Goal: Task Accomplishment & Management: Manage account settings

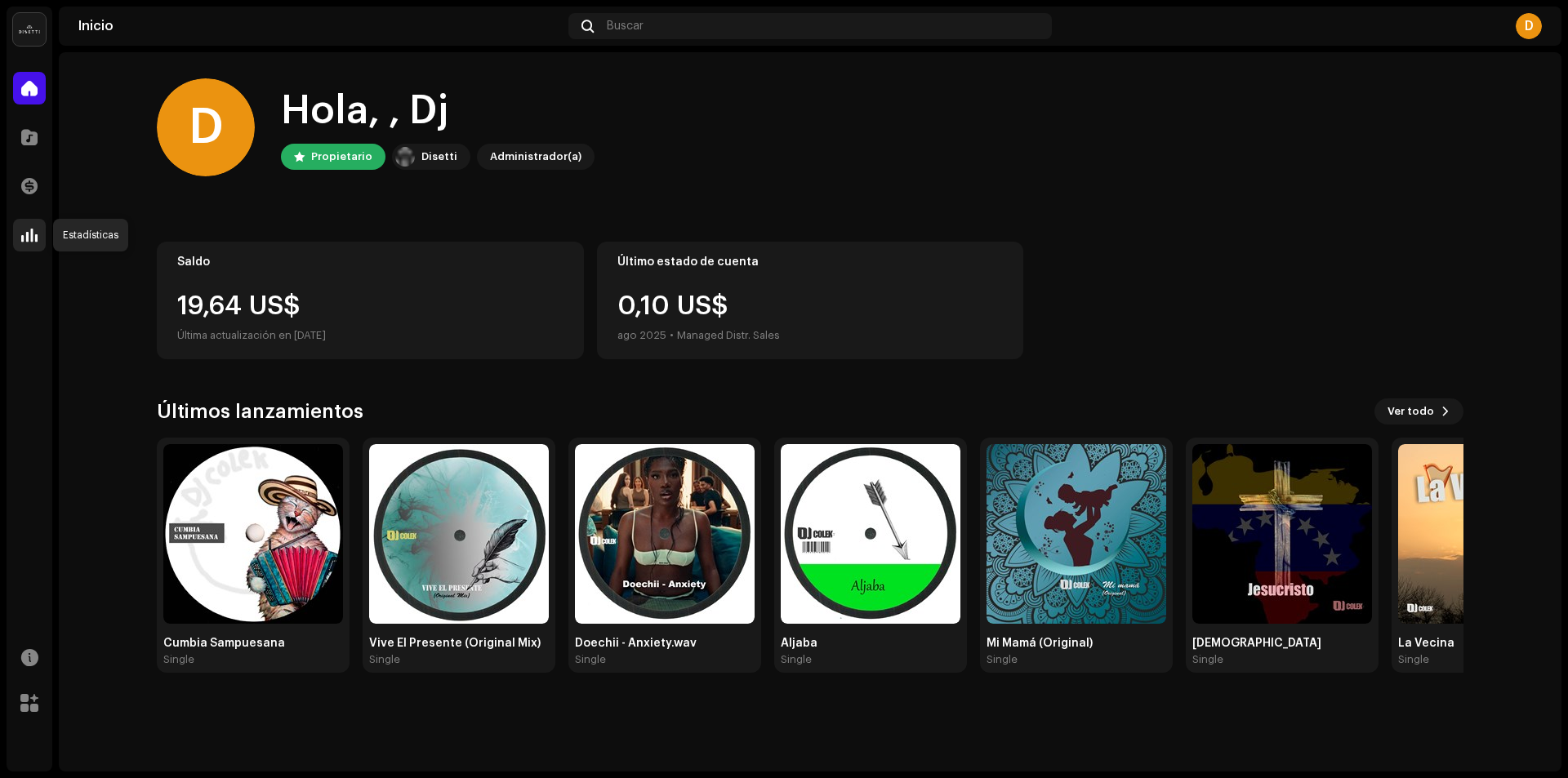
click at [26, 237] on span at bounding box center [29, 235] width 17 height 13
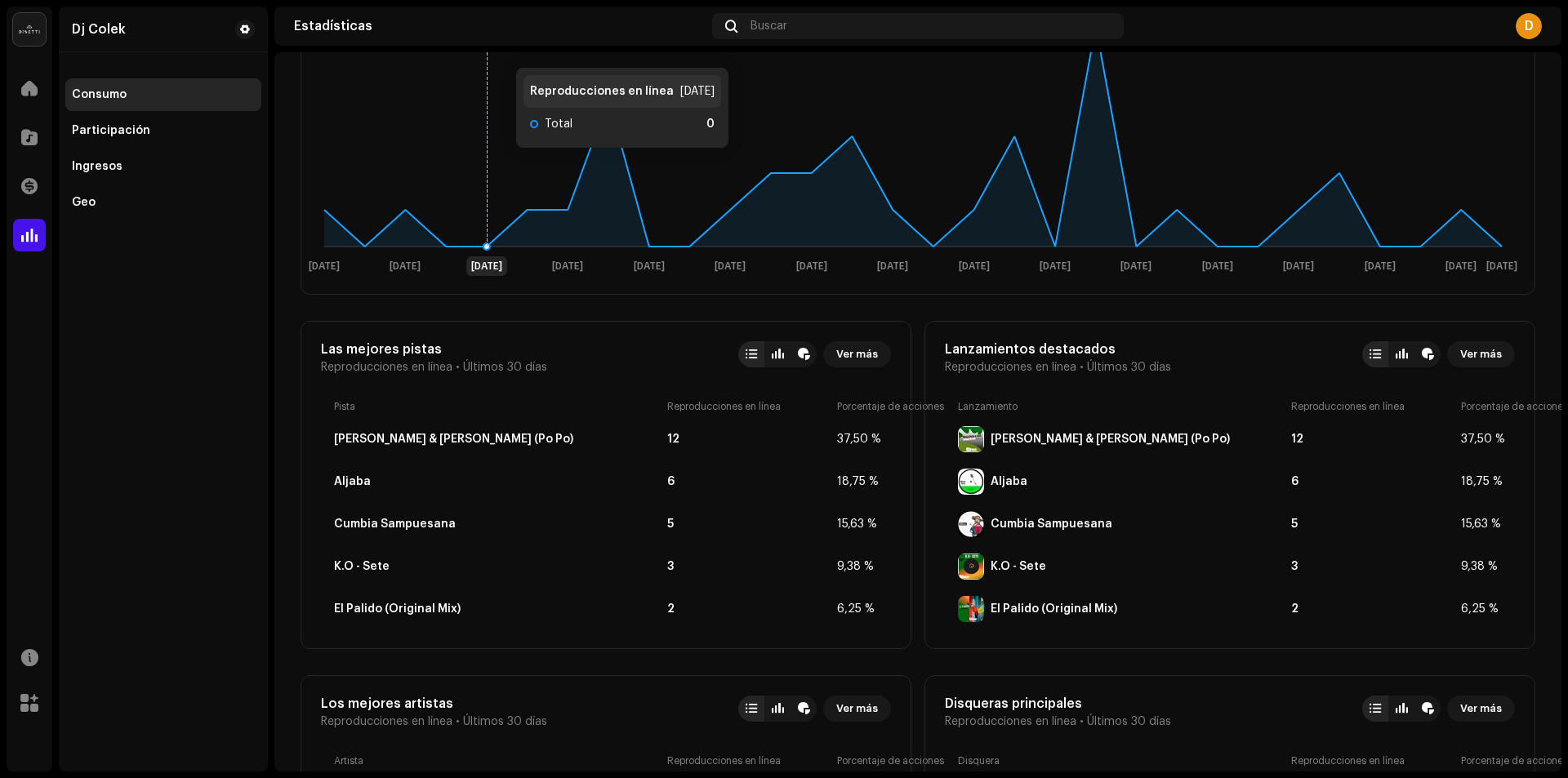
scroll to position [490, 0]
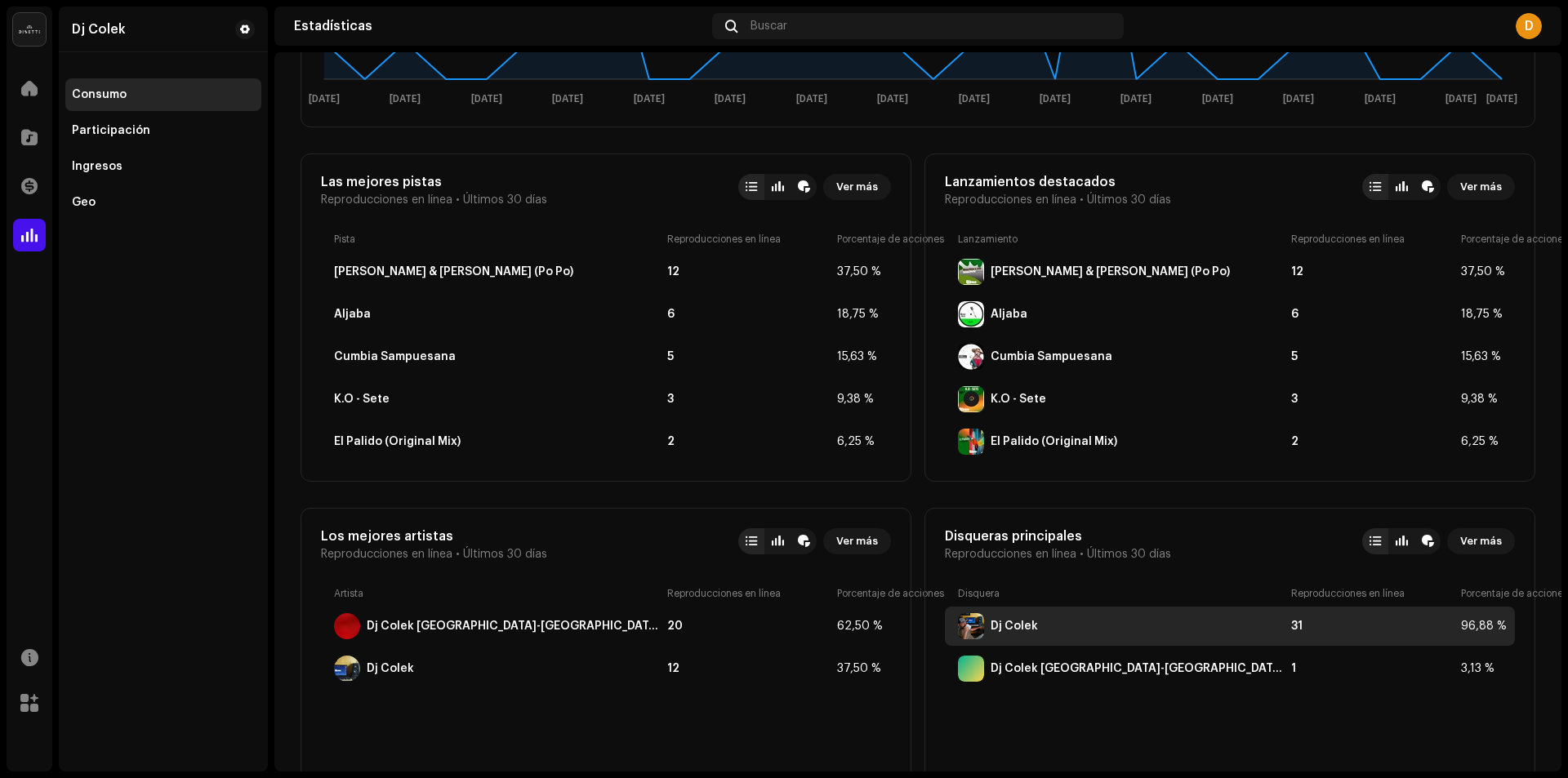
click at [999, 628] on div "Dj Colek" at bounding box center [1014, 626] width 48 height 13
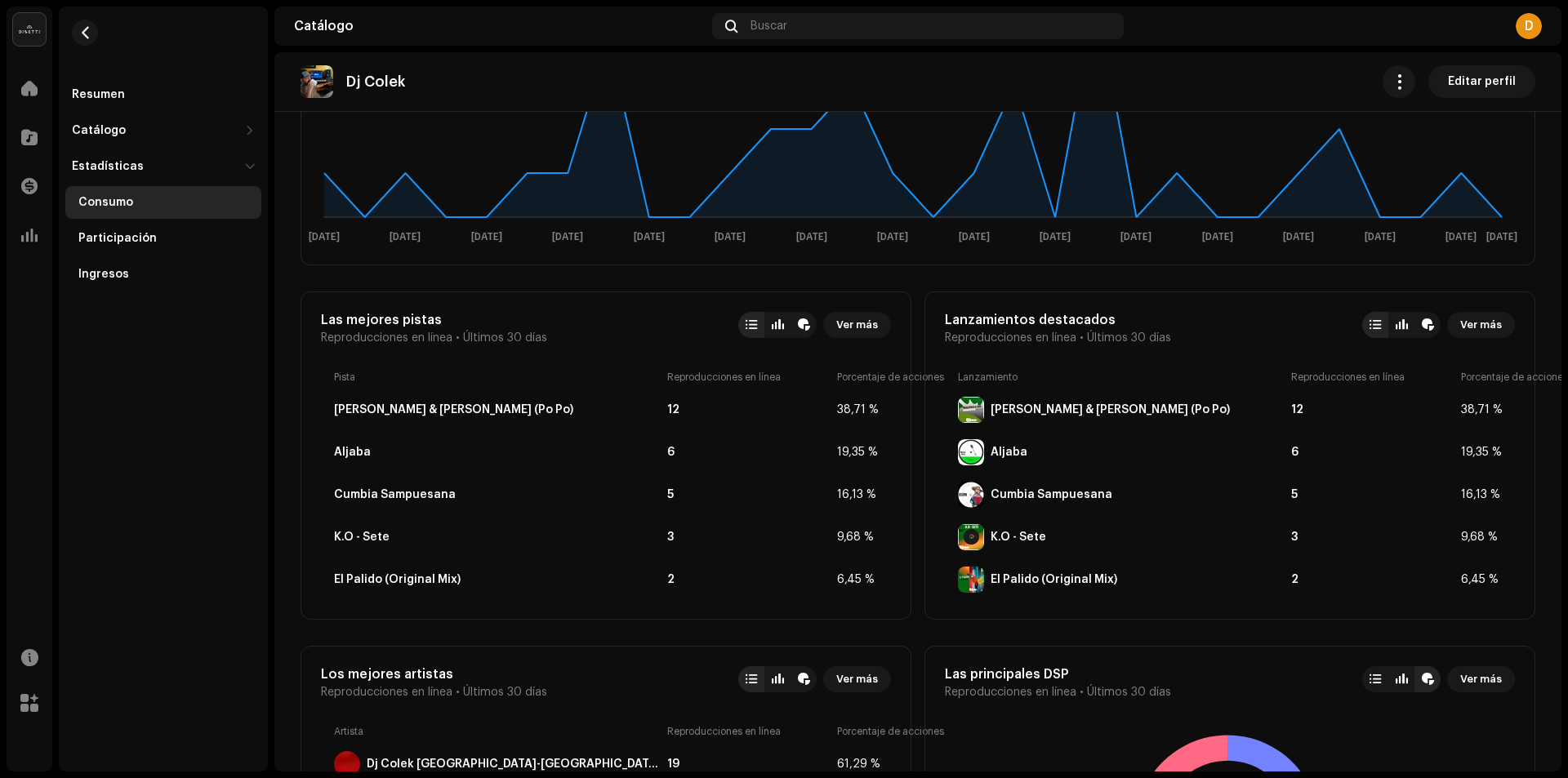
scroll to position [408, 0]
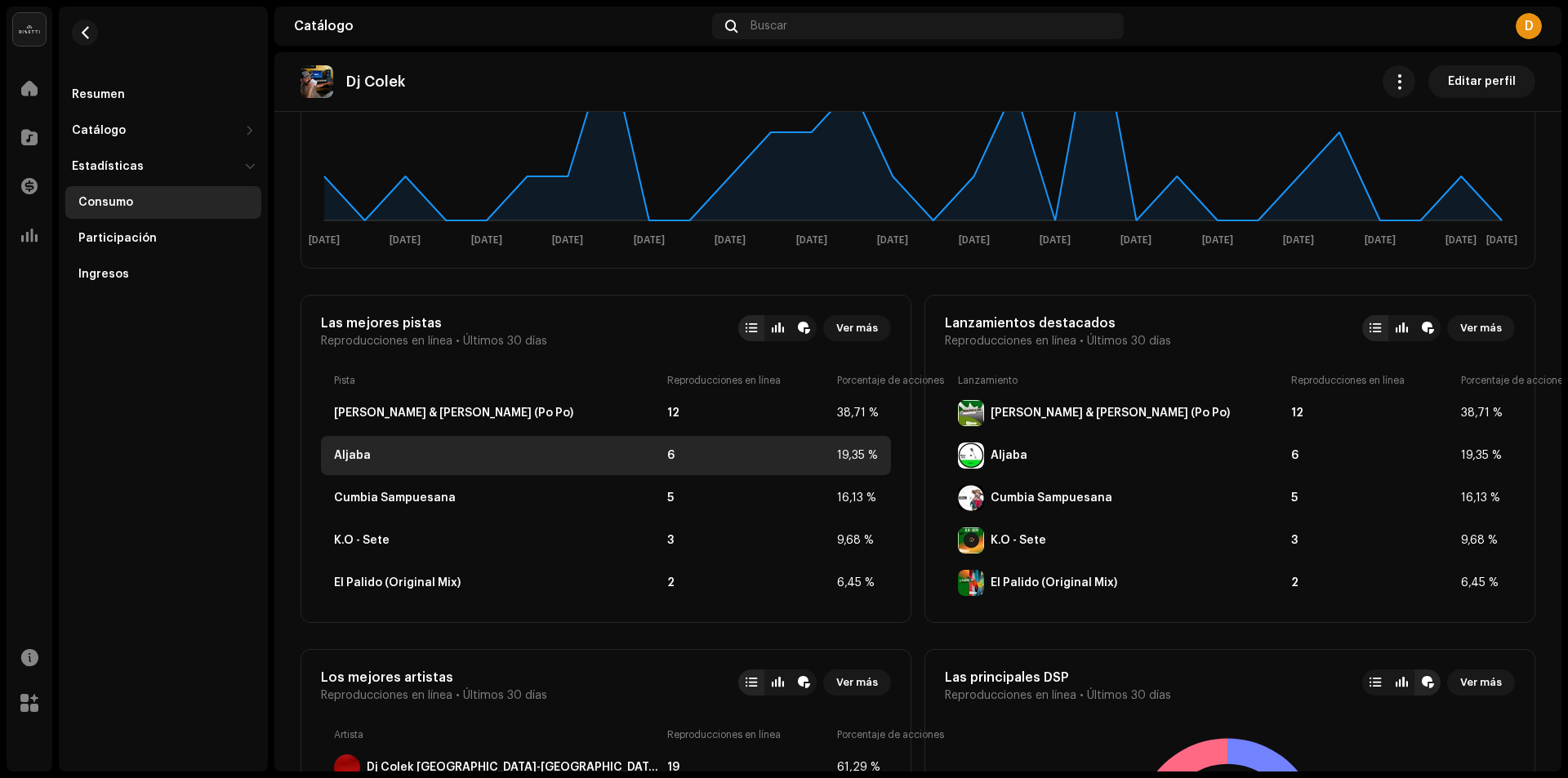
click at [359, 460] on div "Aljaba" at bounding box center [352, 455] width 37 height 13
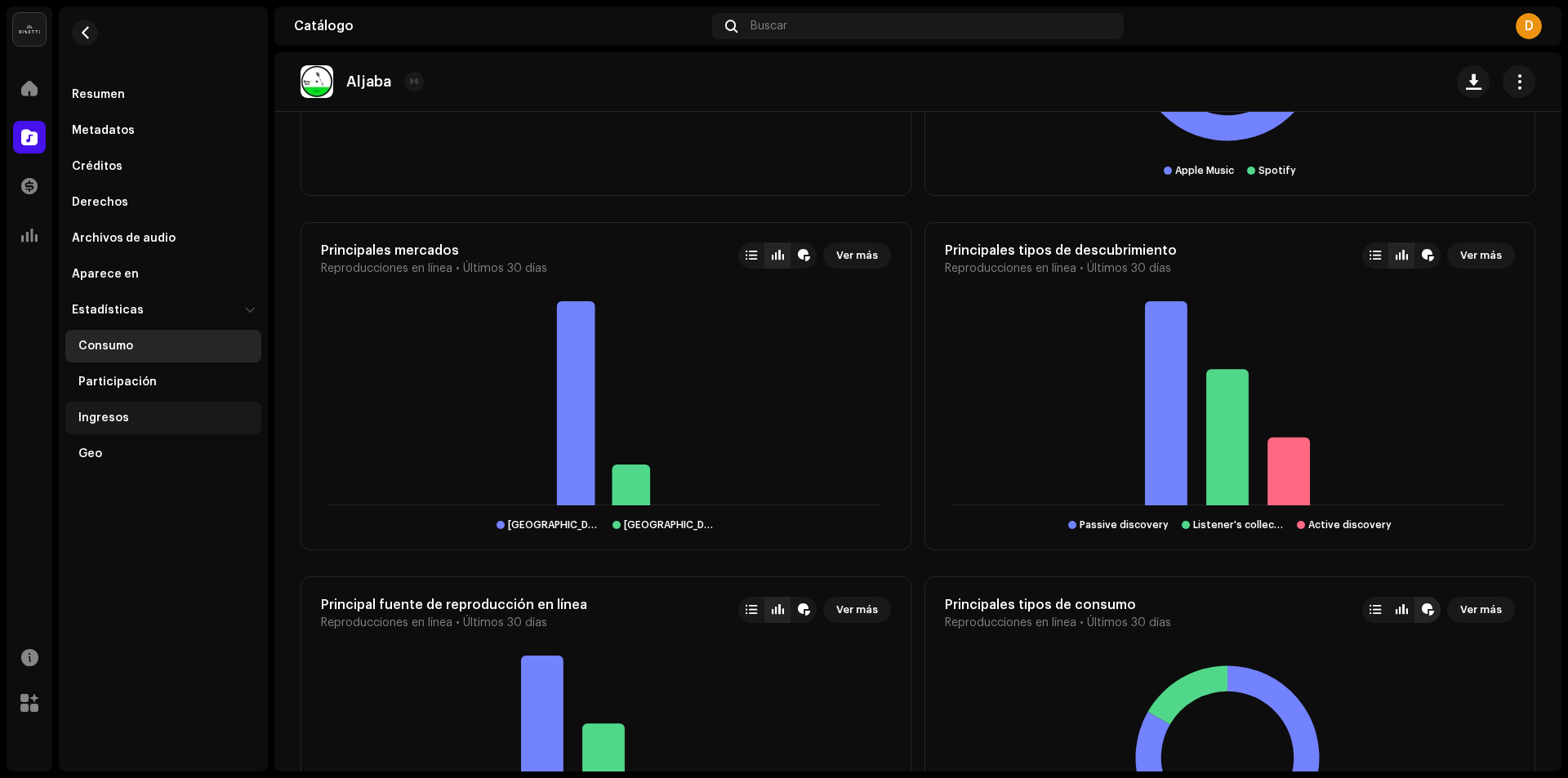
scroll to position [1132, 0]
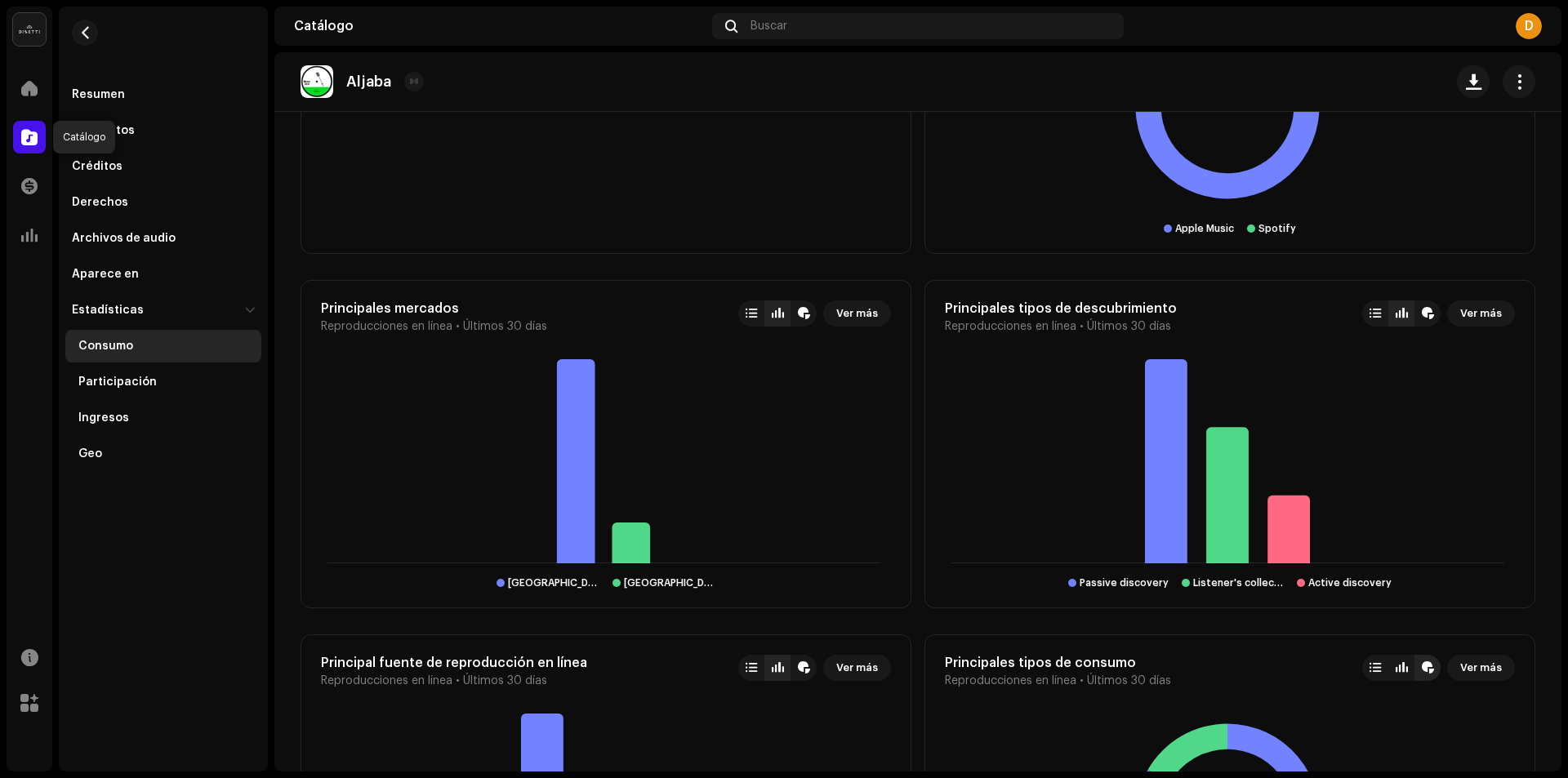
click at [33, 145] on div at bounding box center [29, 136] width 33 height 33
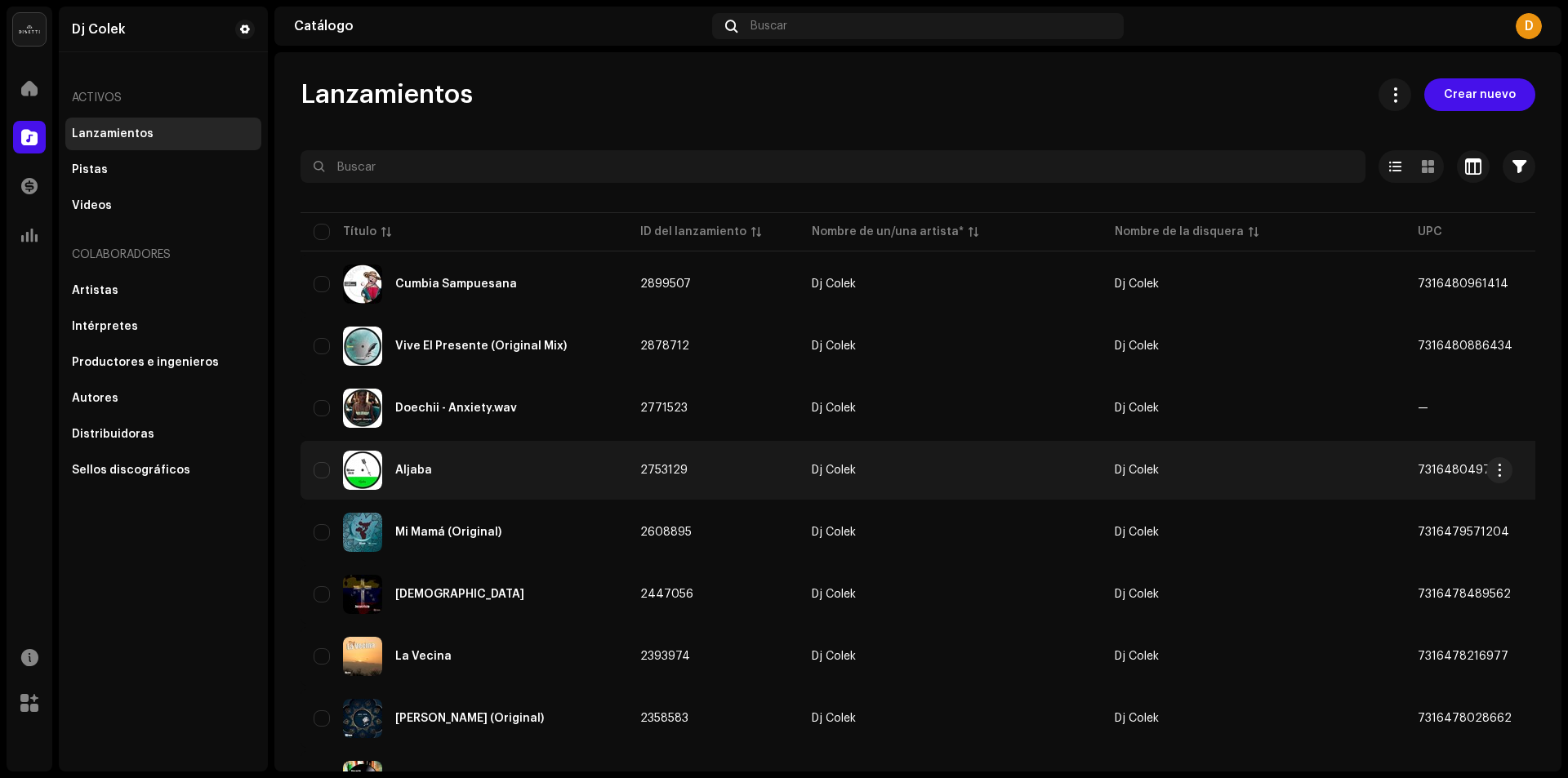
click at [413, 484] on div "Aljaba" at bounding box center [463, 470] width 300 height 40
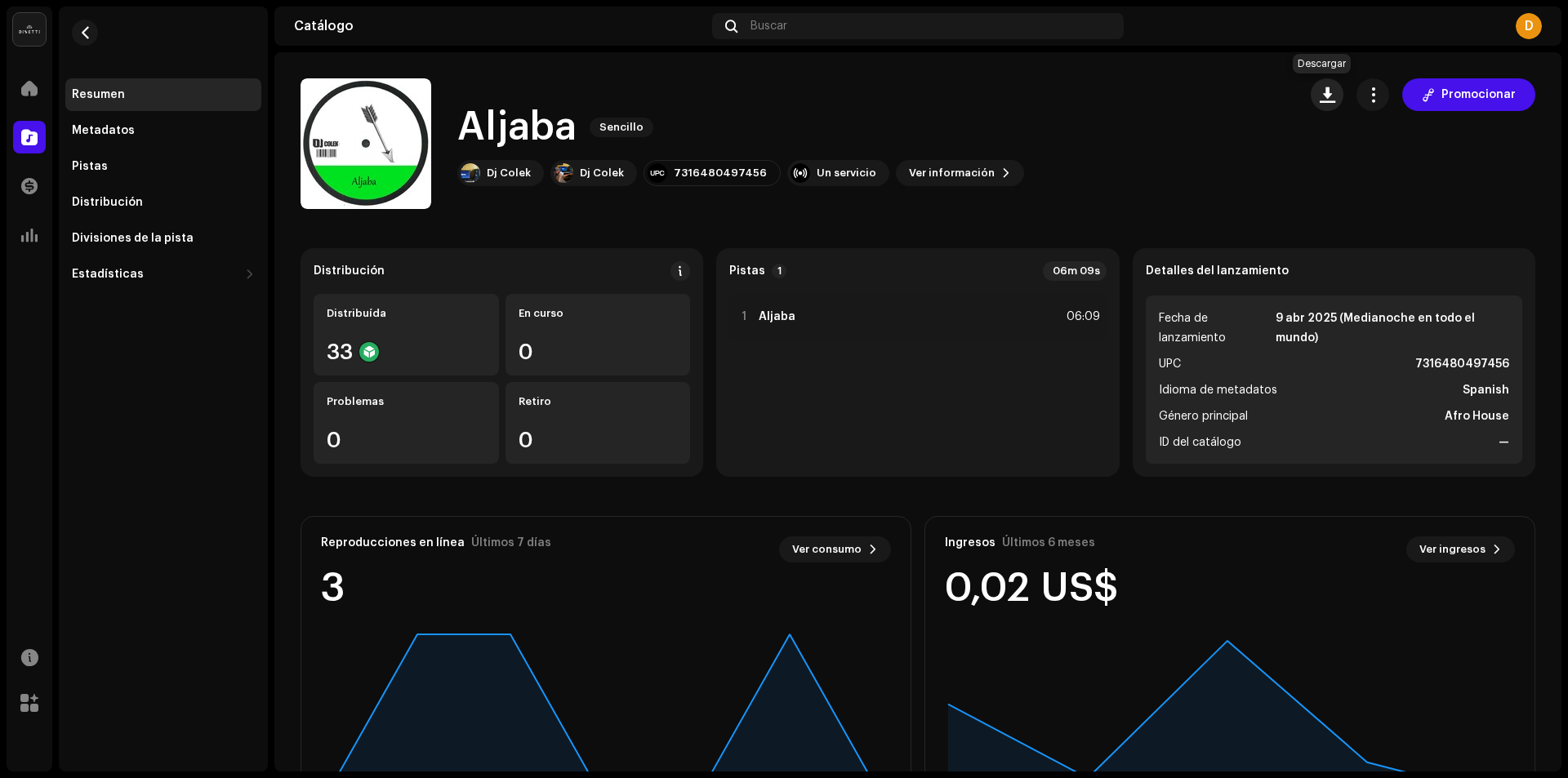
click at [1320, 100] on span "button" at bounding box center [1328, 94] width 16 height 13
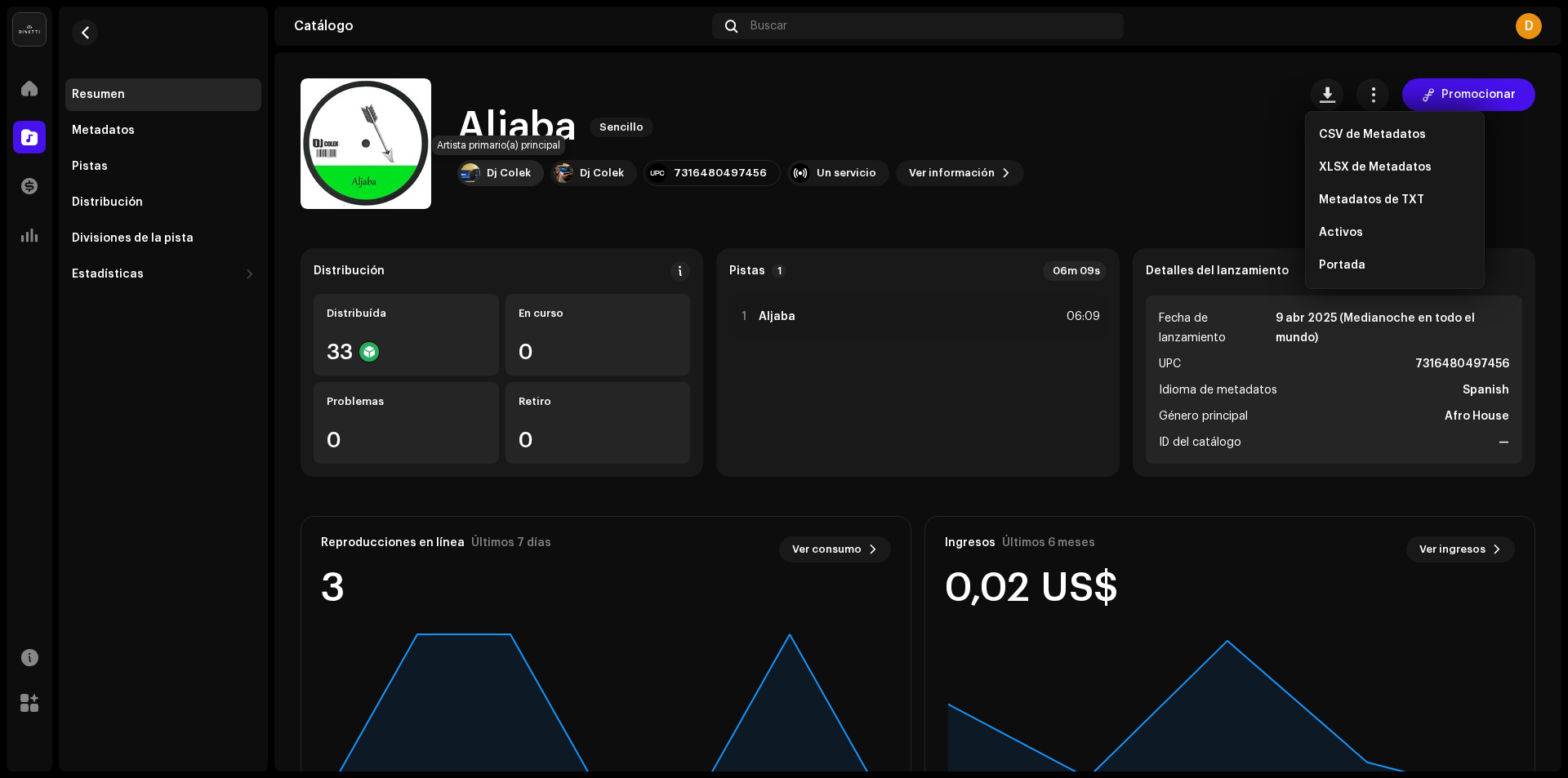
click at [514, 170] on div "Dj Colek" at bounding box center [509, 172] width 44 height 13
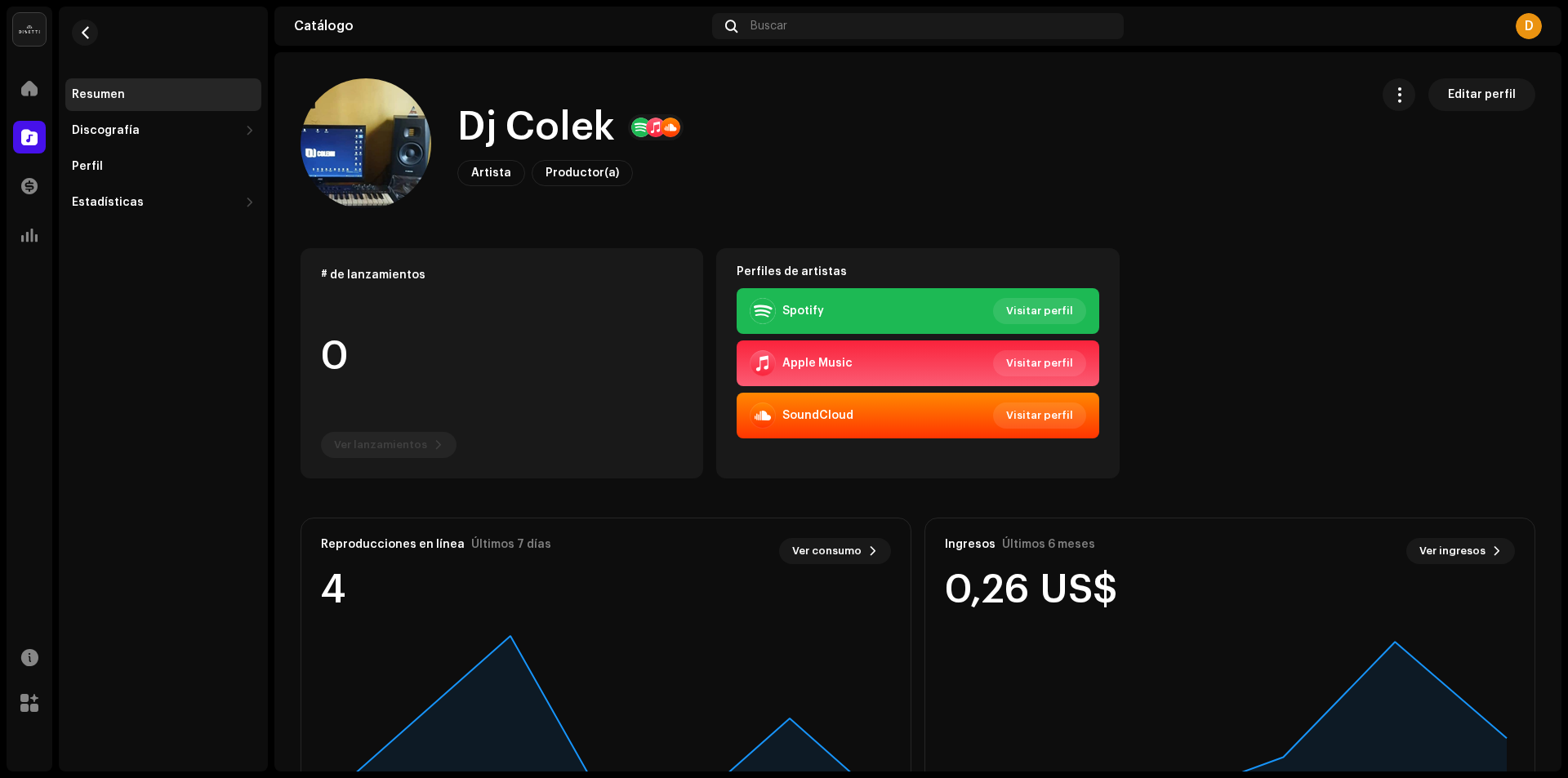
click at [795, 366] on div "Apple Music" at bounding box center [818, 363] width 70 height 13
click at [767, 367] on div at bounding box center [763, 363] width 26 height 26
click at [1021, 361] on span "Visitar perfil" at bounding box center [1040, 363] width 67 height 33
click at [18, 92] on div at bounding box center [29, 88] width 33 height 33
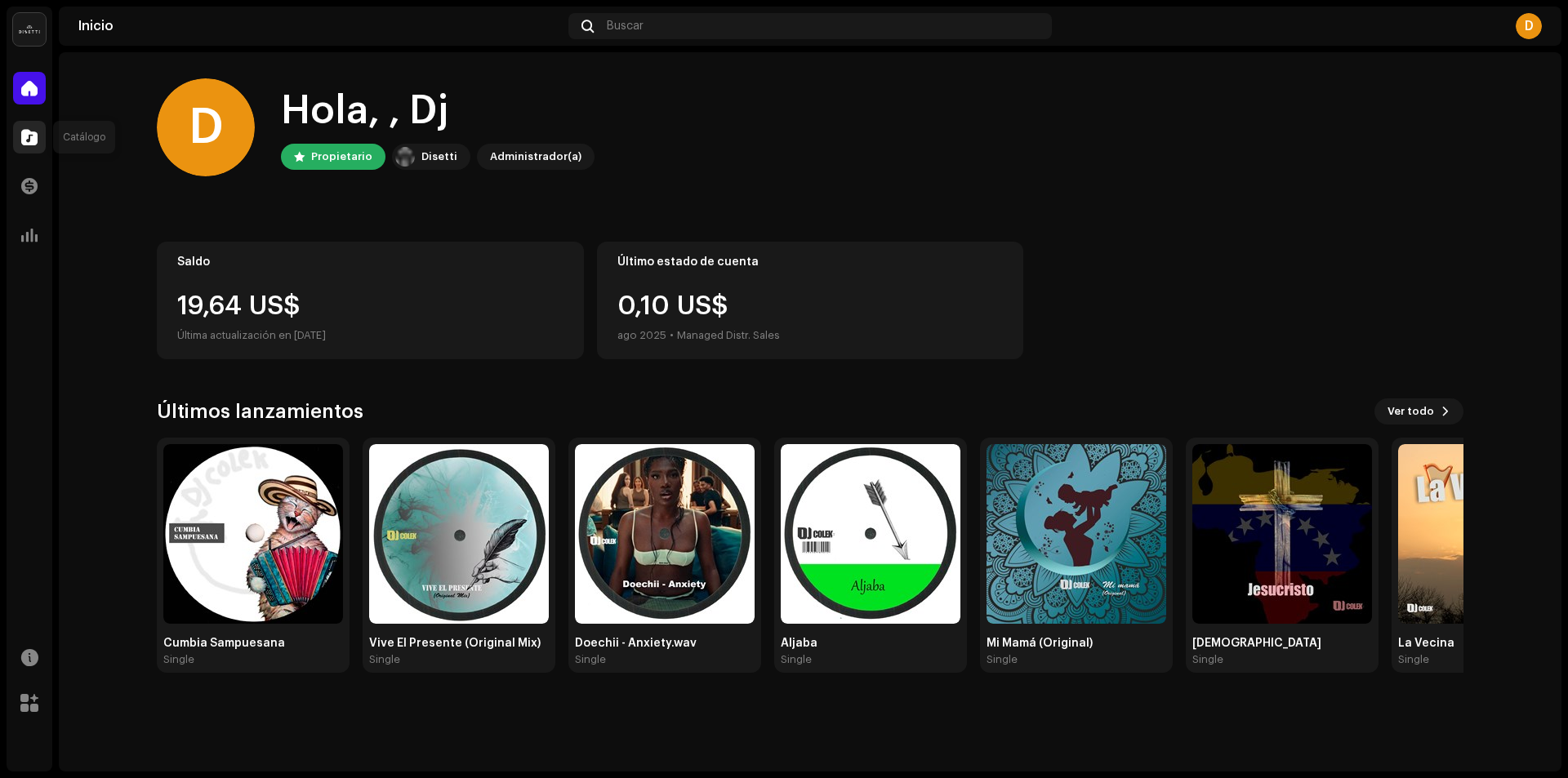
click at [25, 141] on span at bounding box center [29, 136] width 17 height 13
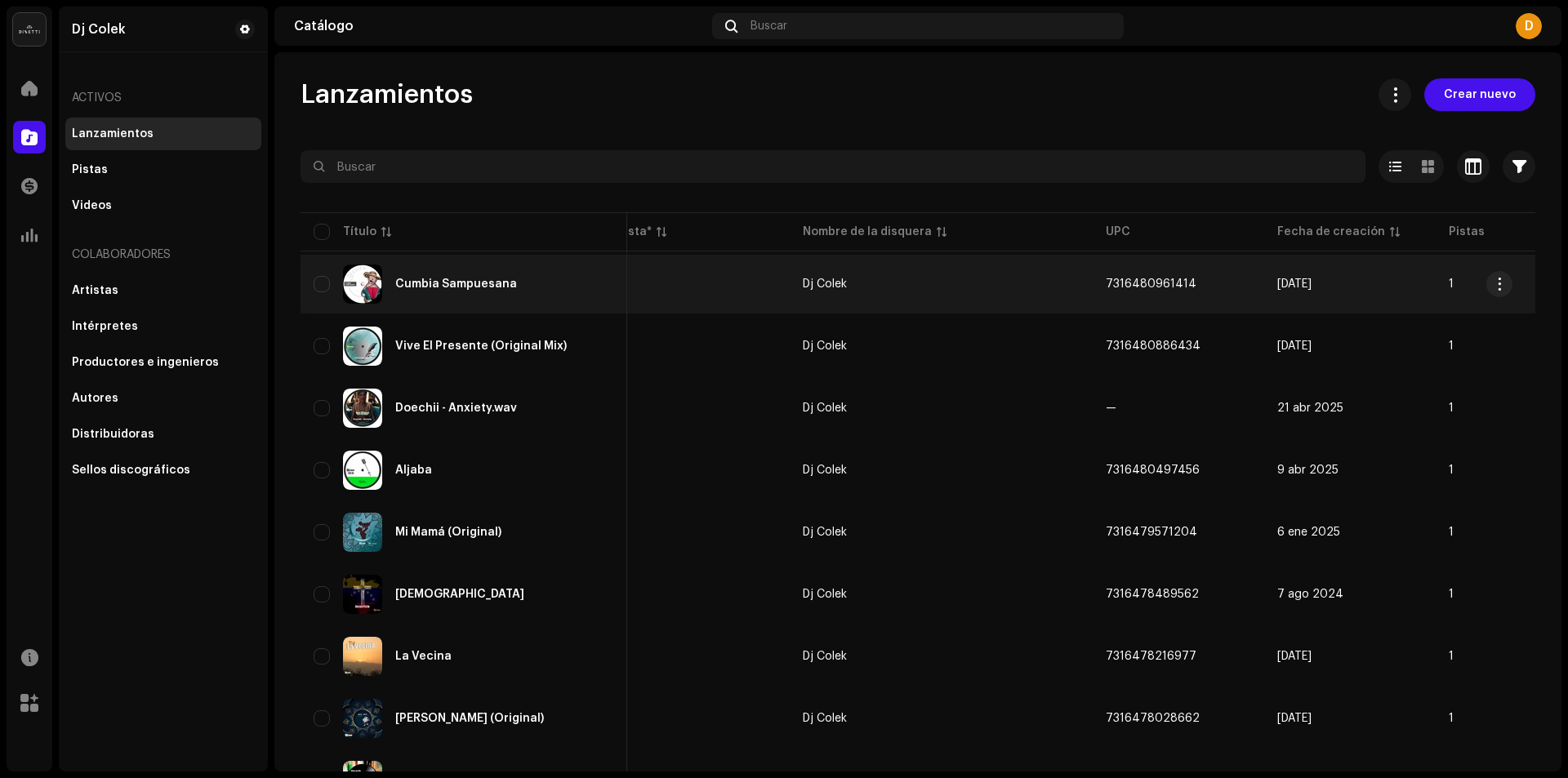
click at [440, 288] on div "Cumbia Sampuesana" at bounding box center [456, 283] width 121 height 11
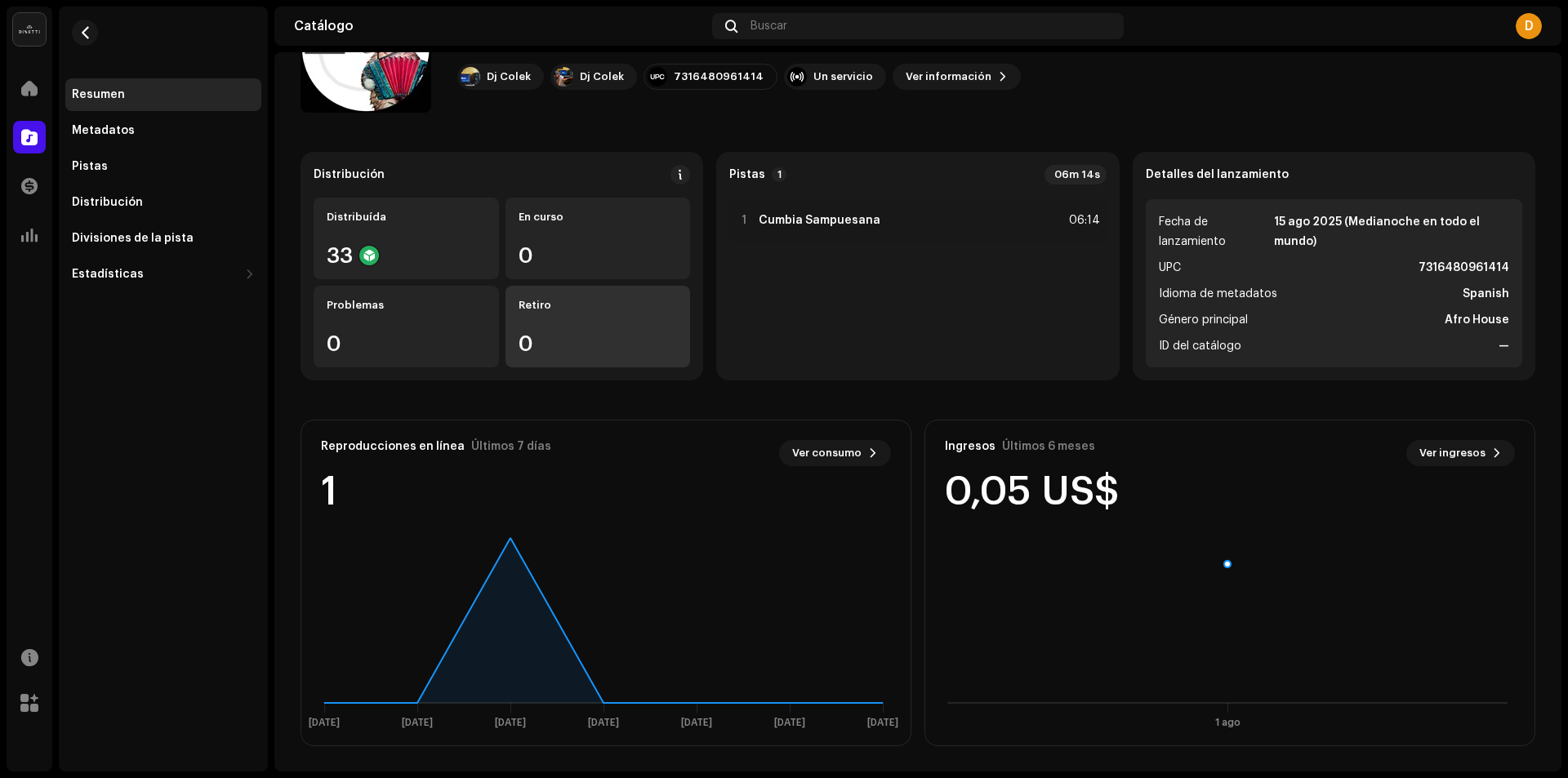
scroll to position [97, 0]
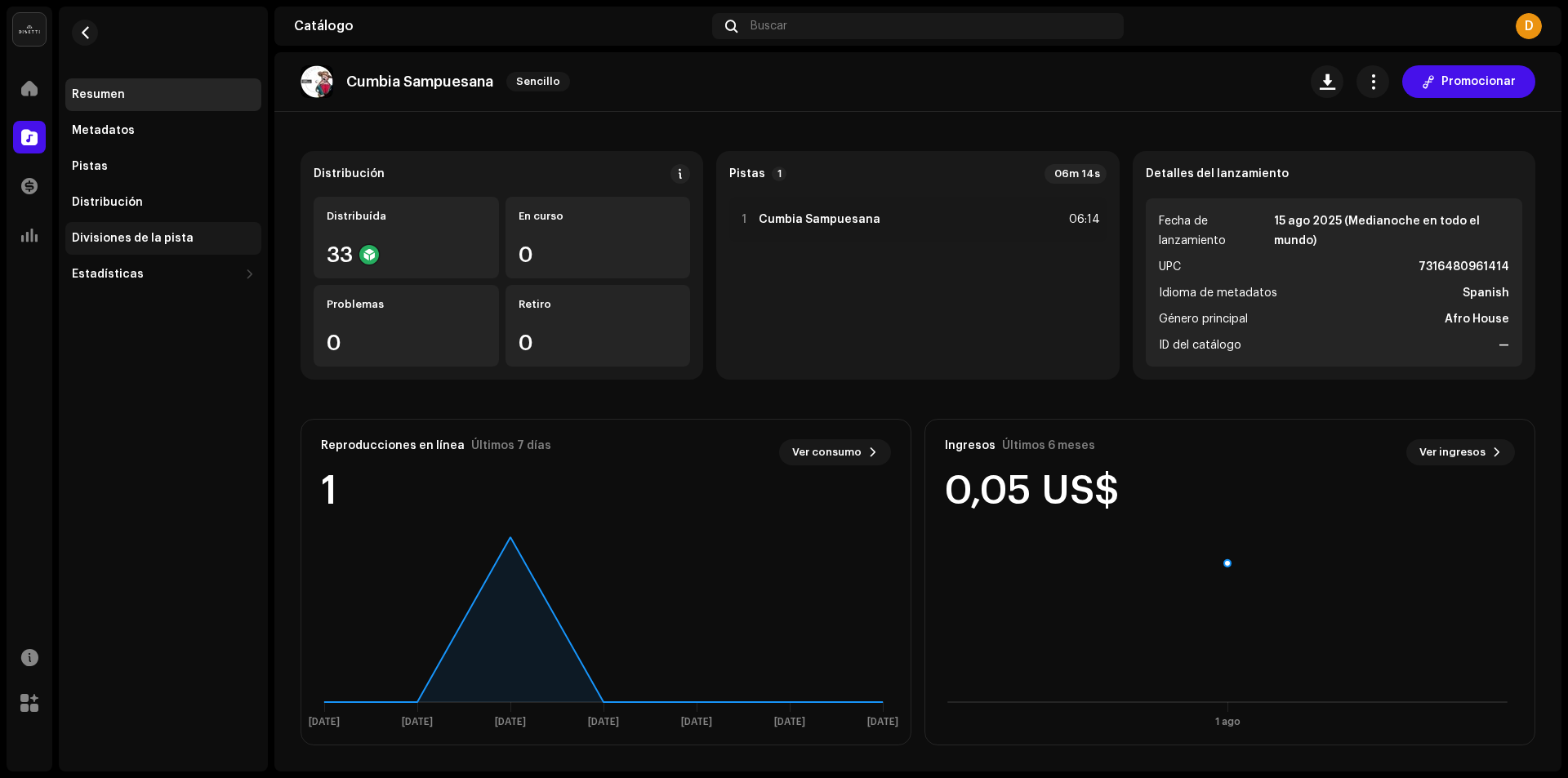
click at [88, 236] on div "Divisiones de la pista" at bounding box center [133, 238] width 121 height 13
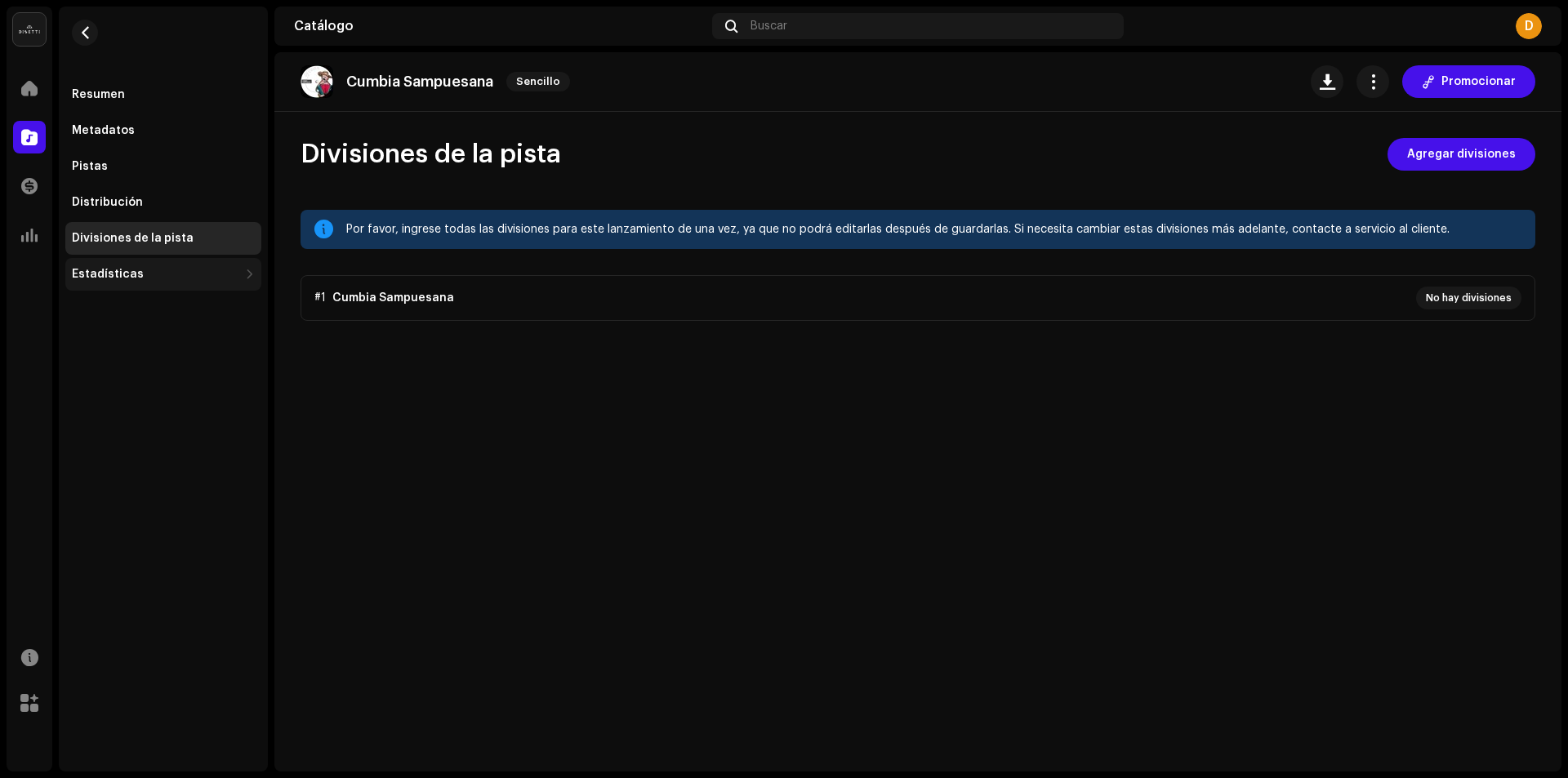
click at [87, 277] on div "Estadísticas" at bounding box center [108, 274] width 72 height 13
click at [90, 311] on div "Consumo" at bounding box center [106, 310] width 55 height 13
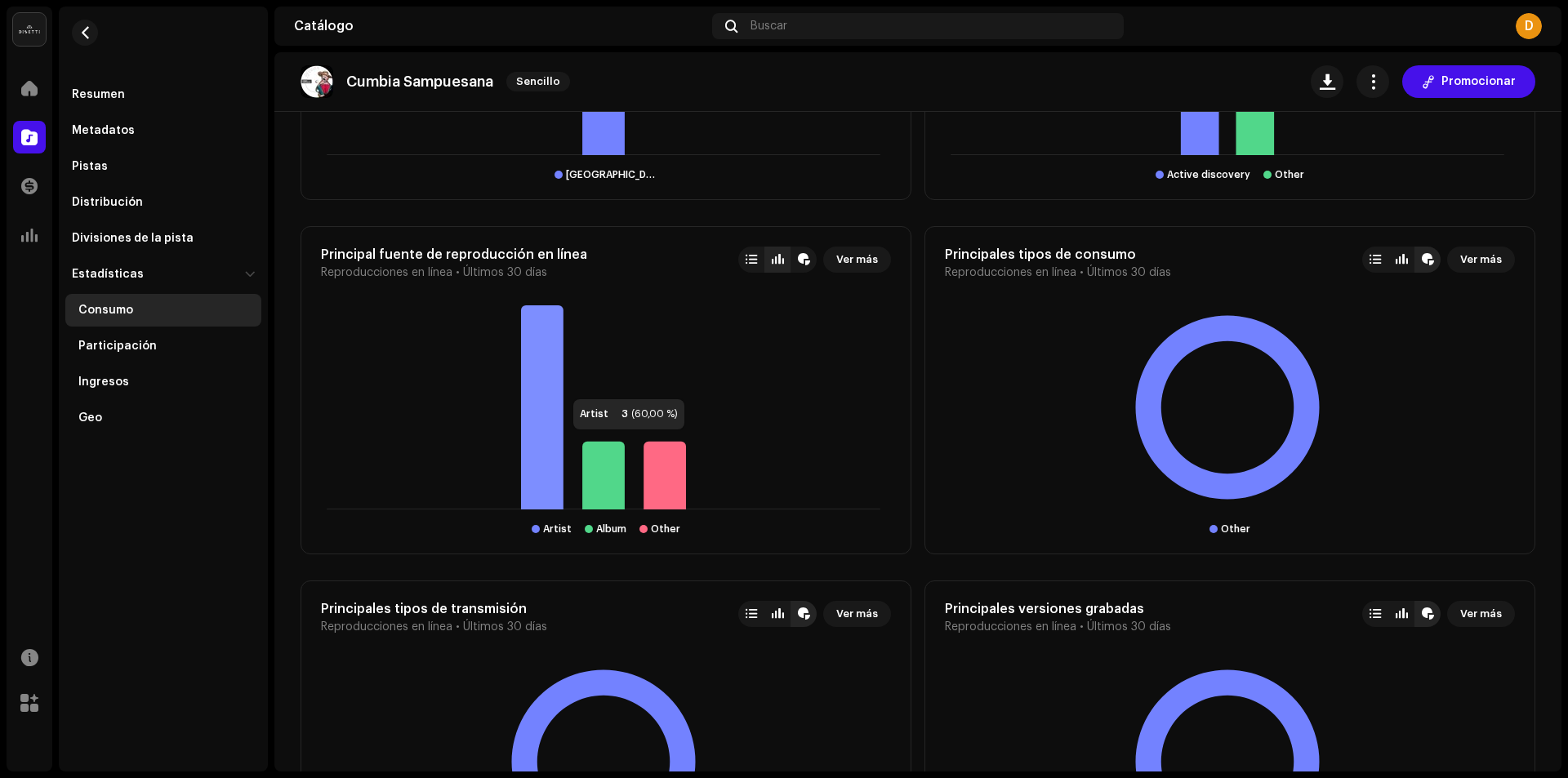
scroll to position [1703, 0]
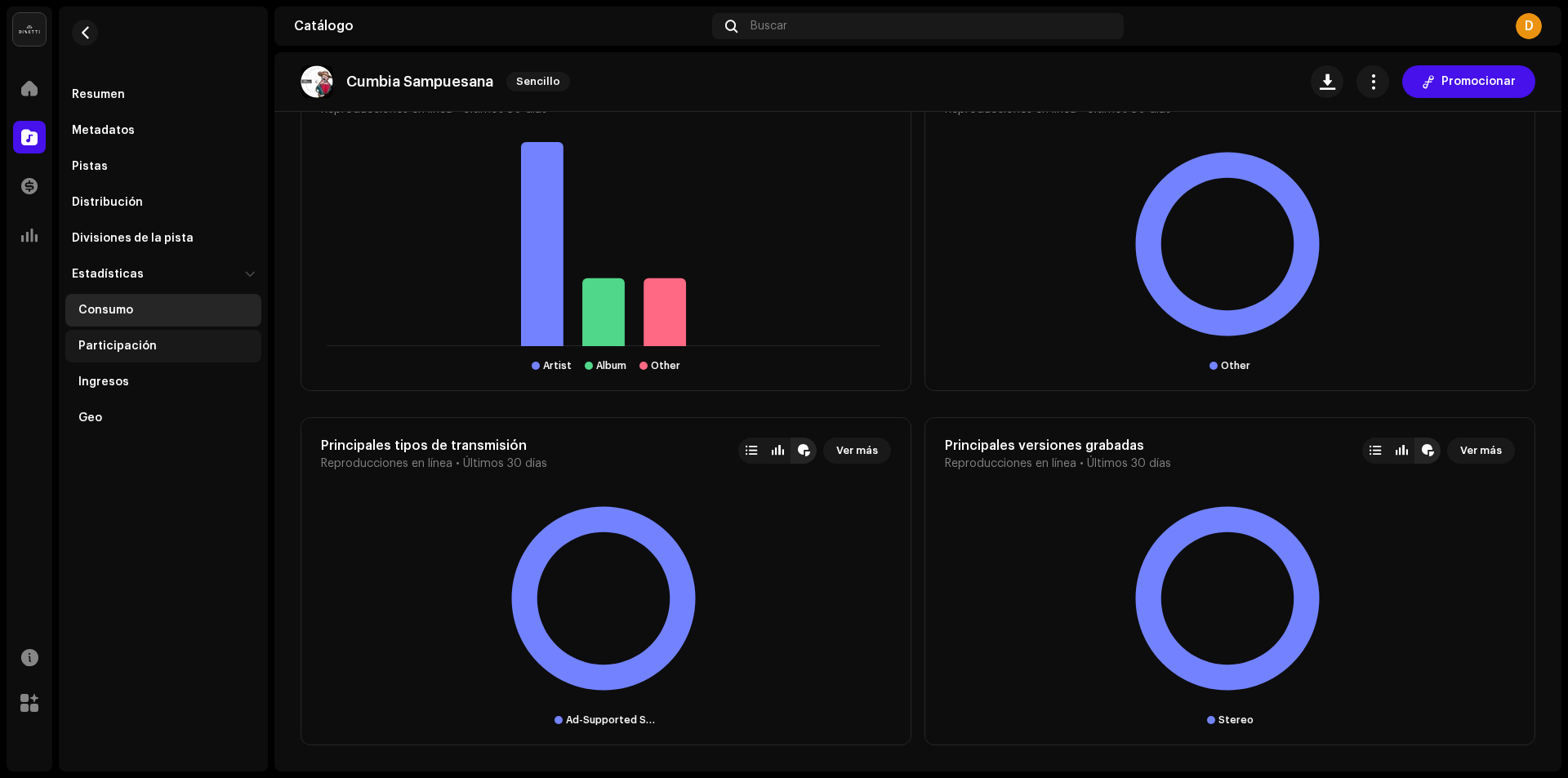
click at [99, 347] on div "Participación" at bounding box center [117, 346] width 78 height 13
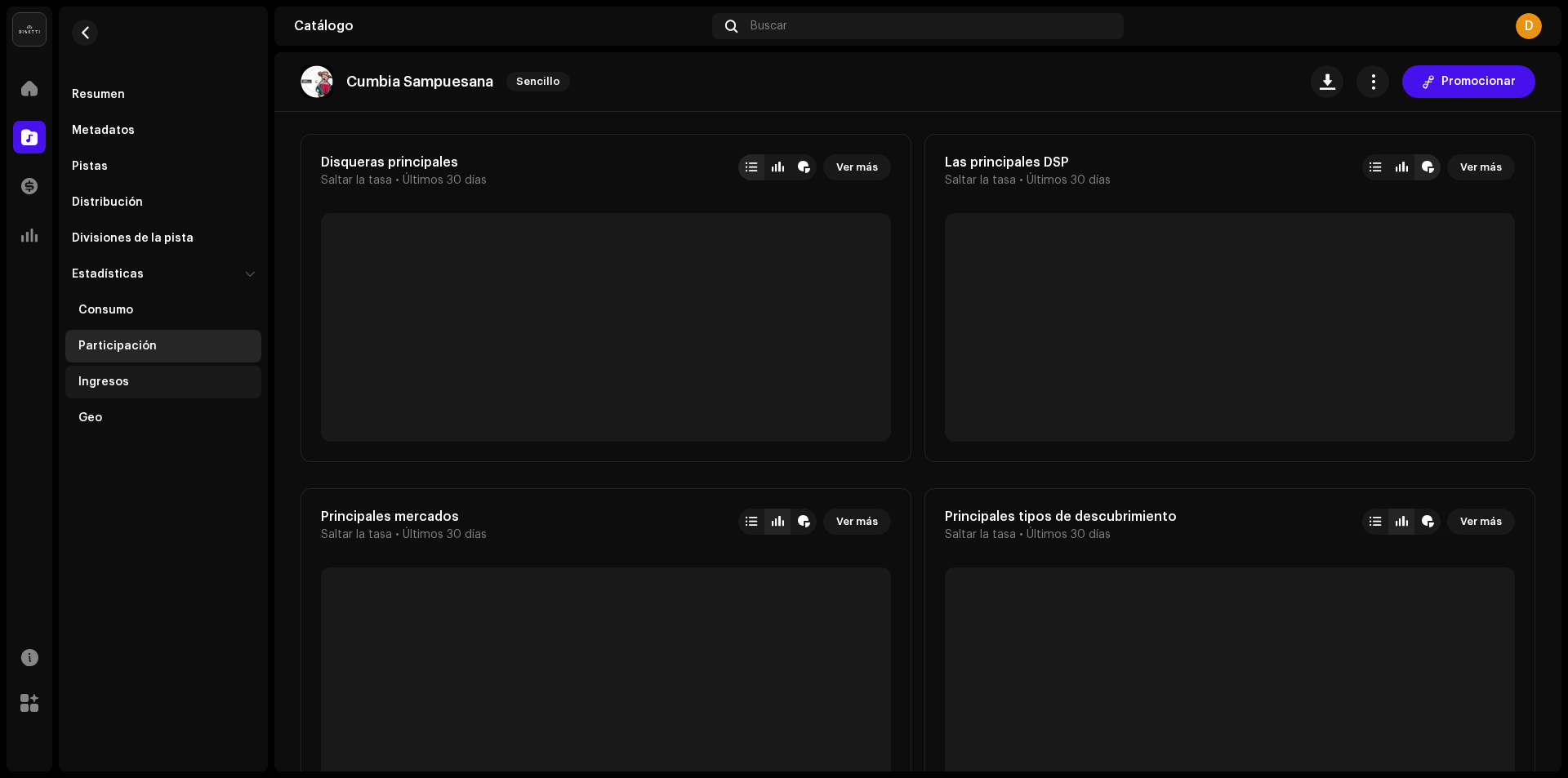
click at [103, 378] on div "Ingresos" at bounding box center [104, 382] width 51 height 13
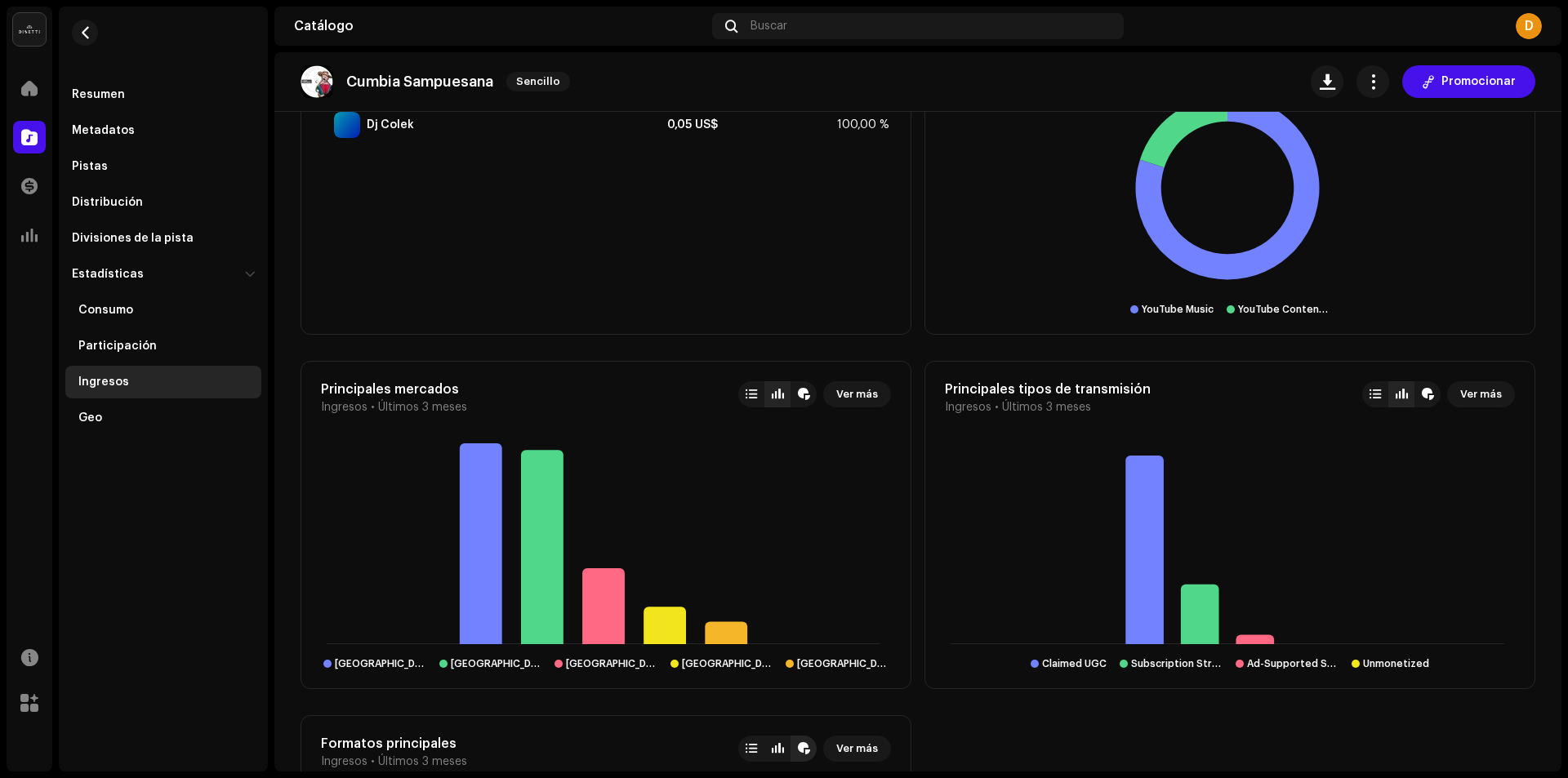
scroll to position [1061, 0]
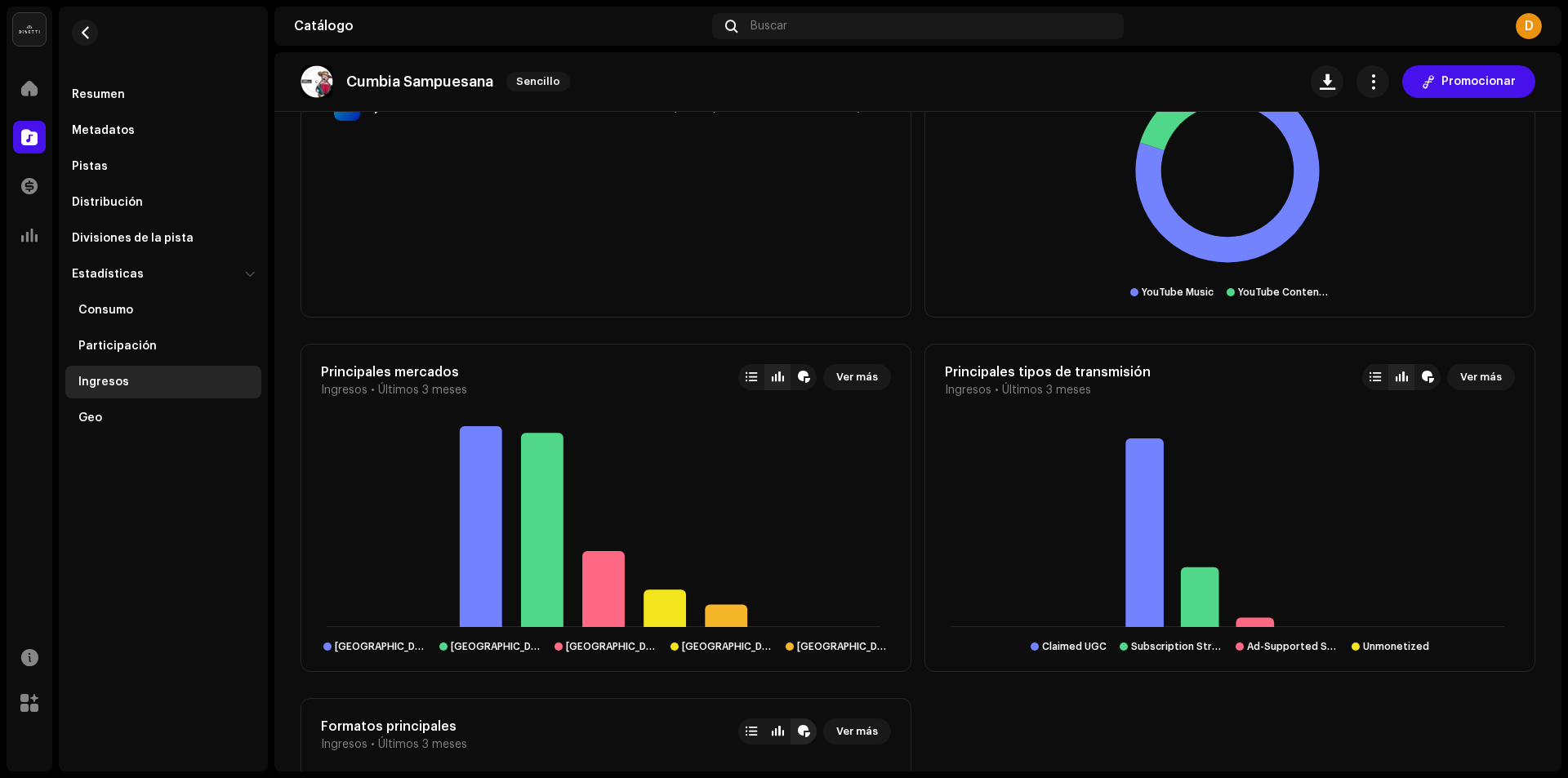
click at [104, 378] on div "Ingresos" at bounding box center [104, 382] width 51 height 13
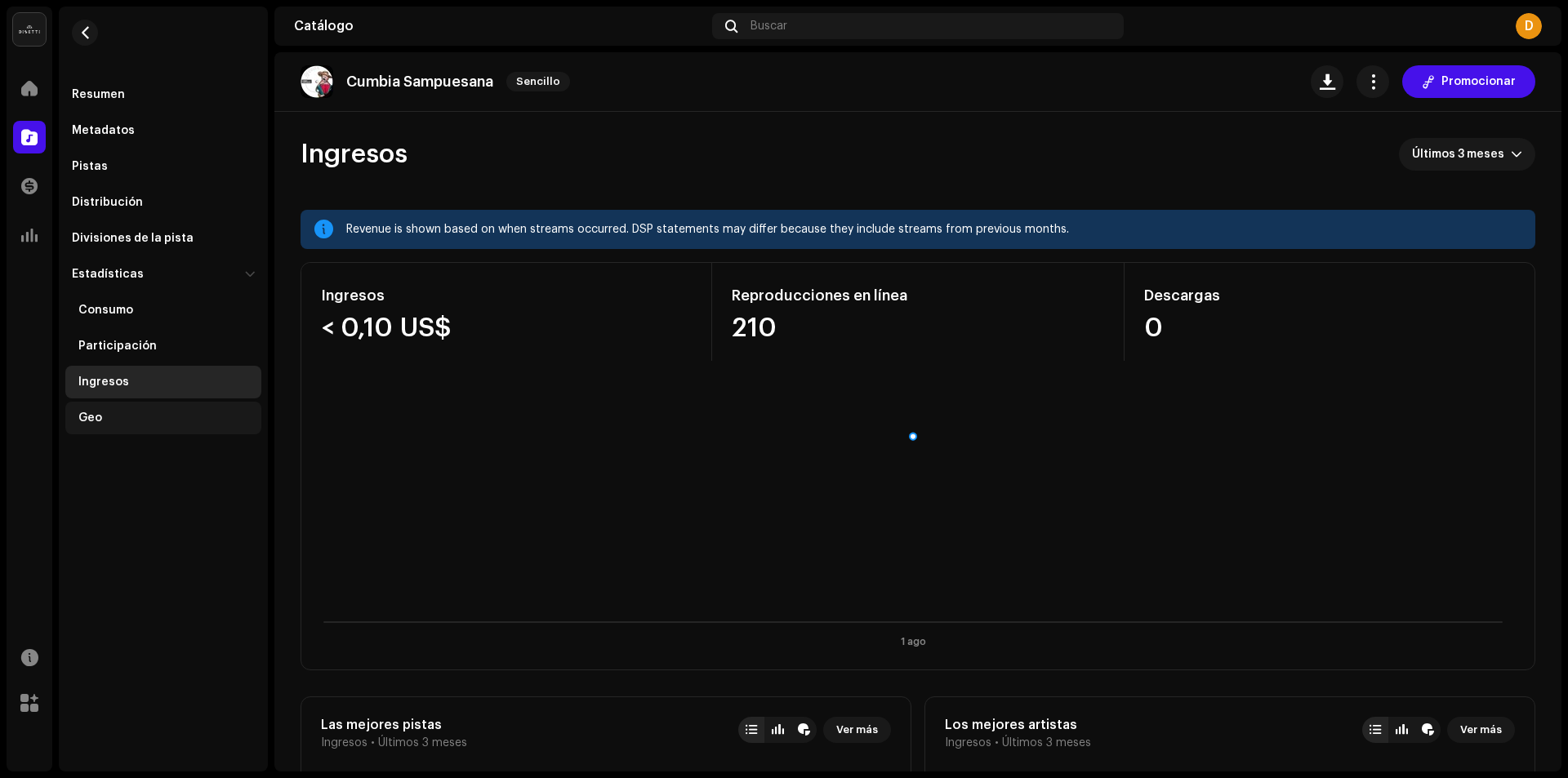
click at [97, 417] on div "Geo" at bounding box center [90, 418] width 24 height 13
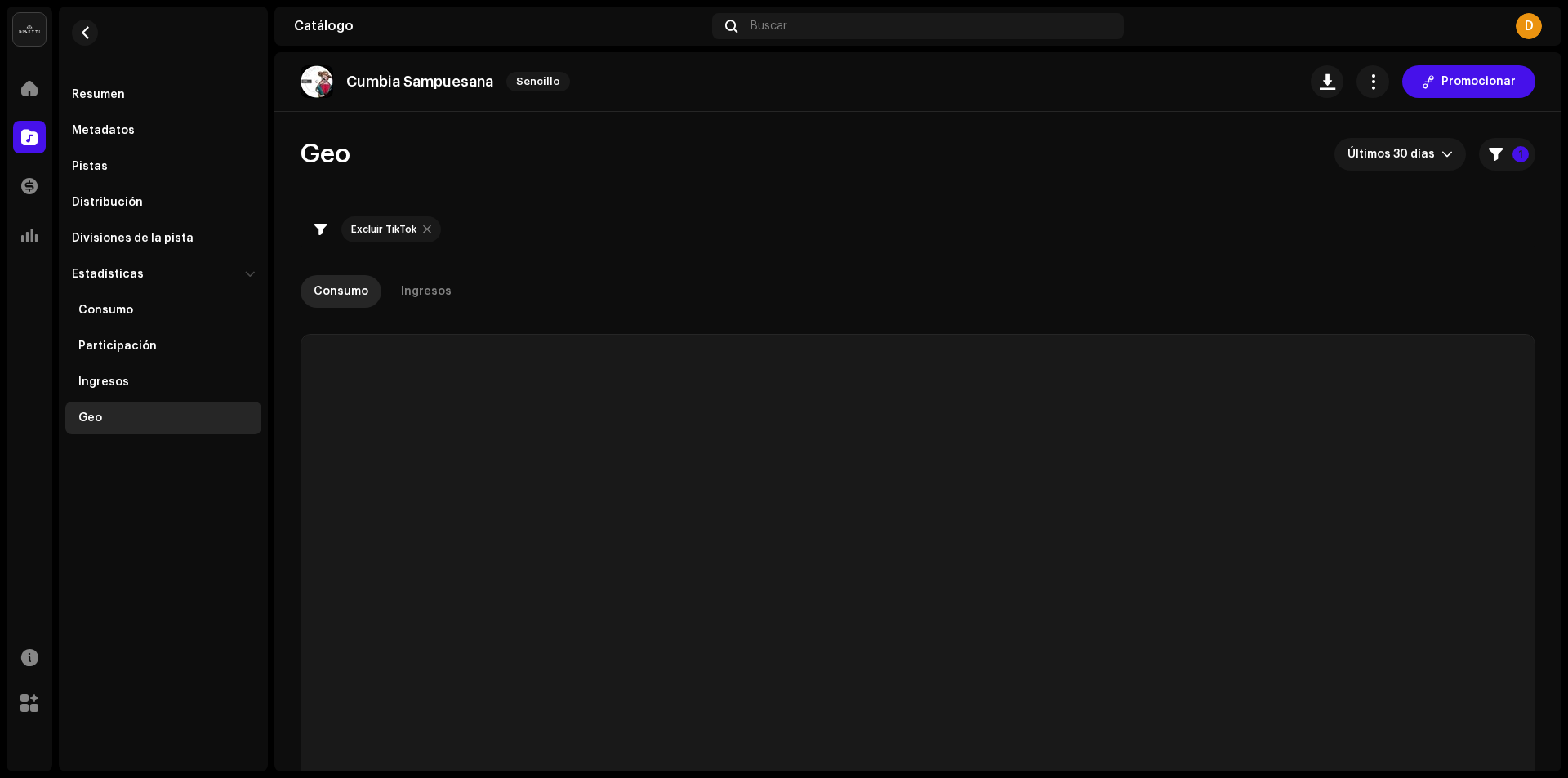
checkbox input "true"
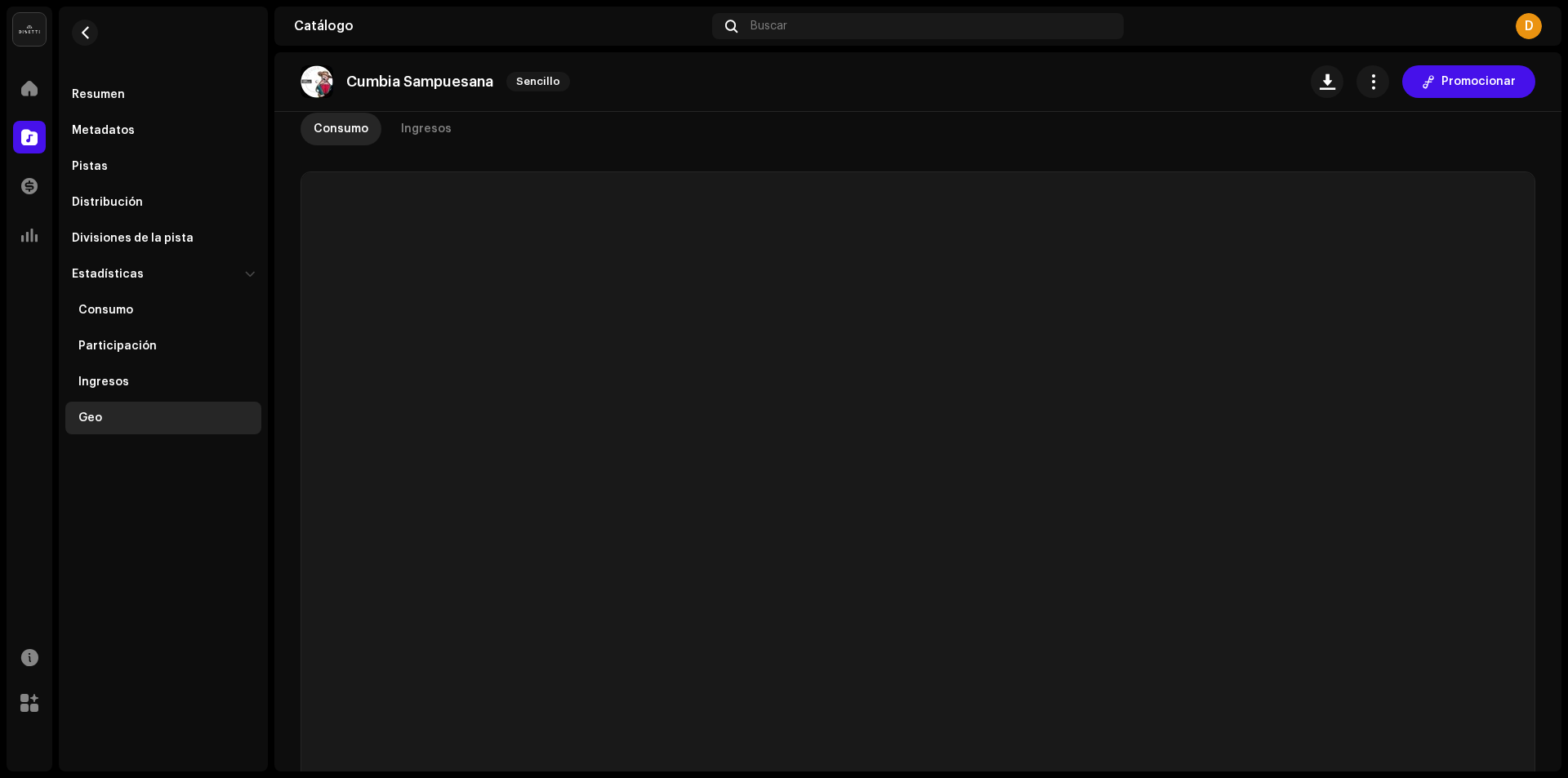
scroll to position [164, 0]
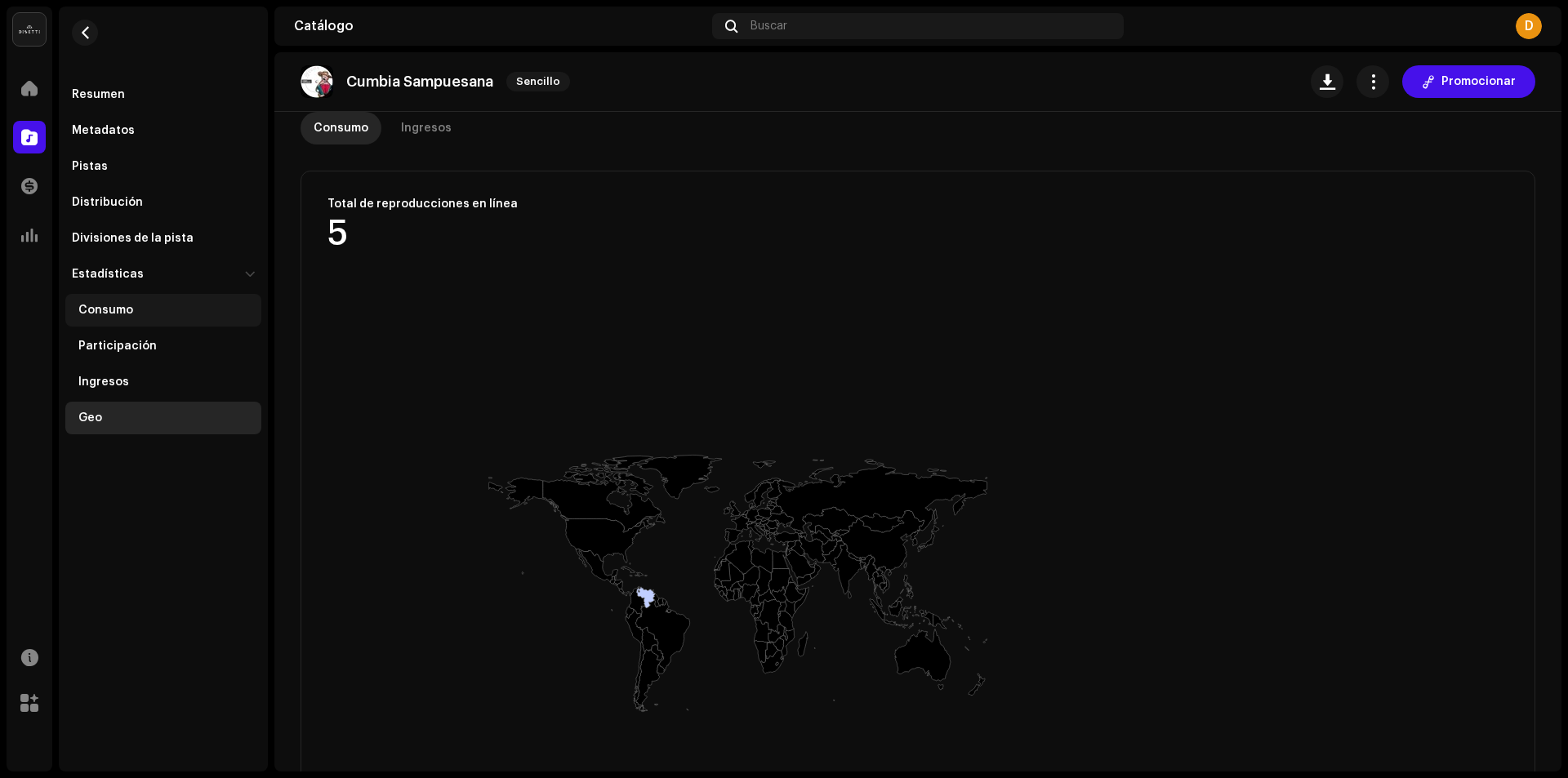
click at [90, 311] on div "Consumo" at bounding box center [106, 310] width 55 height 13
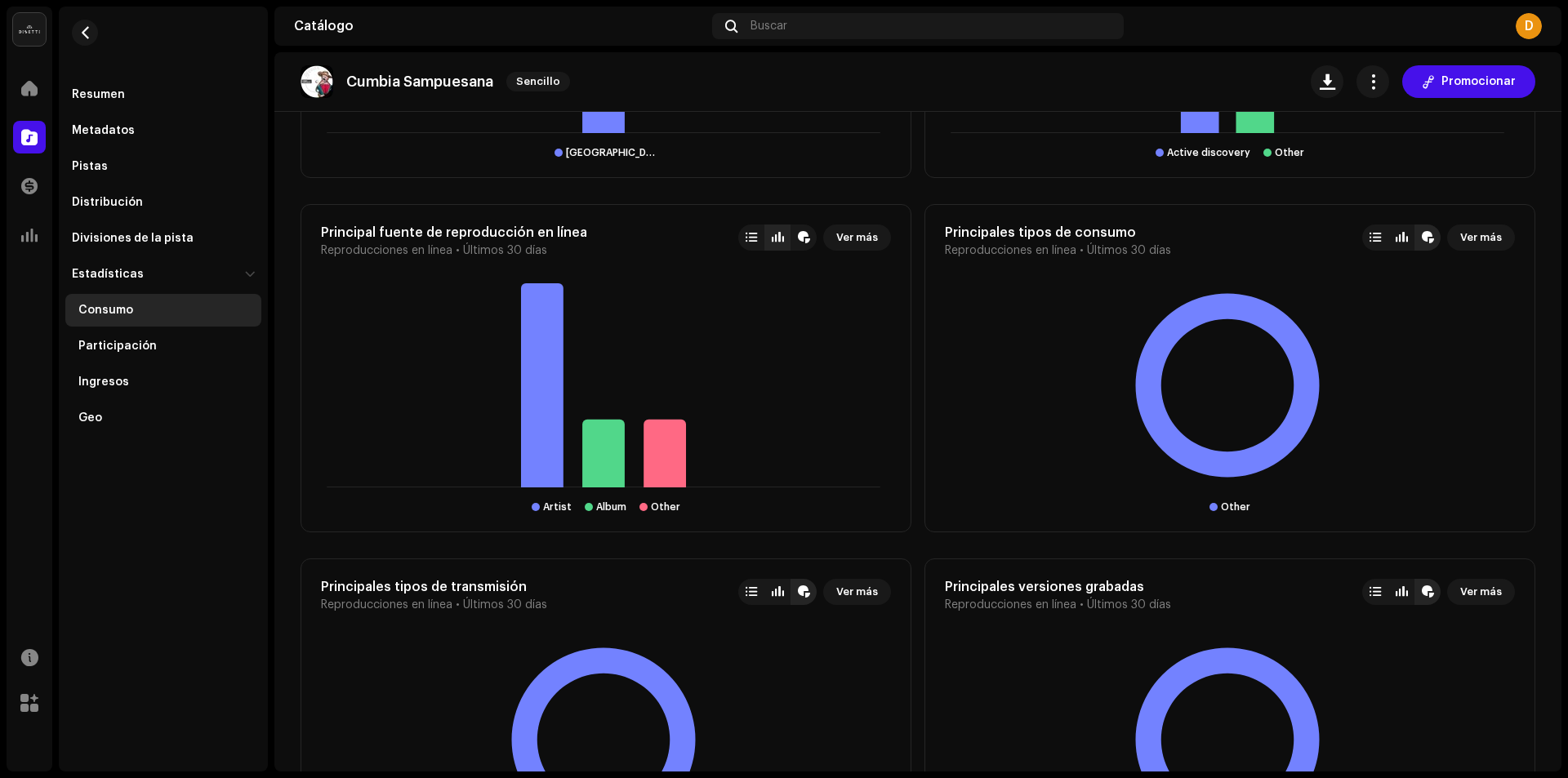
scroll to position [1703, 0]
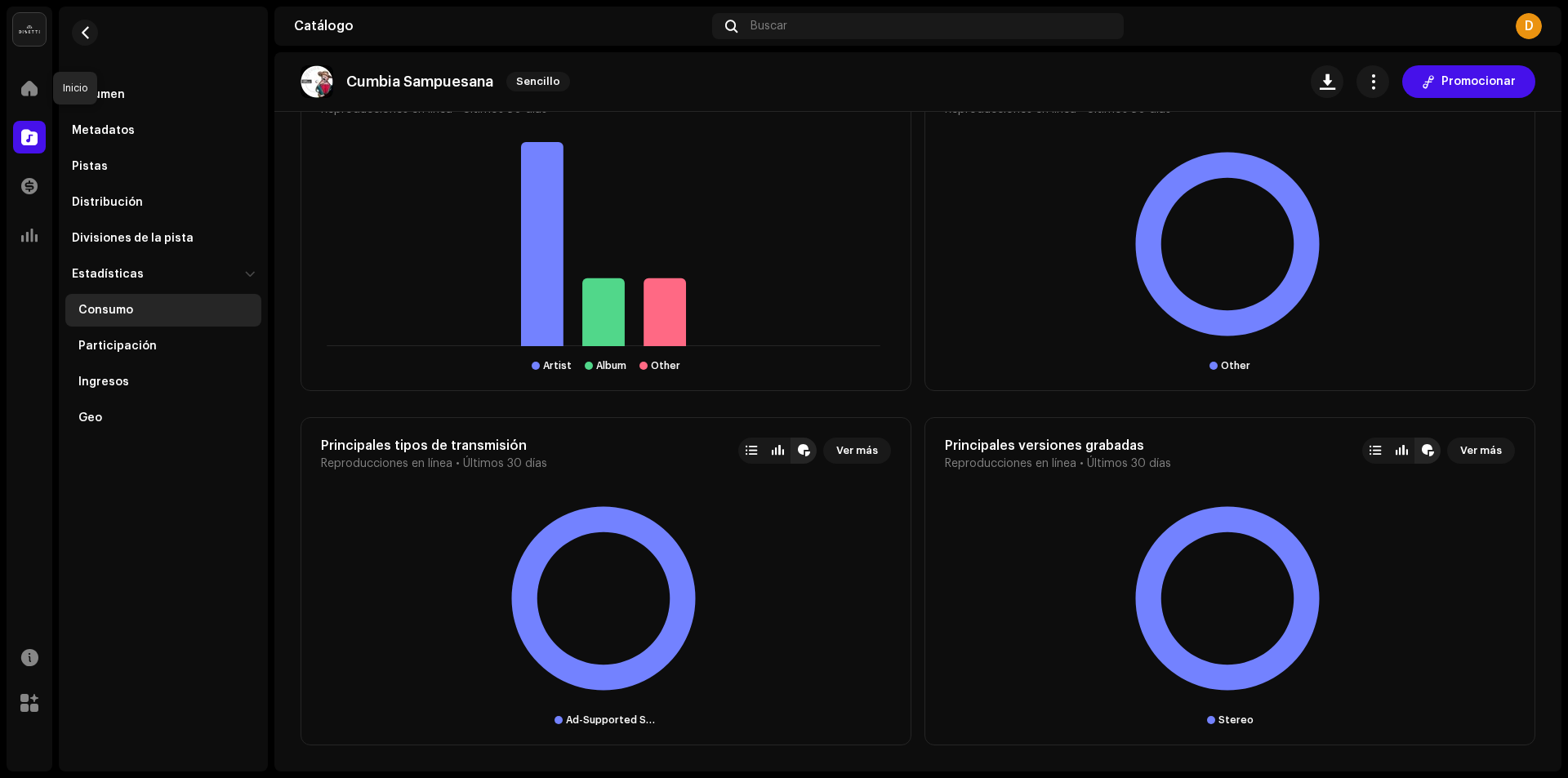
click at [46, 84] on div "Inicio" at bounding box center [29, 88] width 46 height 46
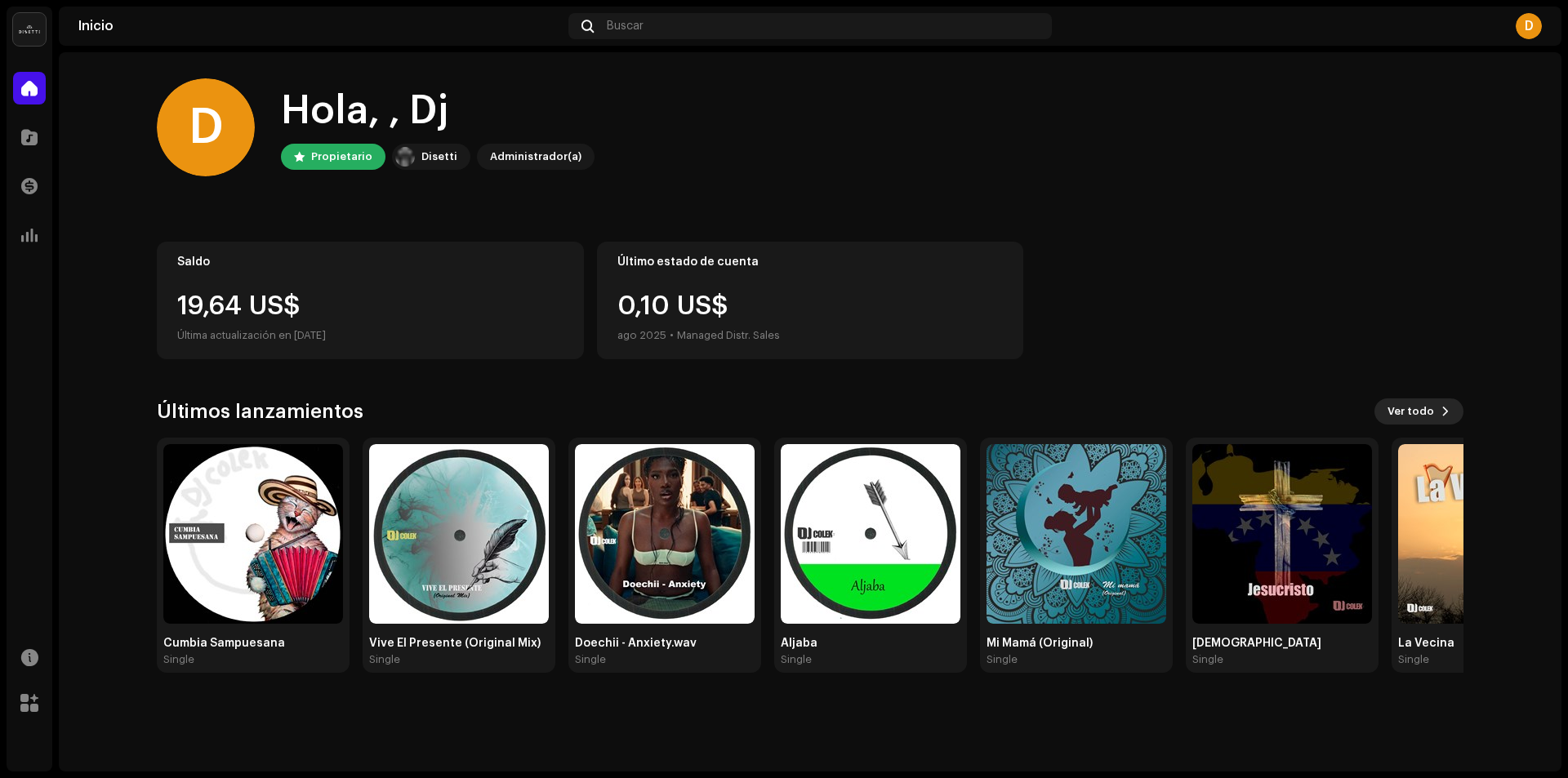
click at [1401, 410] on span "Ver todo" at bounding box center [1410, 411] width 47 height 33
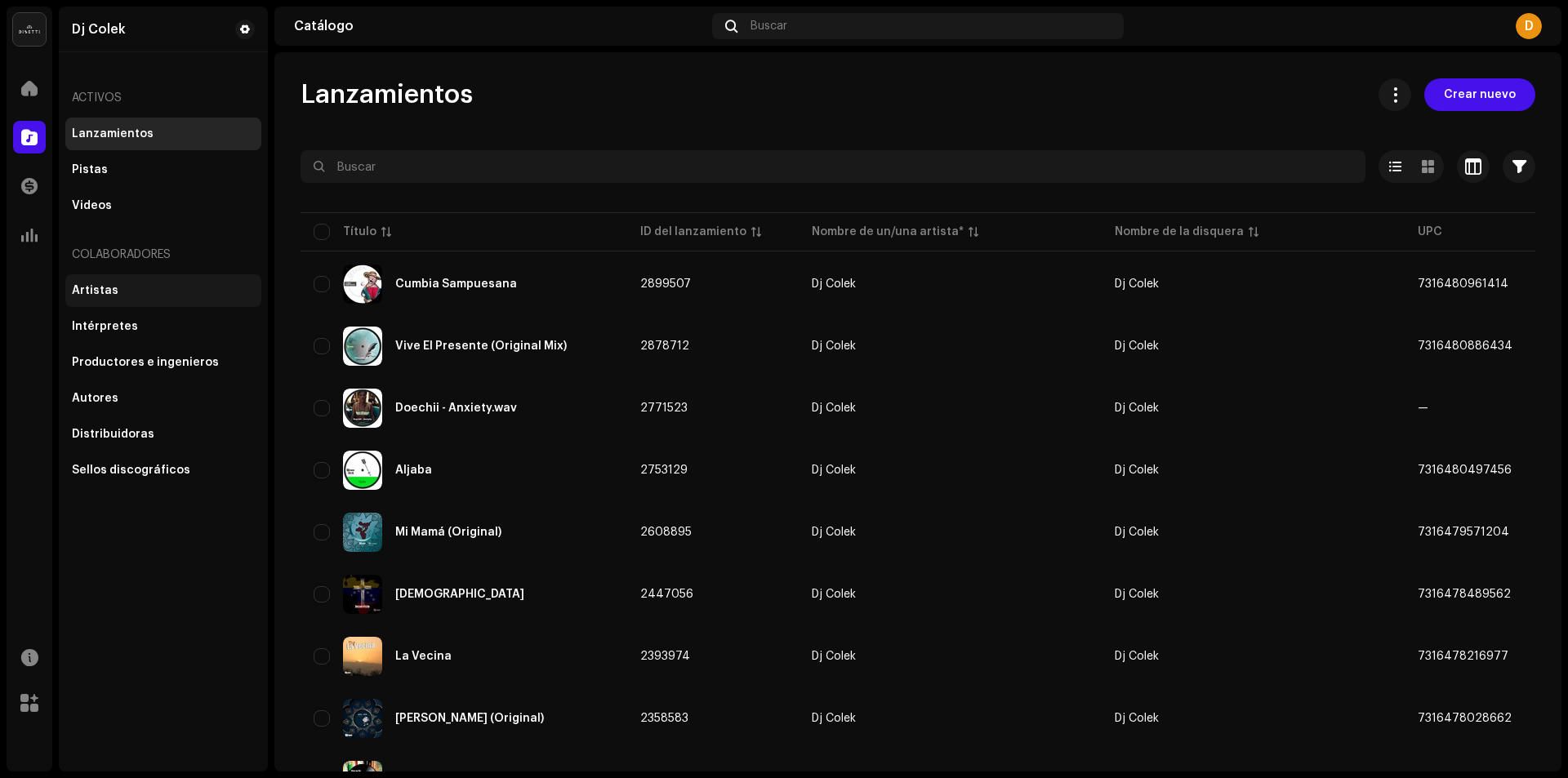
click at [88, 293] on div "Artistas" at bounding box center [95, 290] width 47 height 13
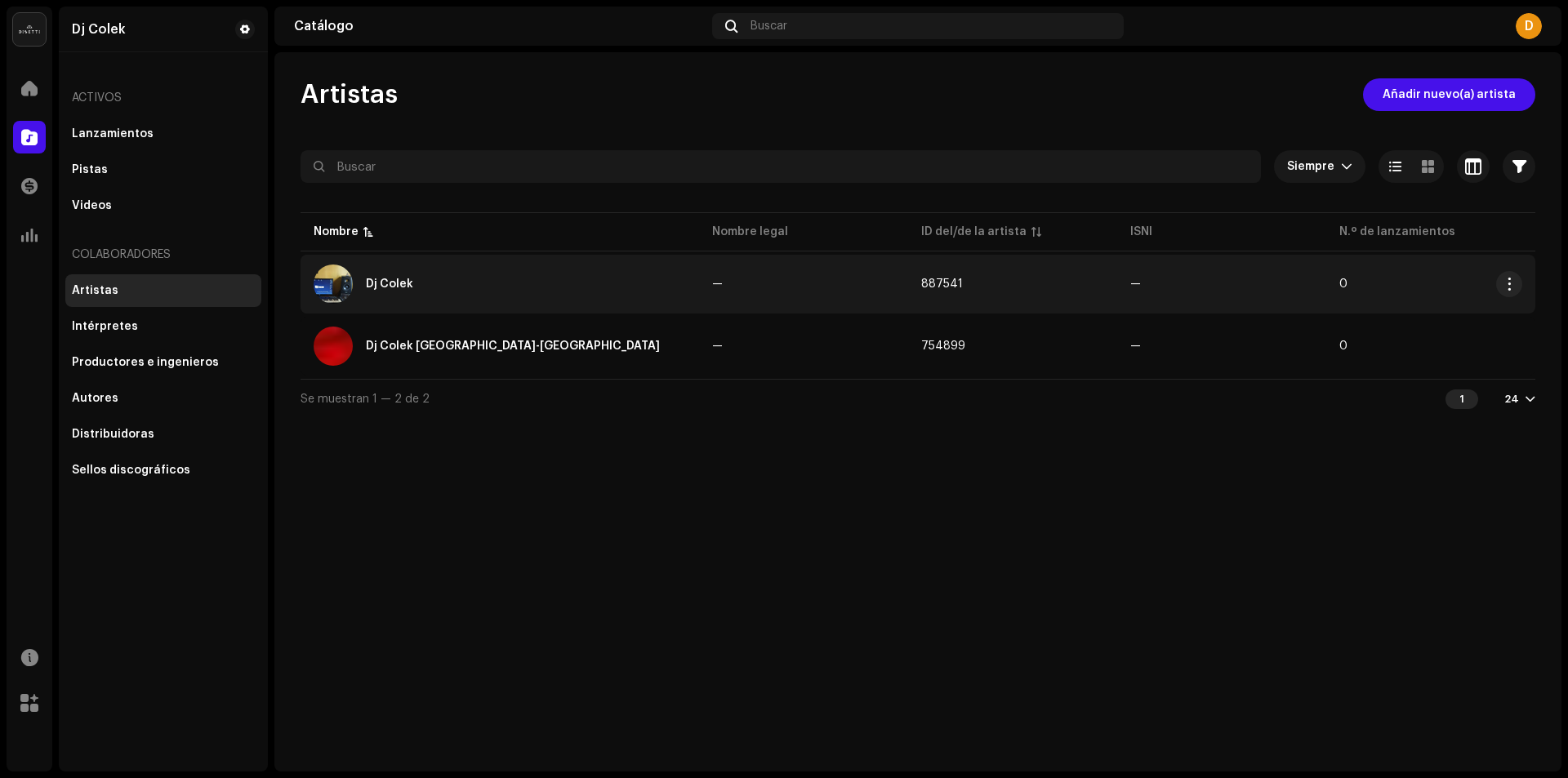
click at [379, 288] on div "Dj Colek" at bounding box center [390, 283] width 48 height 11
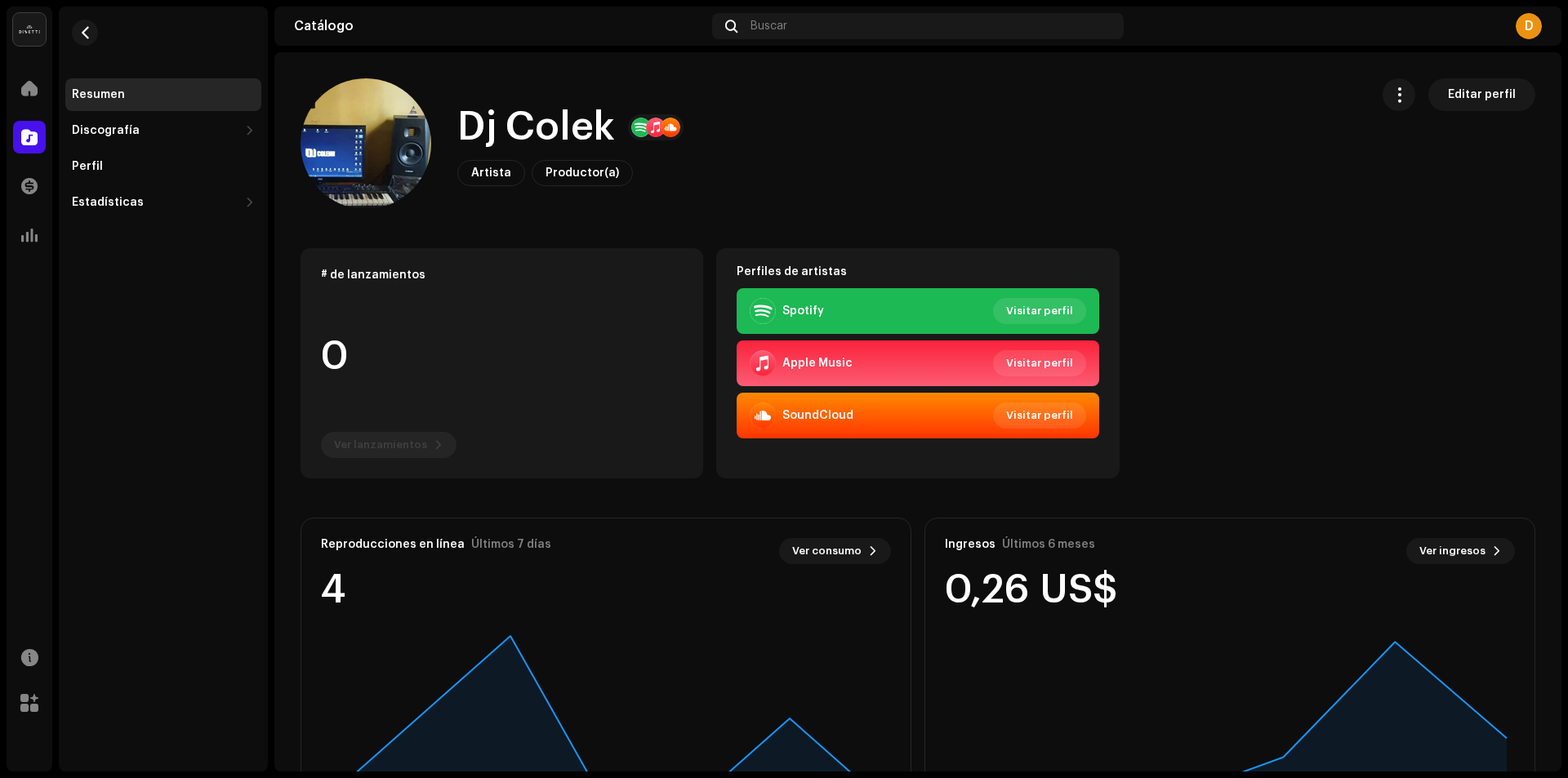
click at [656, 125] on div at bounding box center [656, 128] width 19 height 19
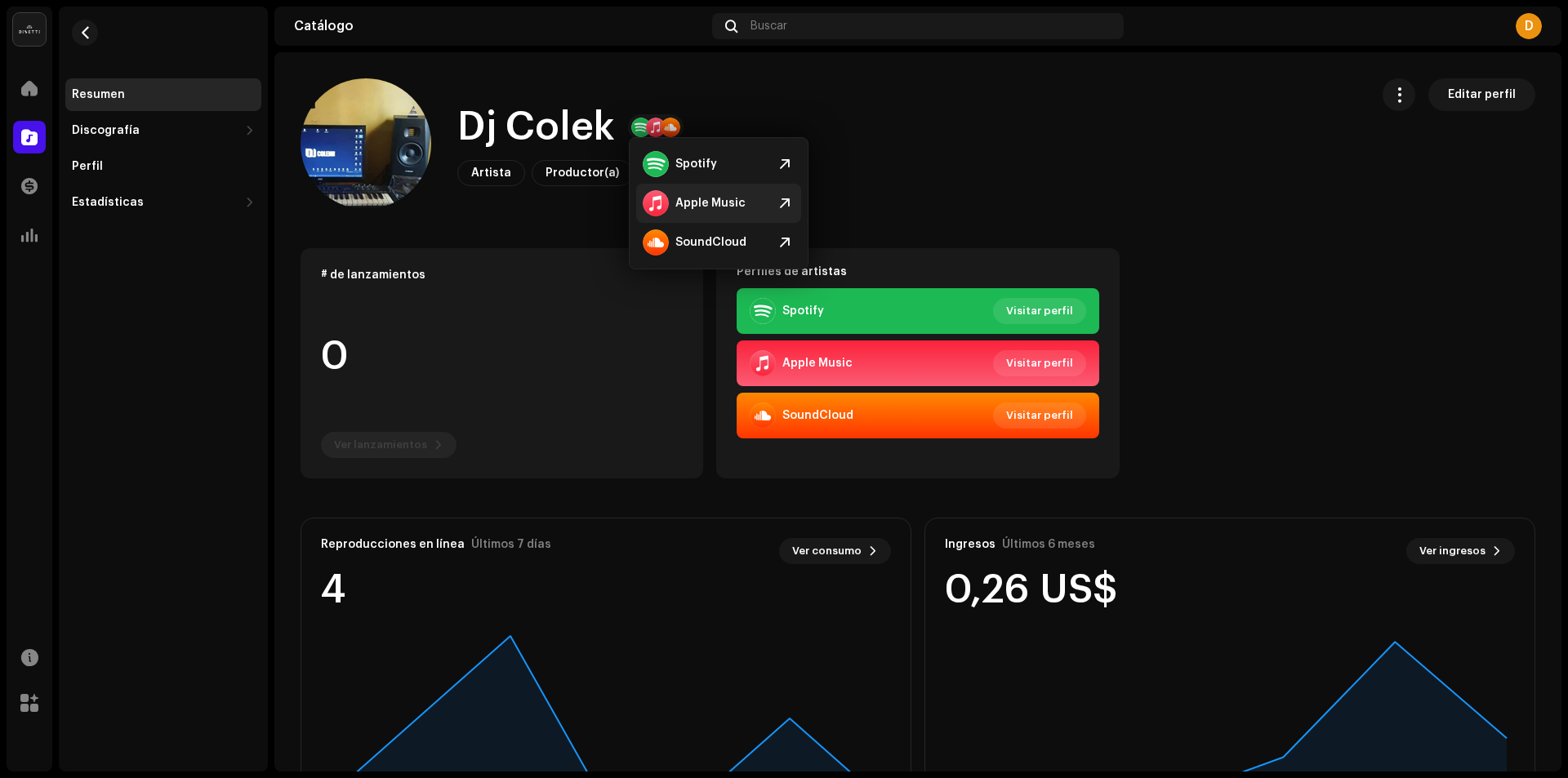
click at [710, 199] on div "Apple Music" at bounding box center [710, 203] width 70 height 13
click at [25, 195] on div at bounding box center [29, 186] width 33 height 33
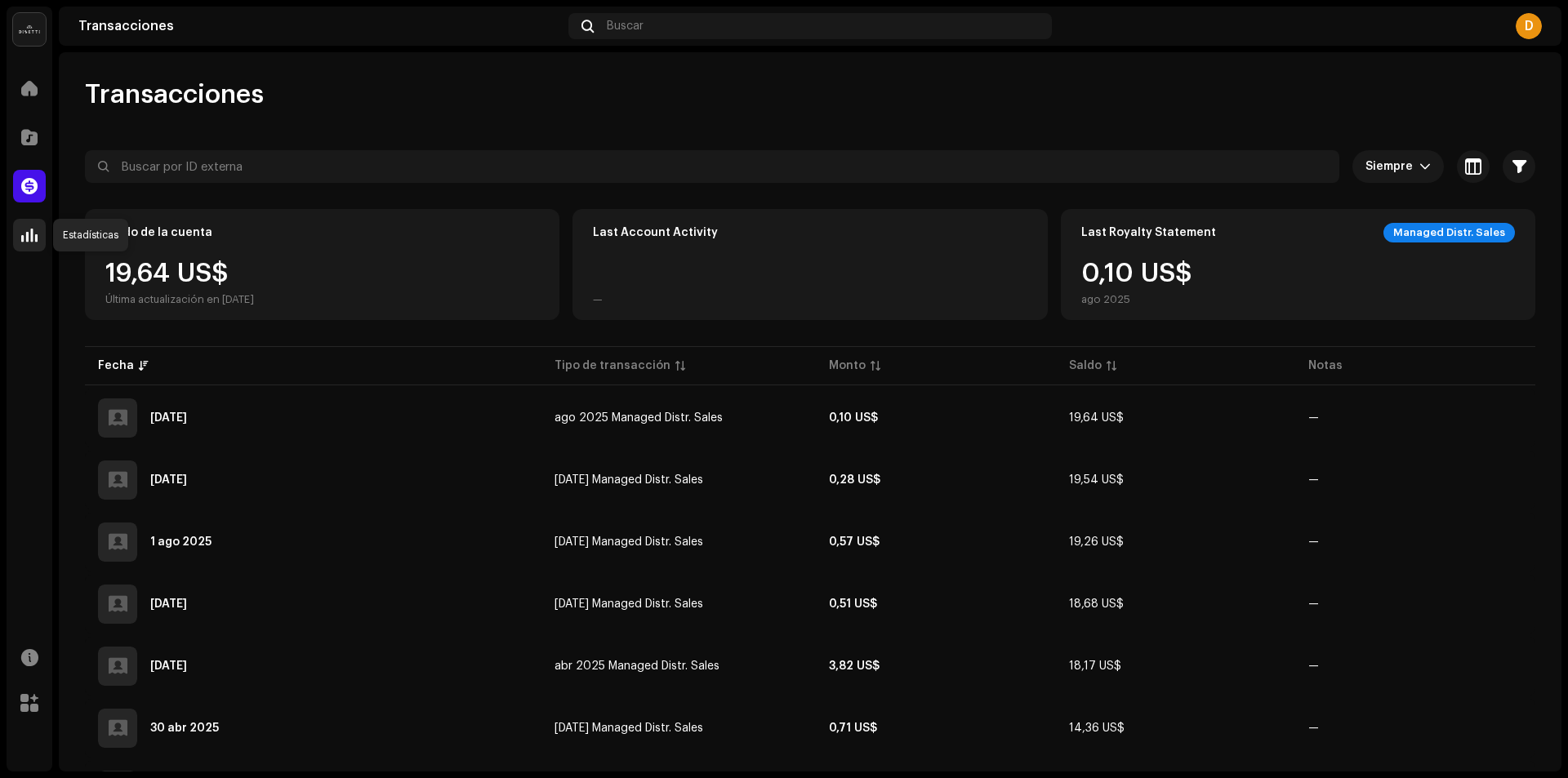
click at [26, 237] on span at bounding box center [29, 235] width 17 height 13
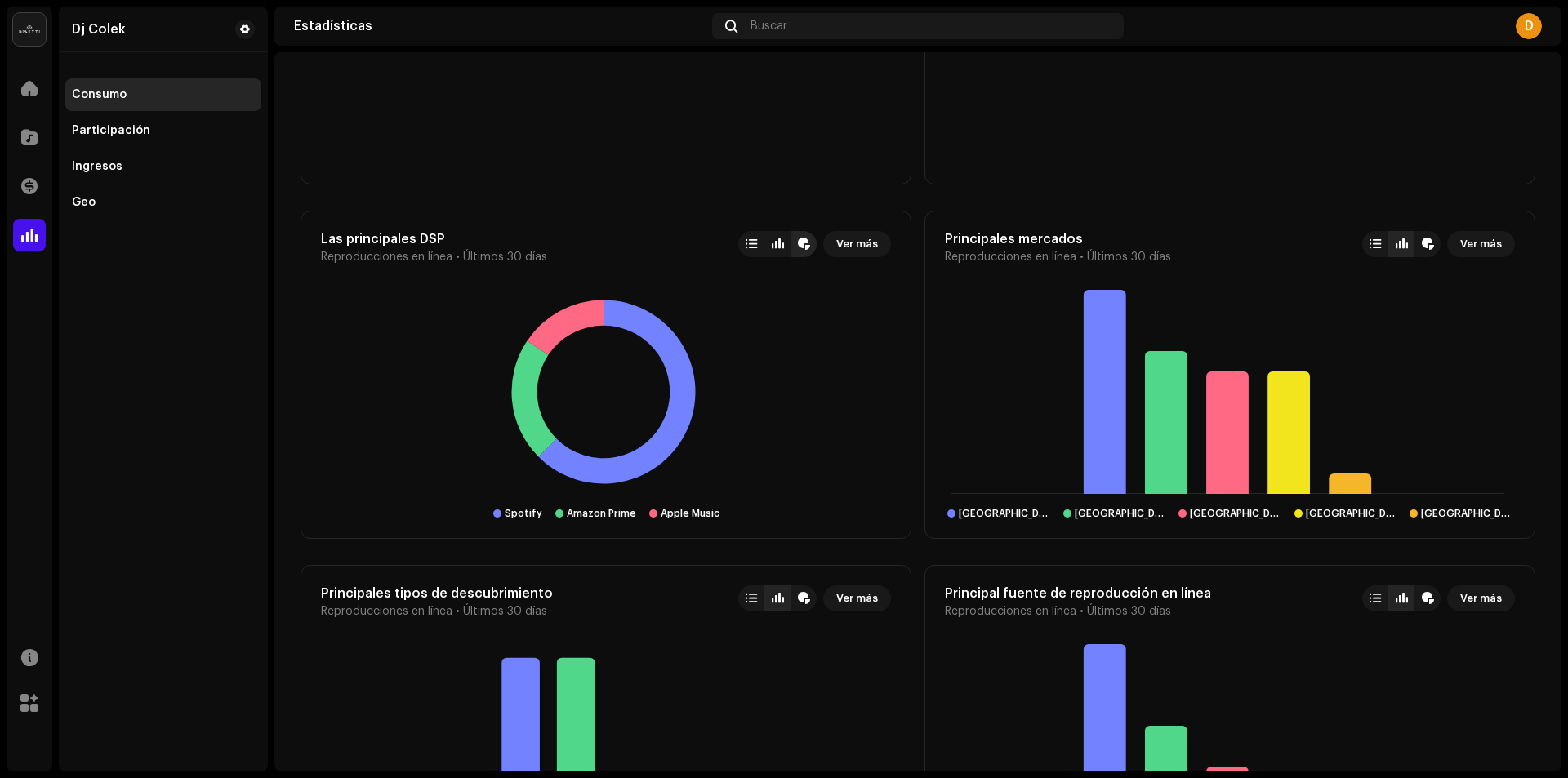
scroll to position [898, 0]
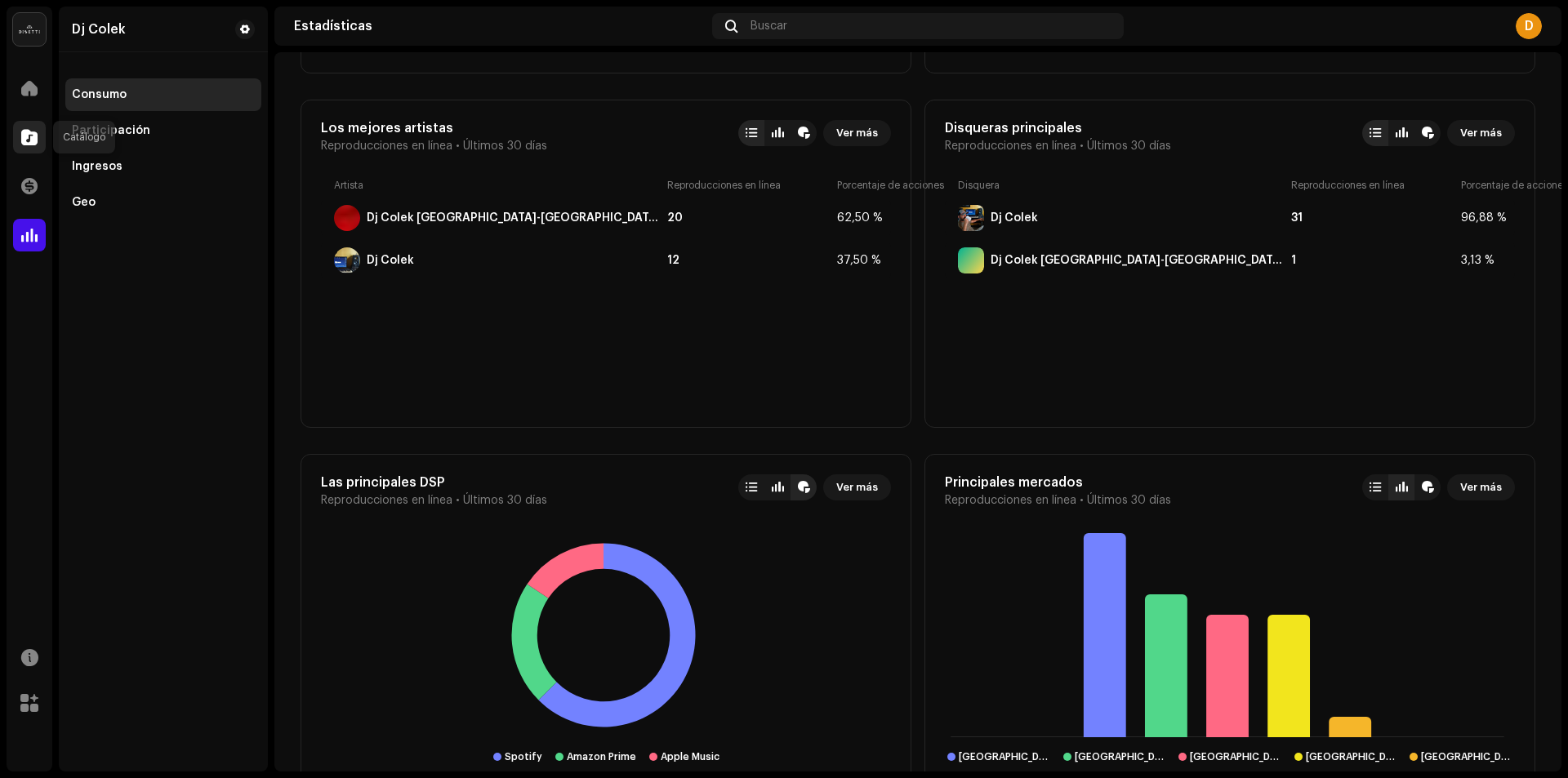
click at [22, 143] on span at bounding box center [29, 136] width 17 height 13
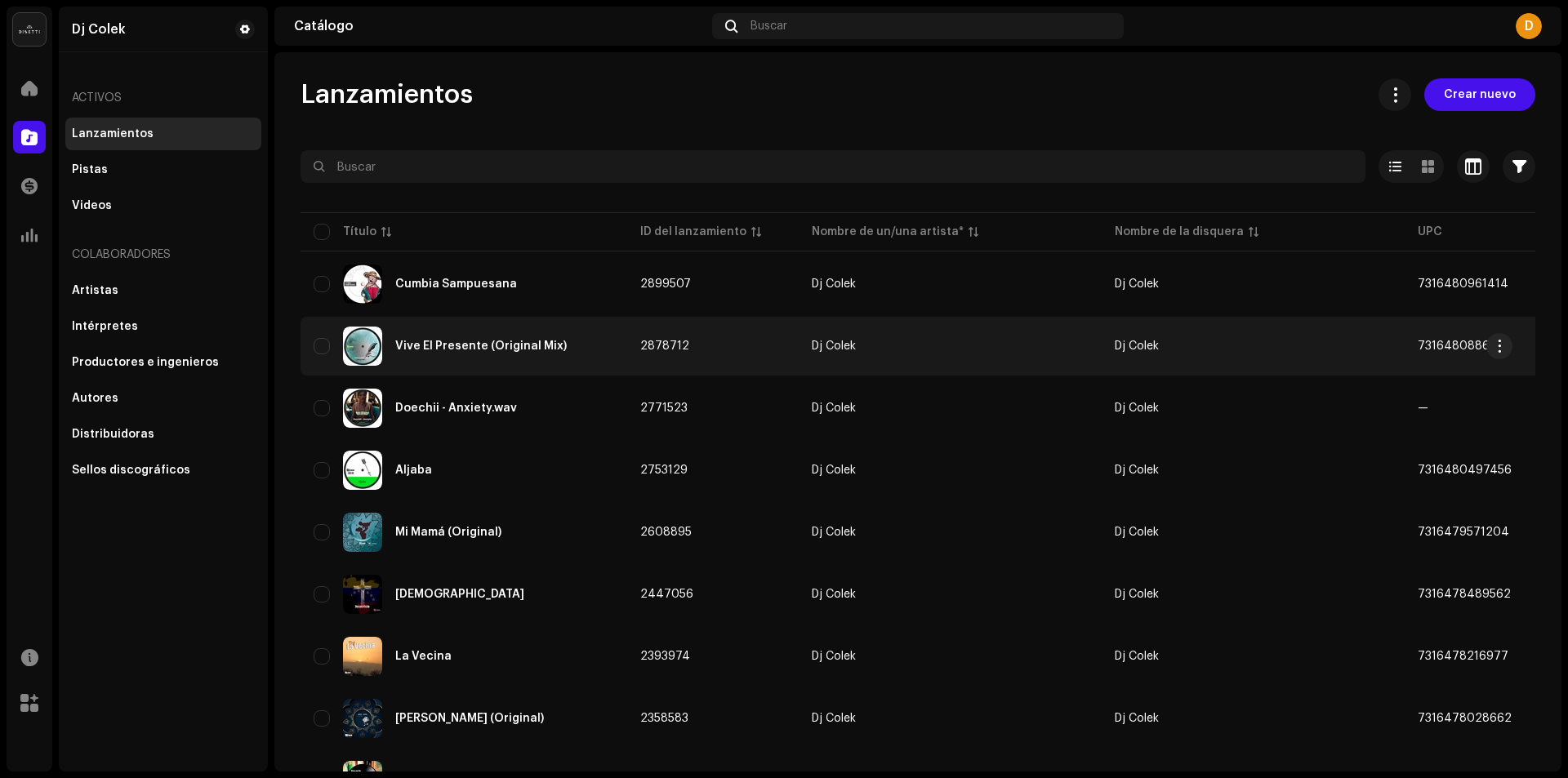
click at [426, 349] on div "Vive El Presente (Original Mix)" at bounding box center [481, 346] width 172 height 11
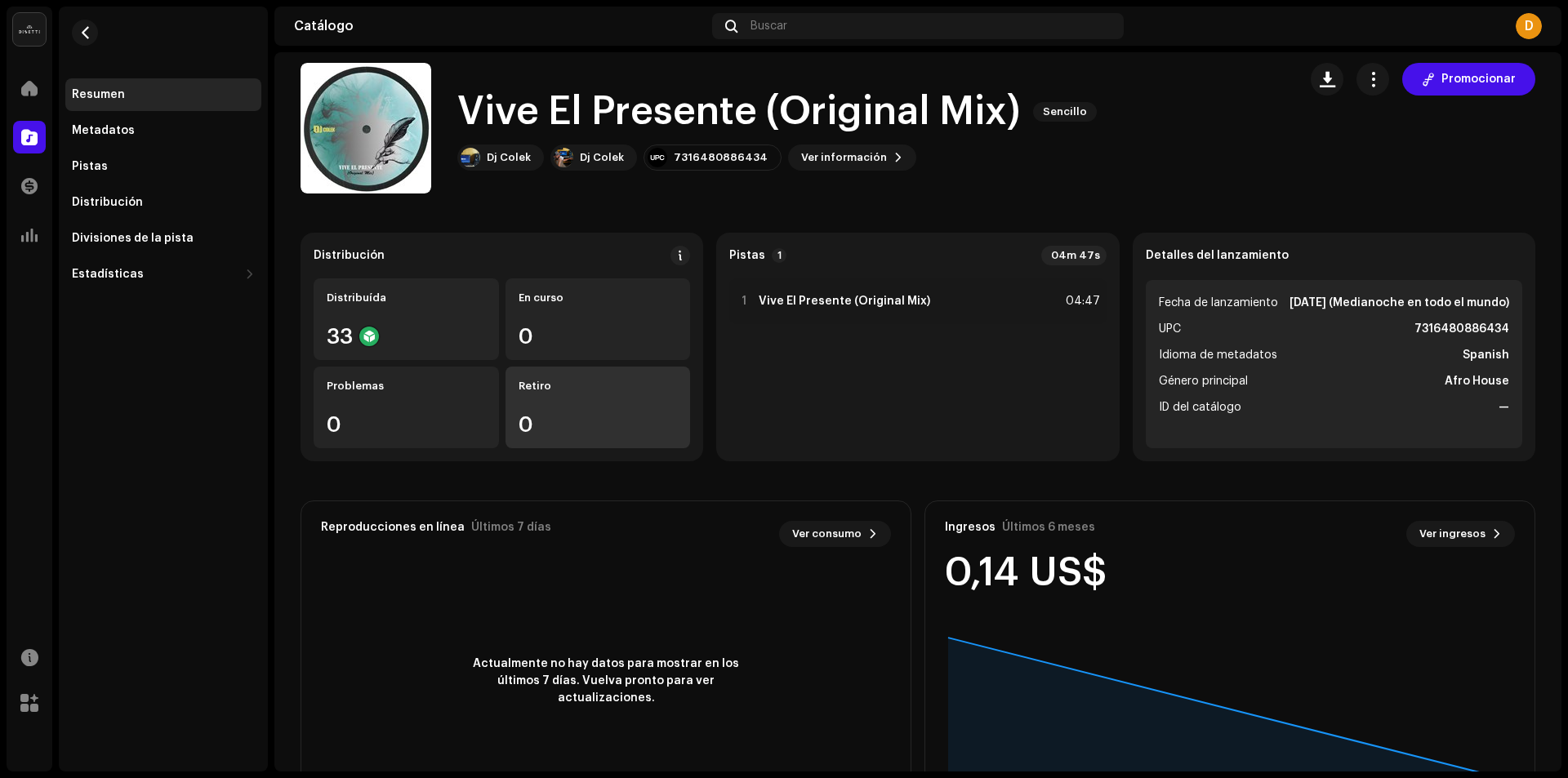
scroll to position [97, 0]
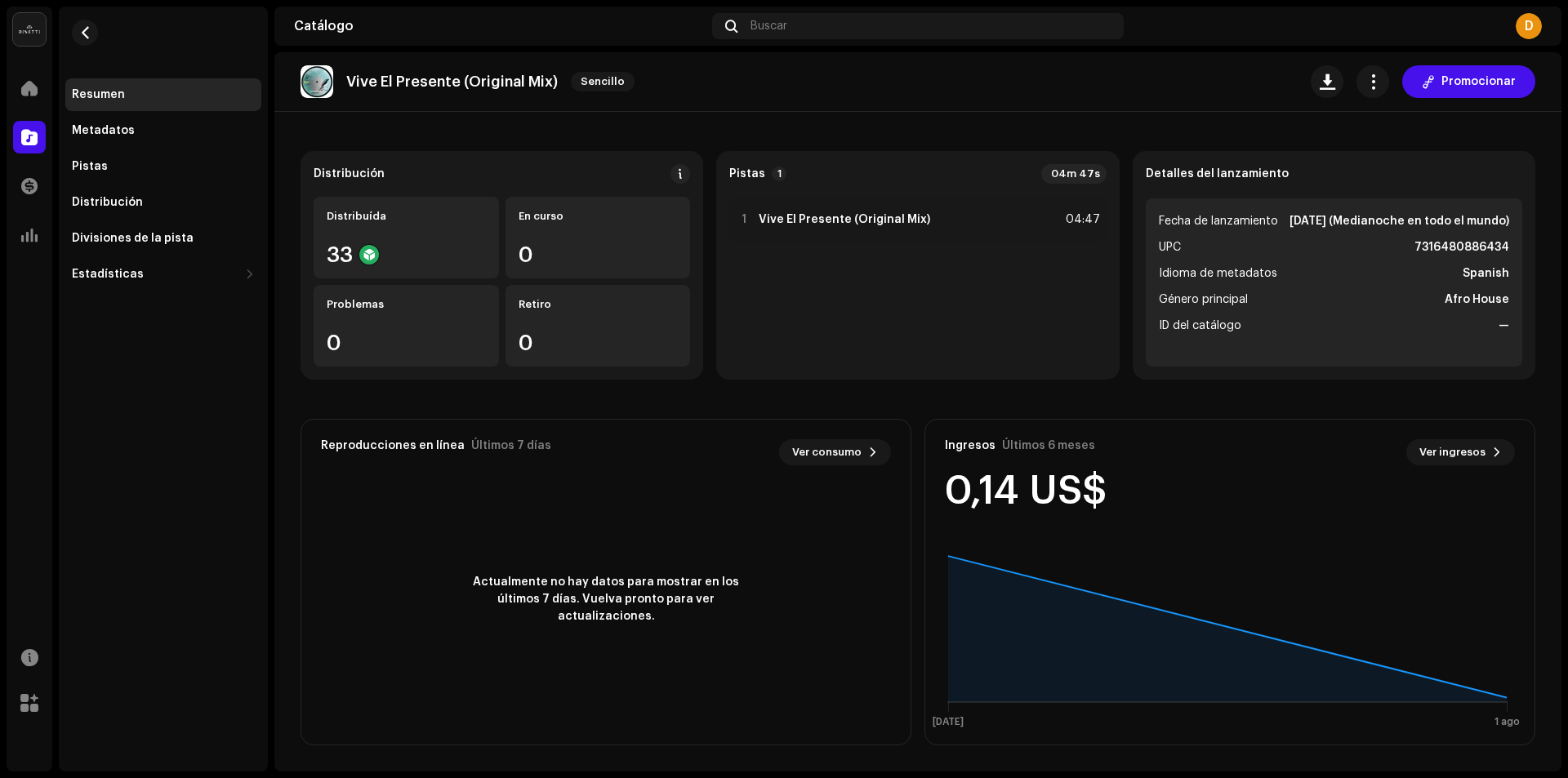
click at [524, 596] on span "Actualmente no hay datos para mostrar en los últimos 7 días. Vuelva pronto para…" at bounding box center [606, 599] width 294 height 51
click at [802, 452] on span "Ver consumo" at bounding box center [827, 451] width 70 height 33
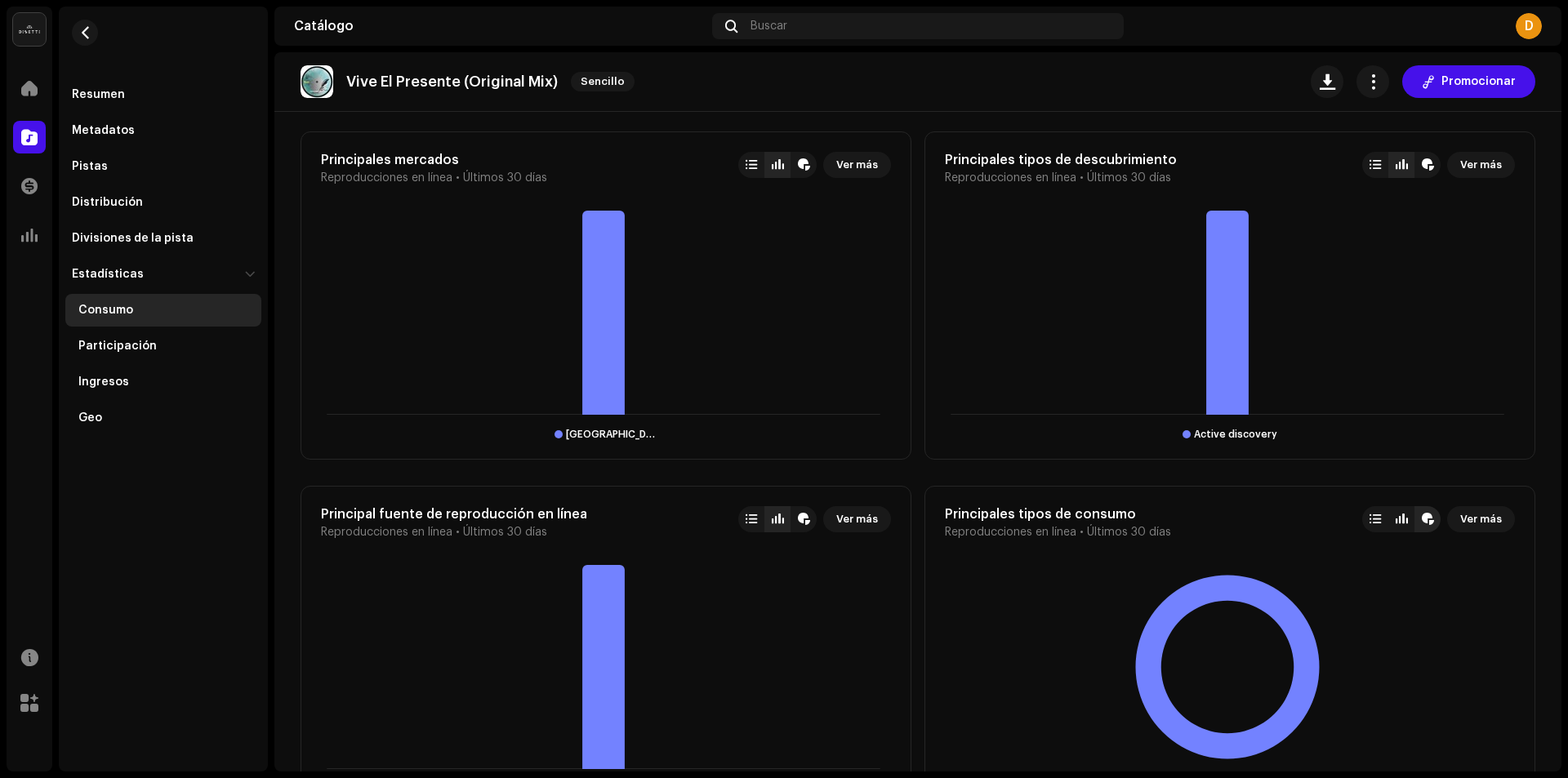
scroll to position [1132, 0]
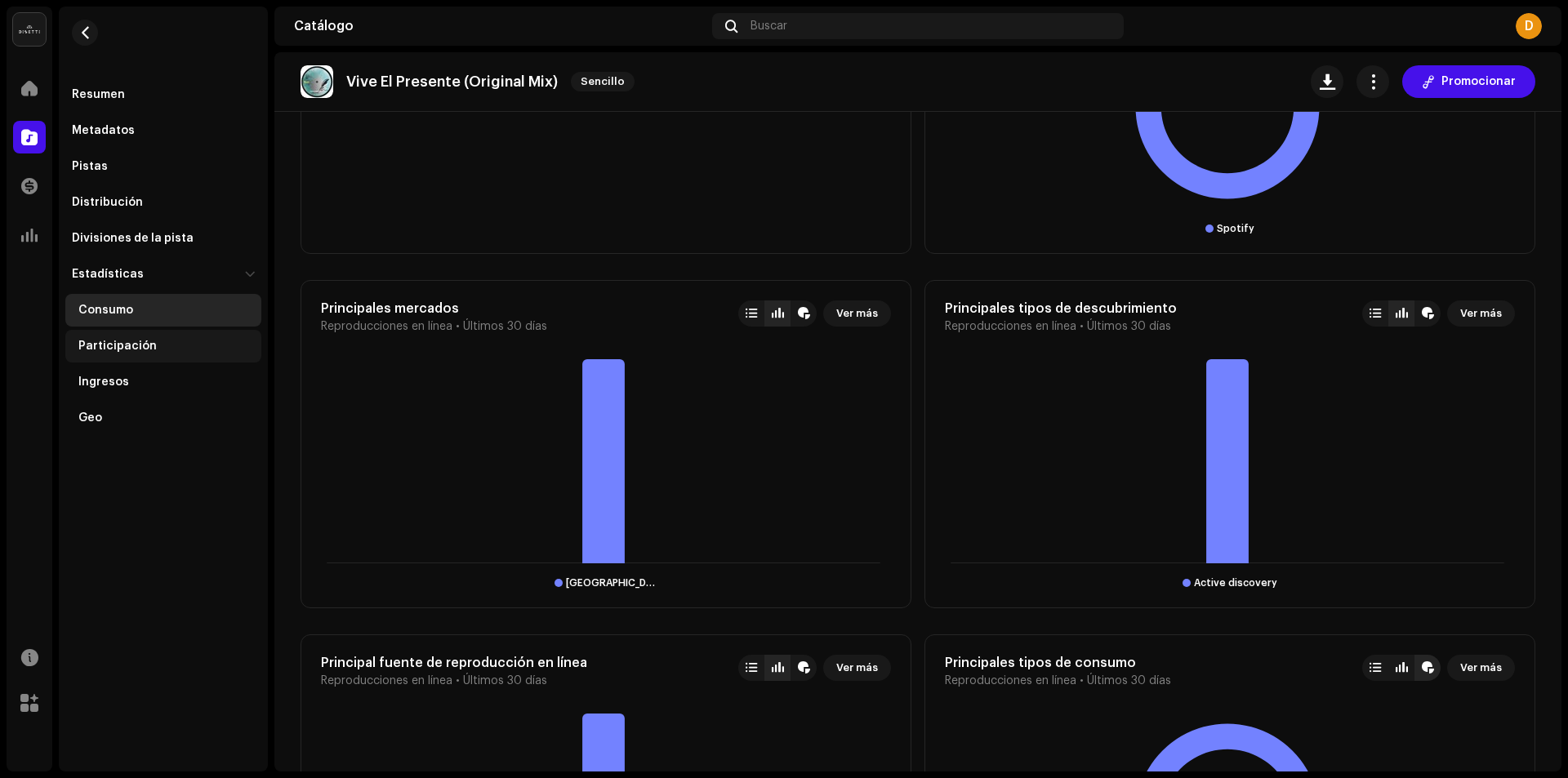
click at [93, 339] on div "Participación" at bounding box center [163, 346] width 196 height 33
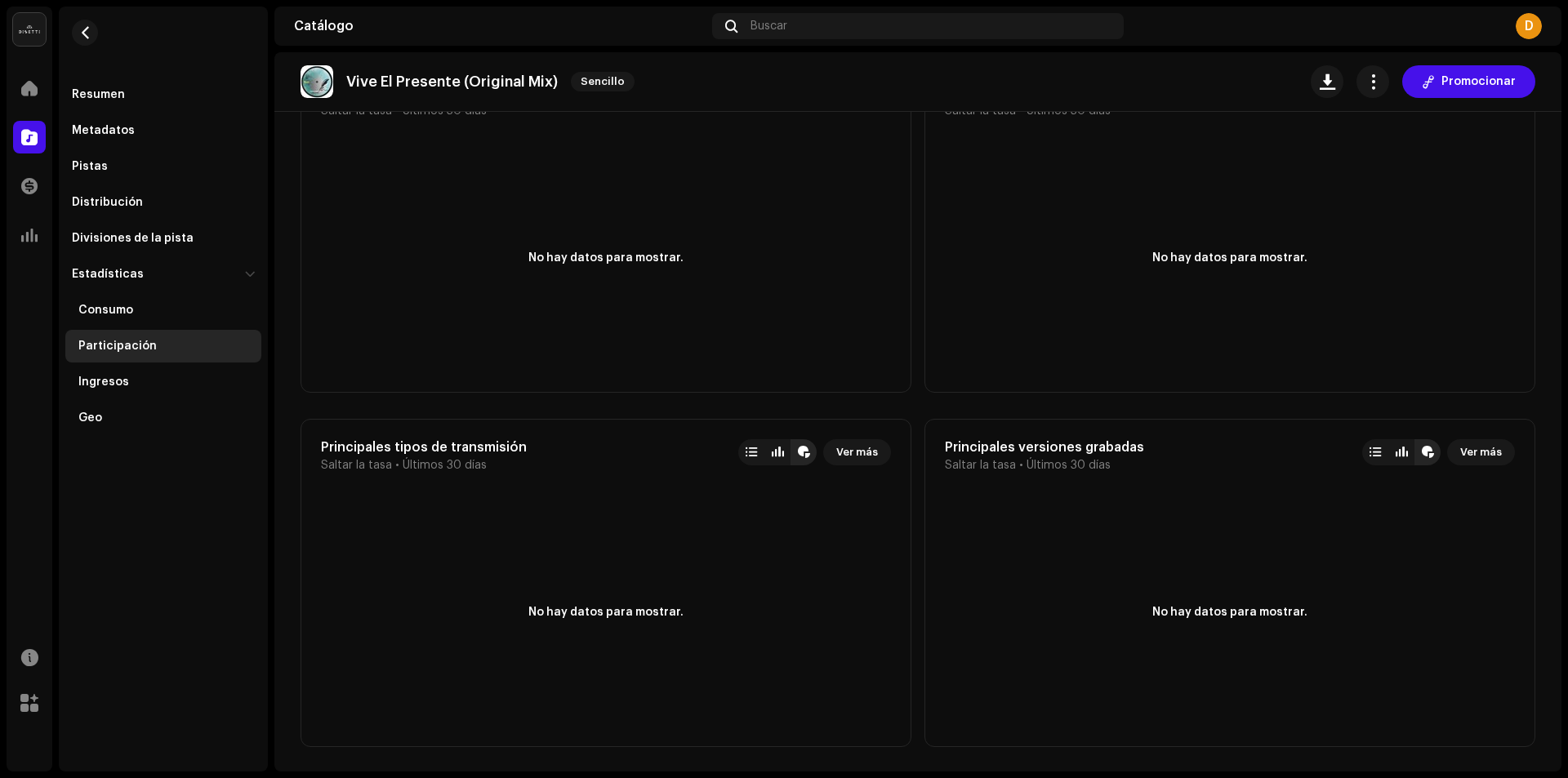
scroll to position [1703, 0]
click at [100, 378] on div "Ingresos" at bounding box center [104, 382] width 51 height 13
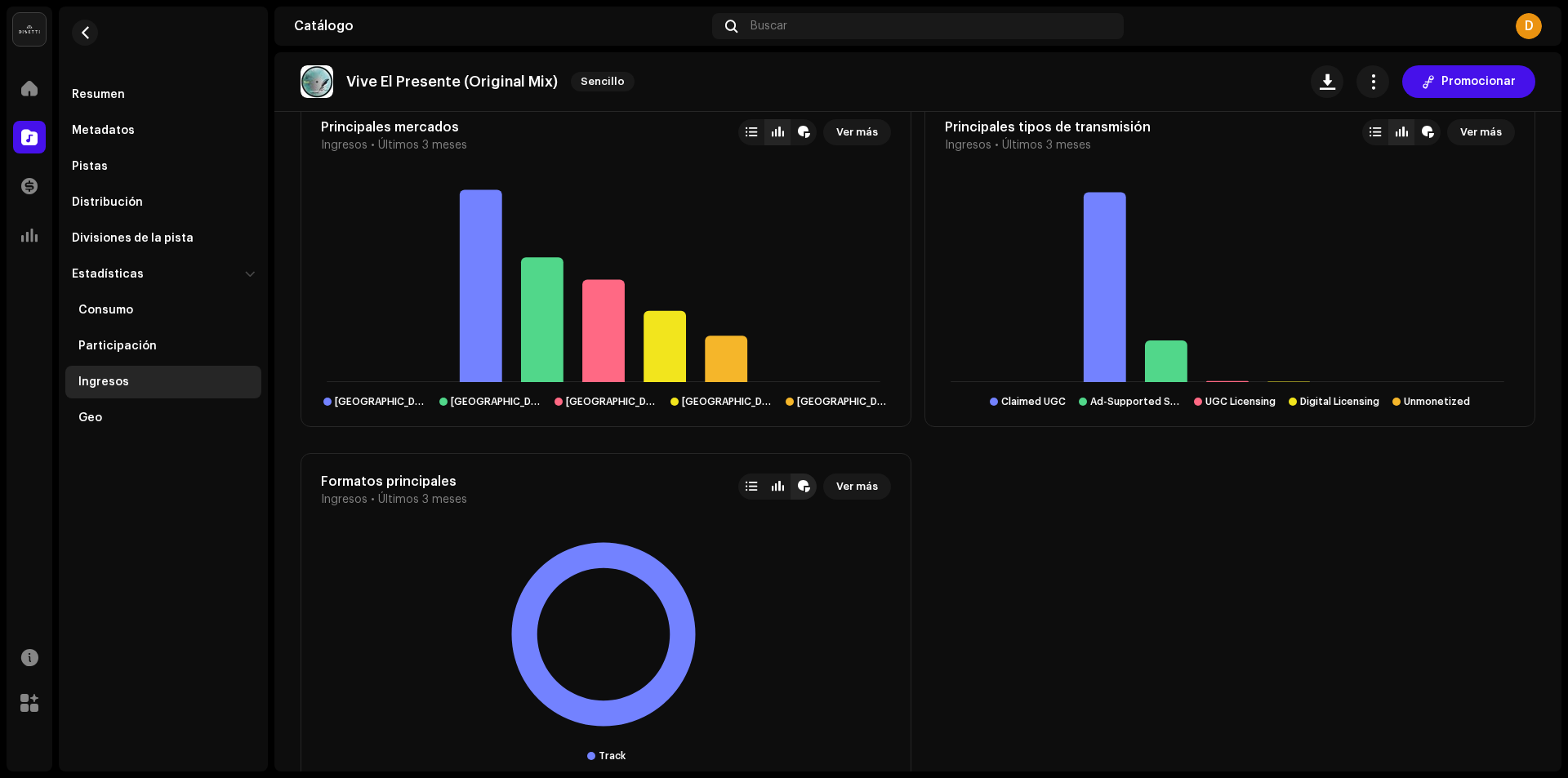
scroll to position [1342, 0]
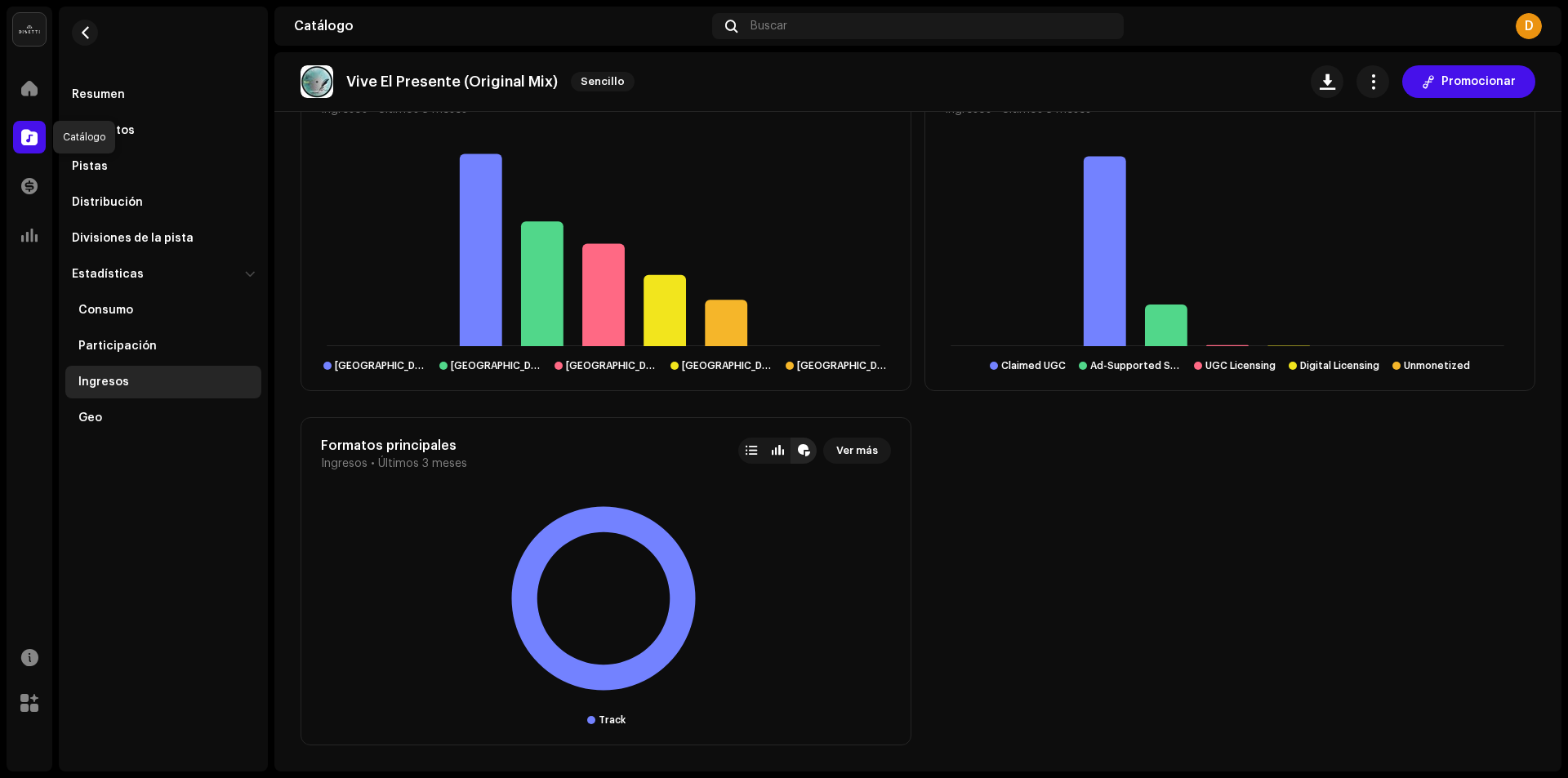
click at [21, 136] on span at bounding box center [29, 136] width 17 height 13
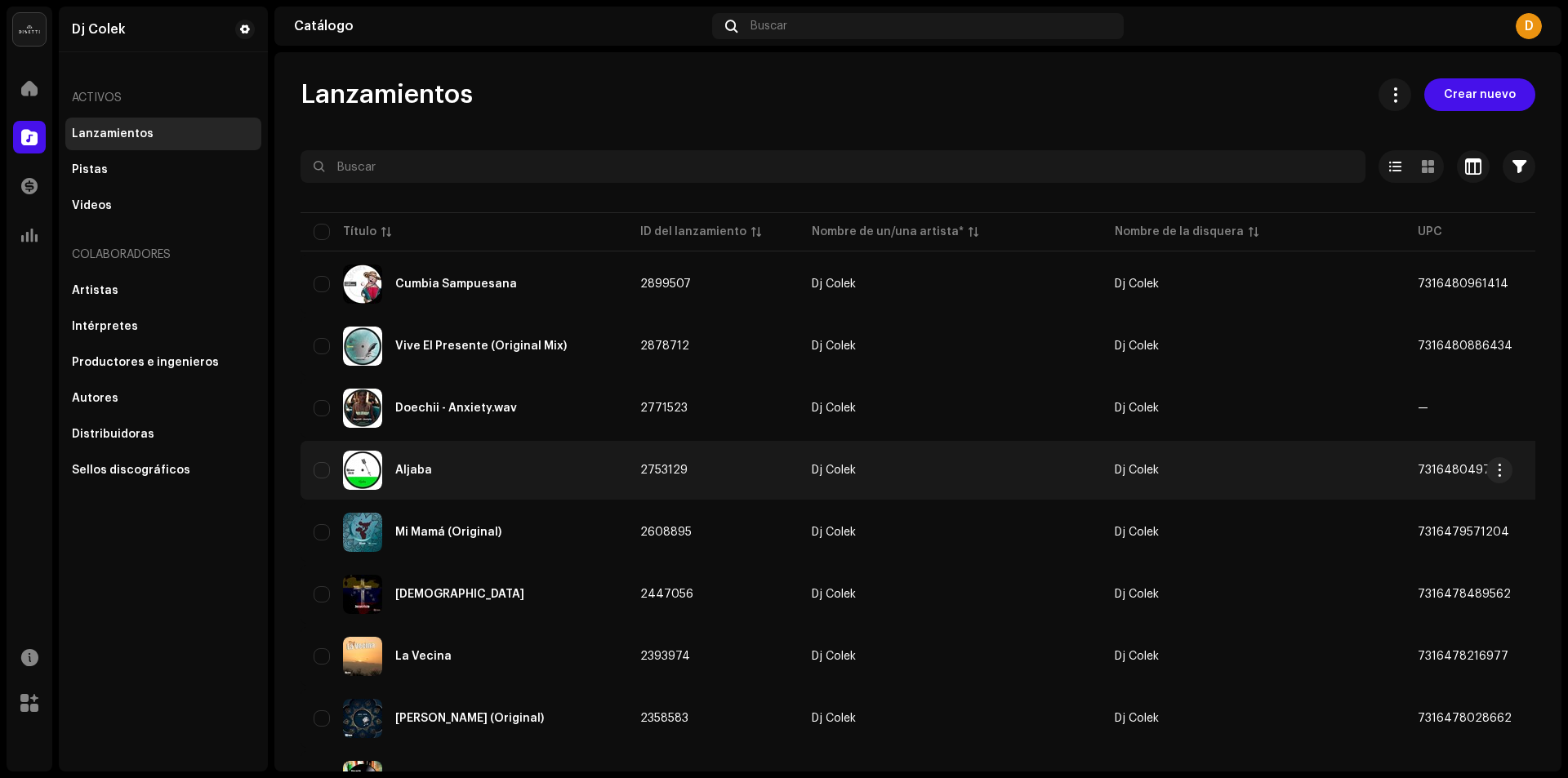
click at [411, 473] on div "Aljaba" at bounding box center [414, 470] width 37 height 11
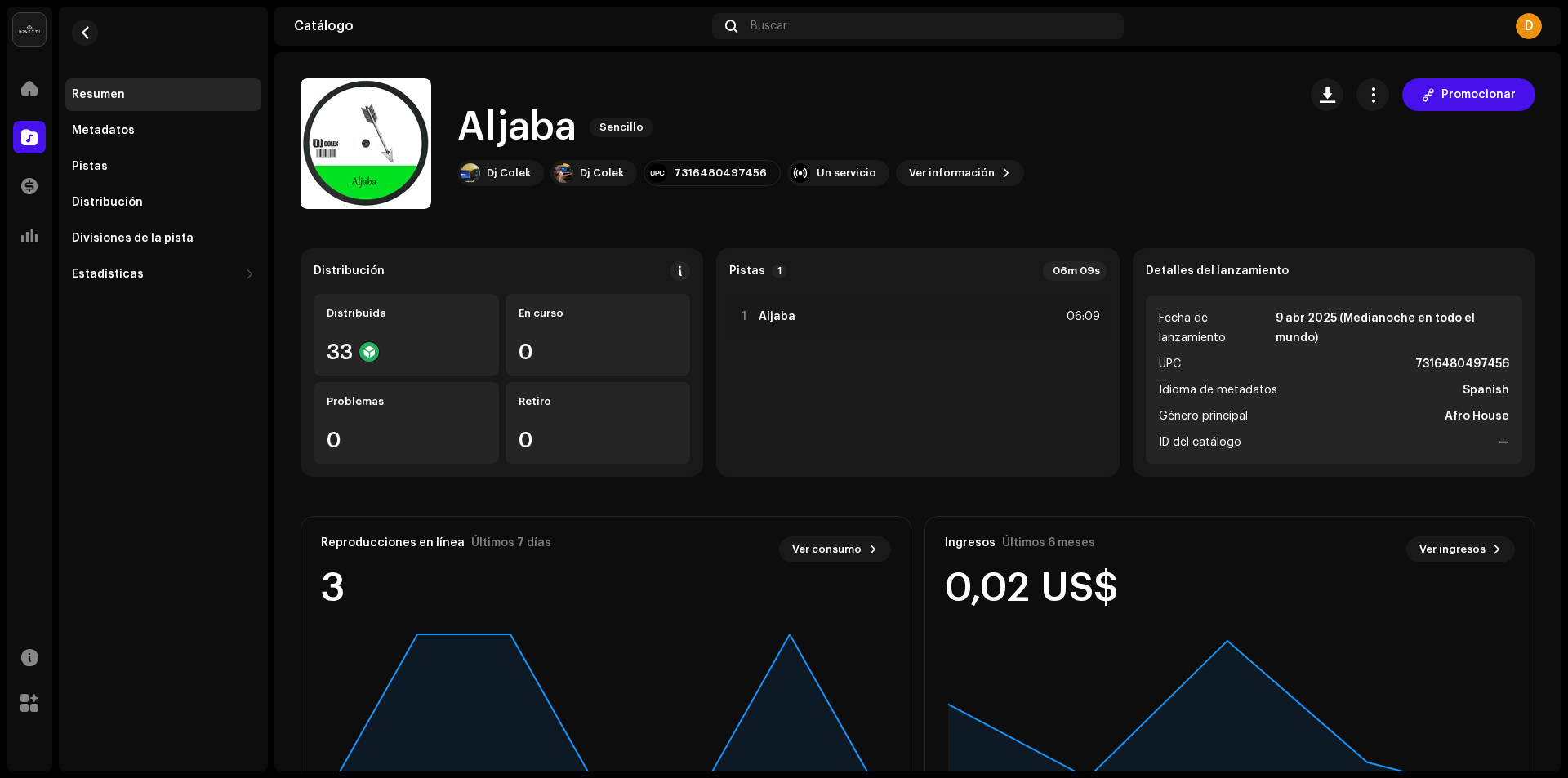
scroll to position [97, 0]
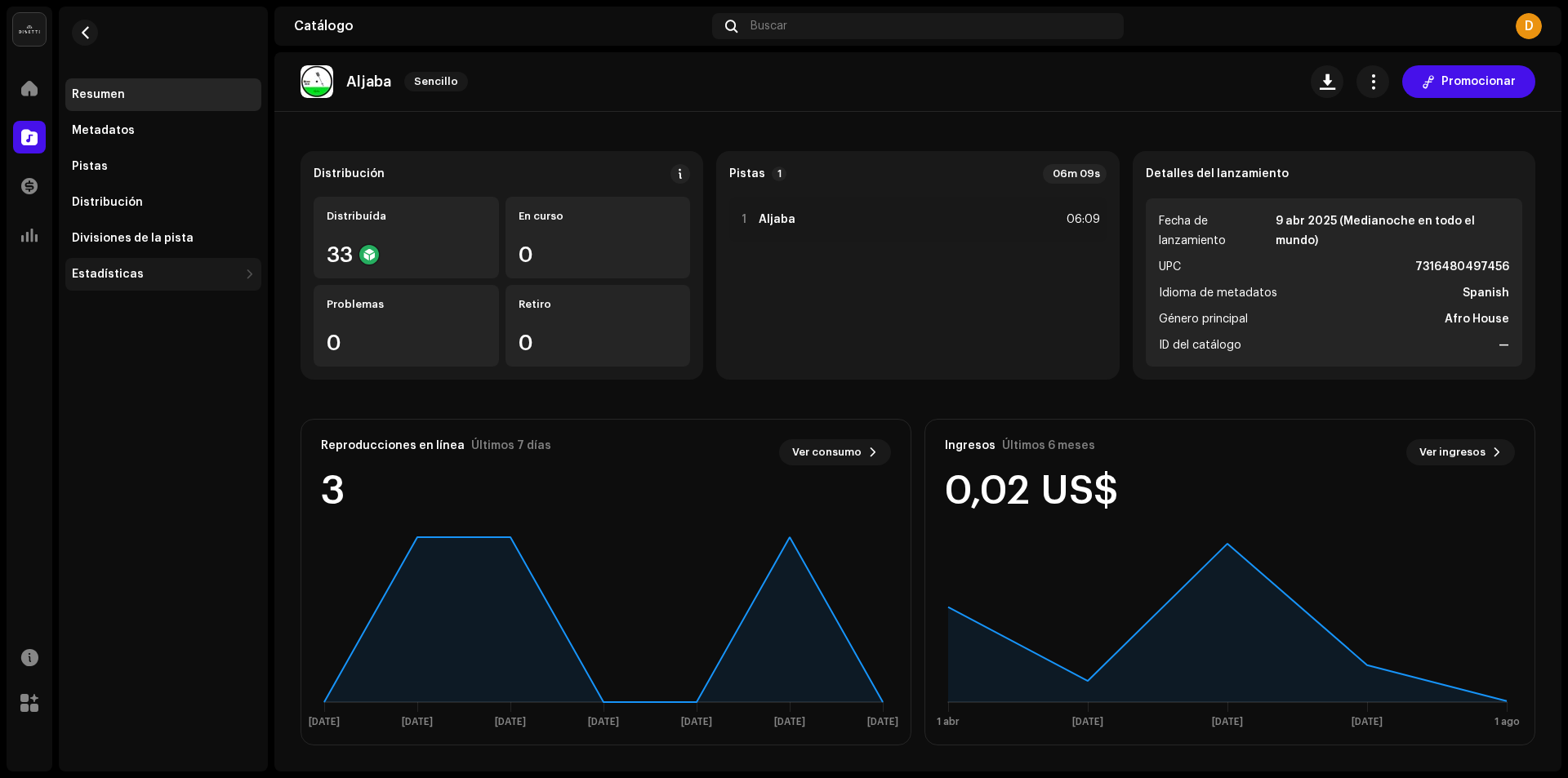
click at [85, 271] on div "Estadísticas" at bounding box center [108, 274] width 72 height 13
click at [87, 312] on div "Consumo" at bounding box center [106, 310] width 55 height 13
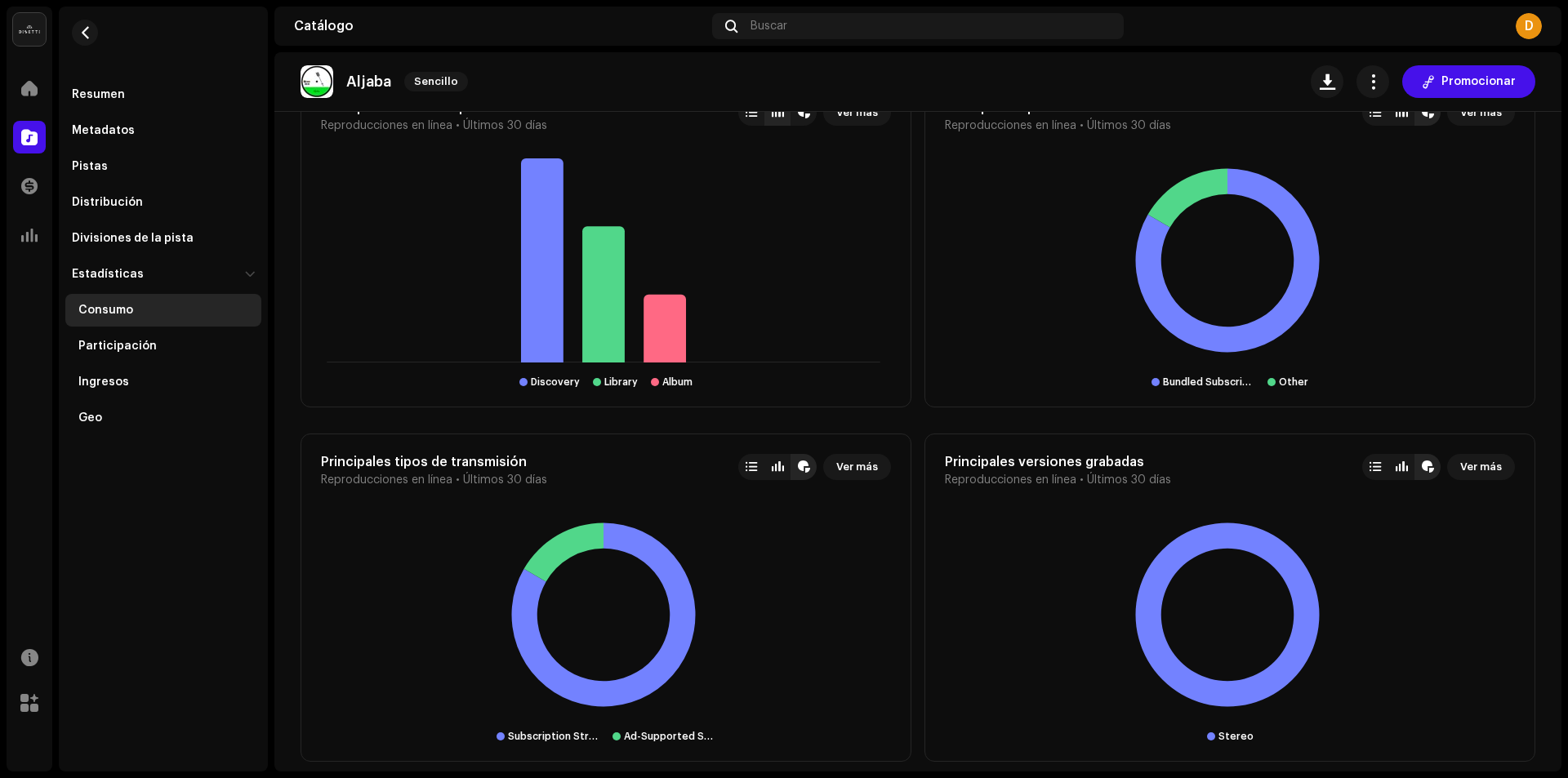
scroll to position [1703, 0]
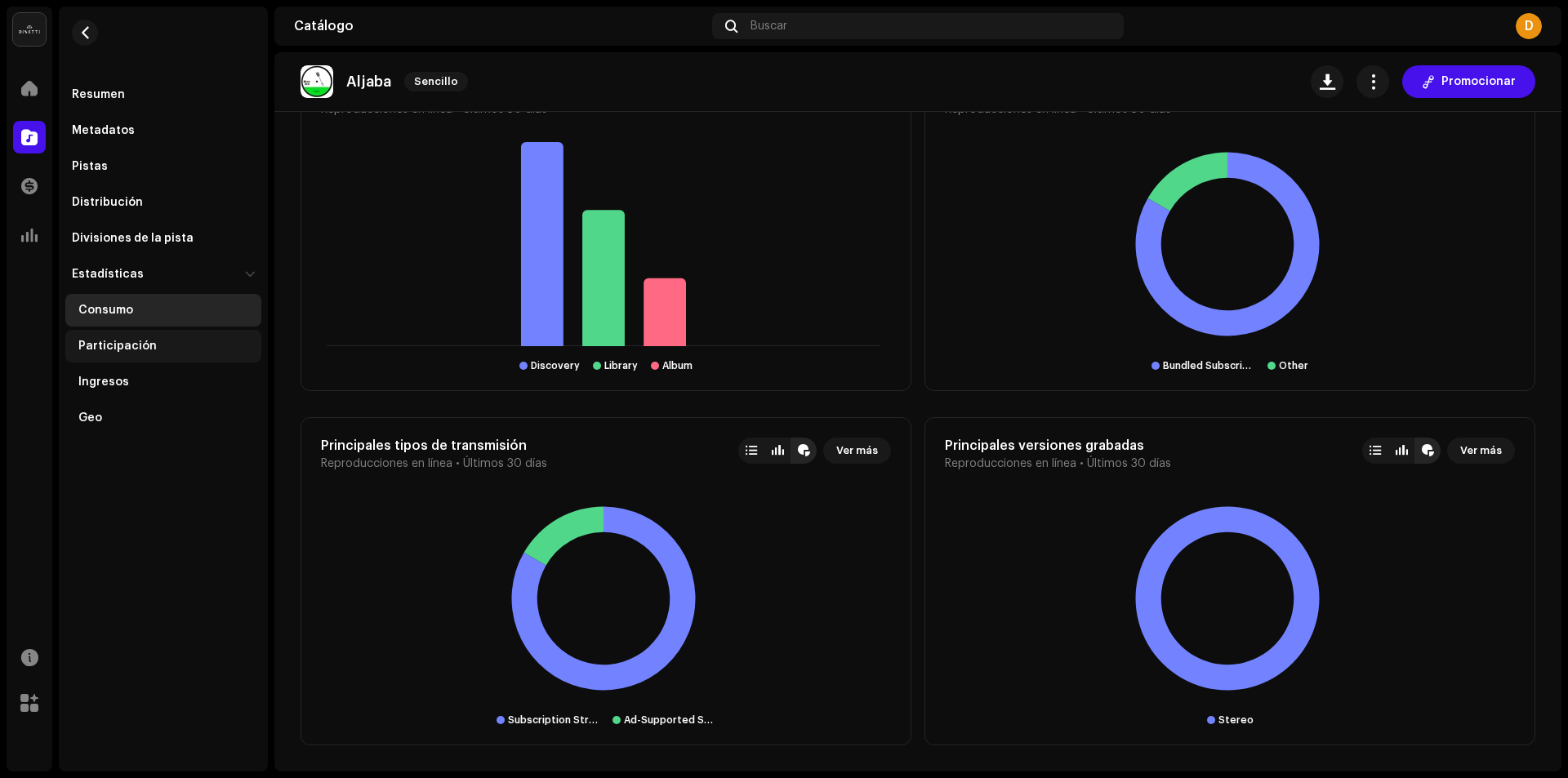
click at [101, 344] on div "Participación" at bounding box center [117, 346] width 78 height 13
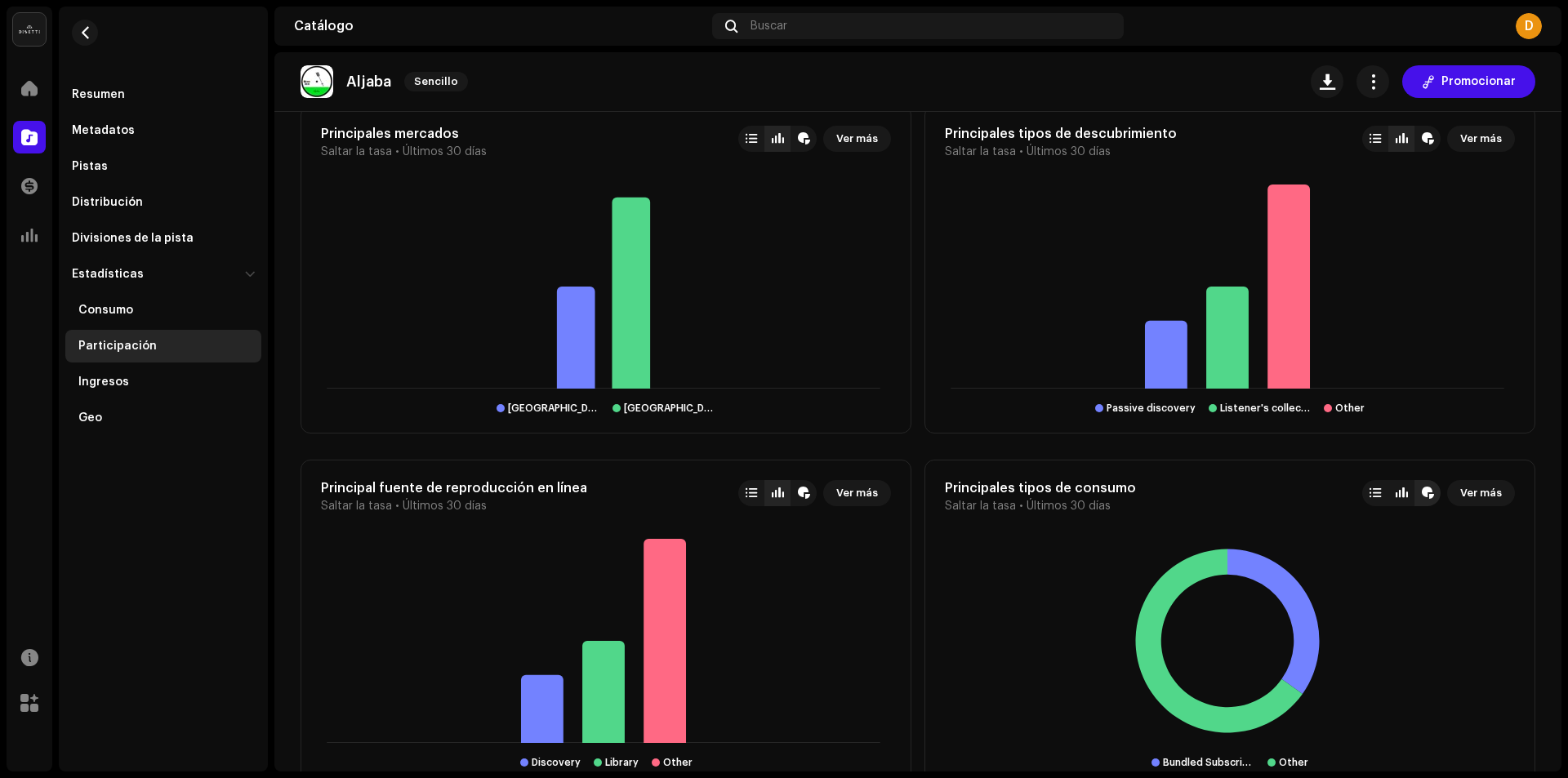
scroll to position [1633, 0]
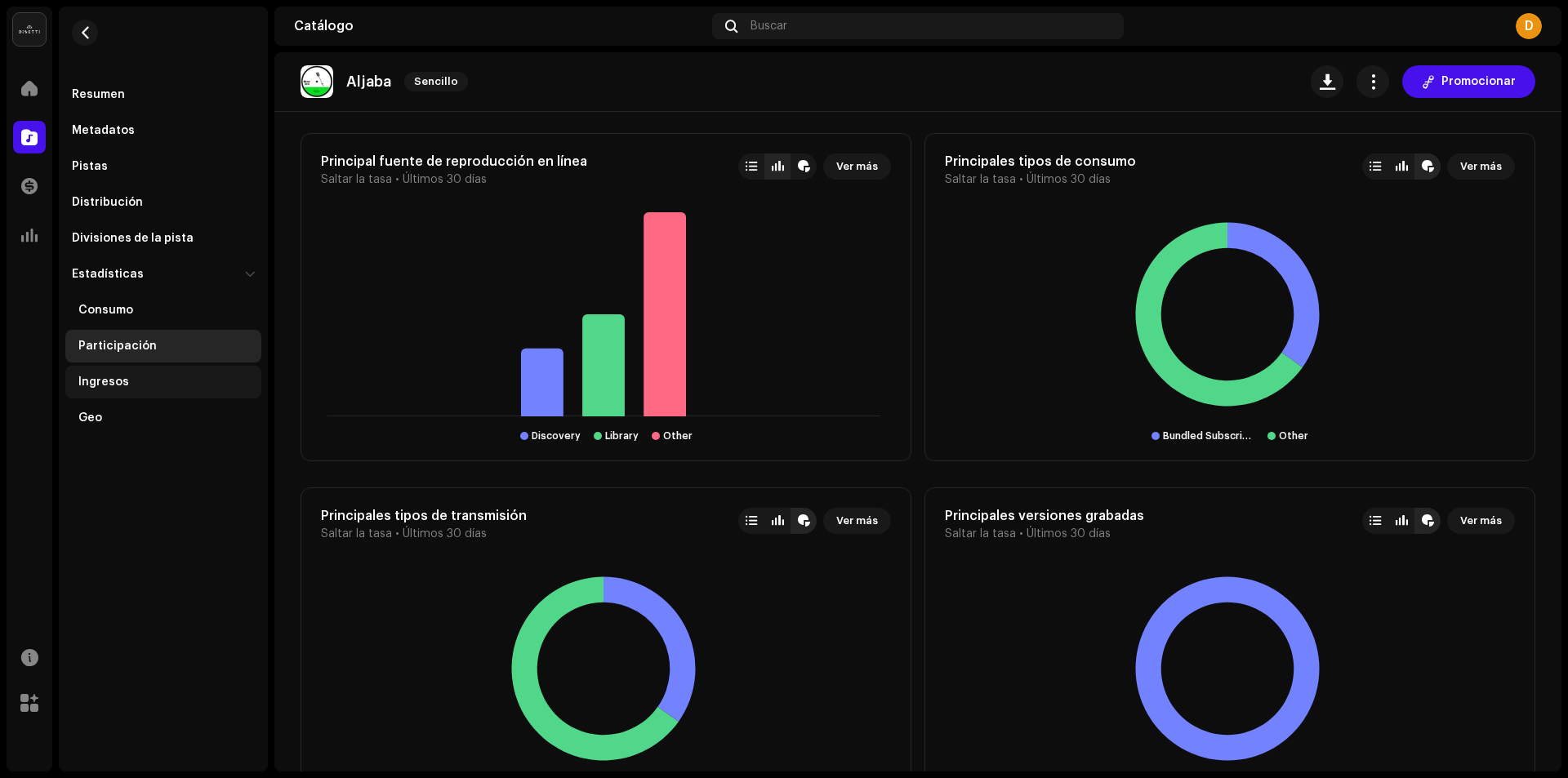
click at [99, 378] on div "Ingresos" at bounding box center [104, 382] width 51 height 13
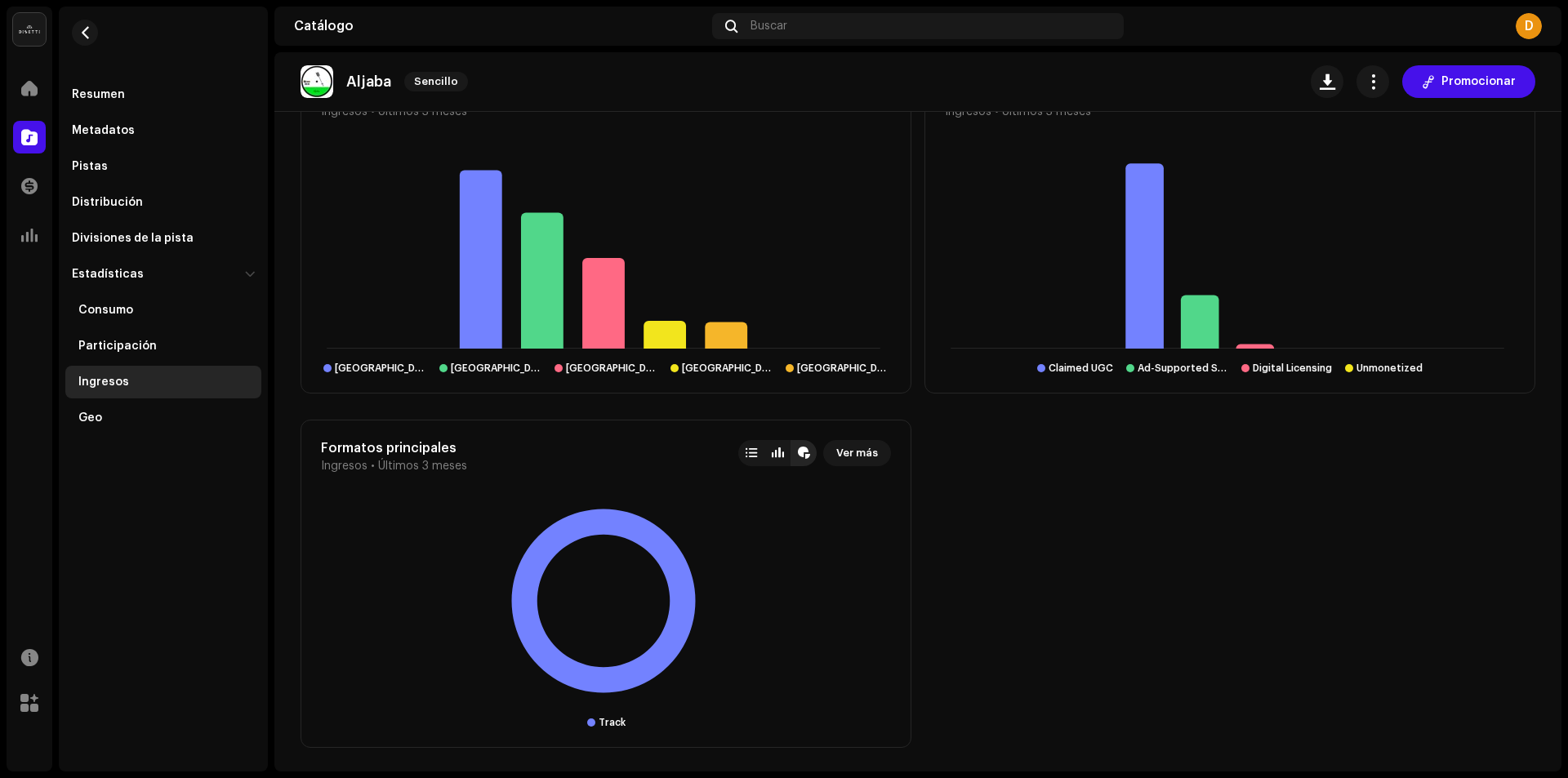
scroll to position [1342, 0]
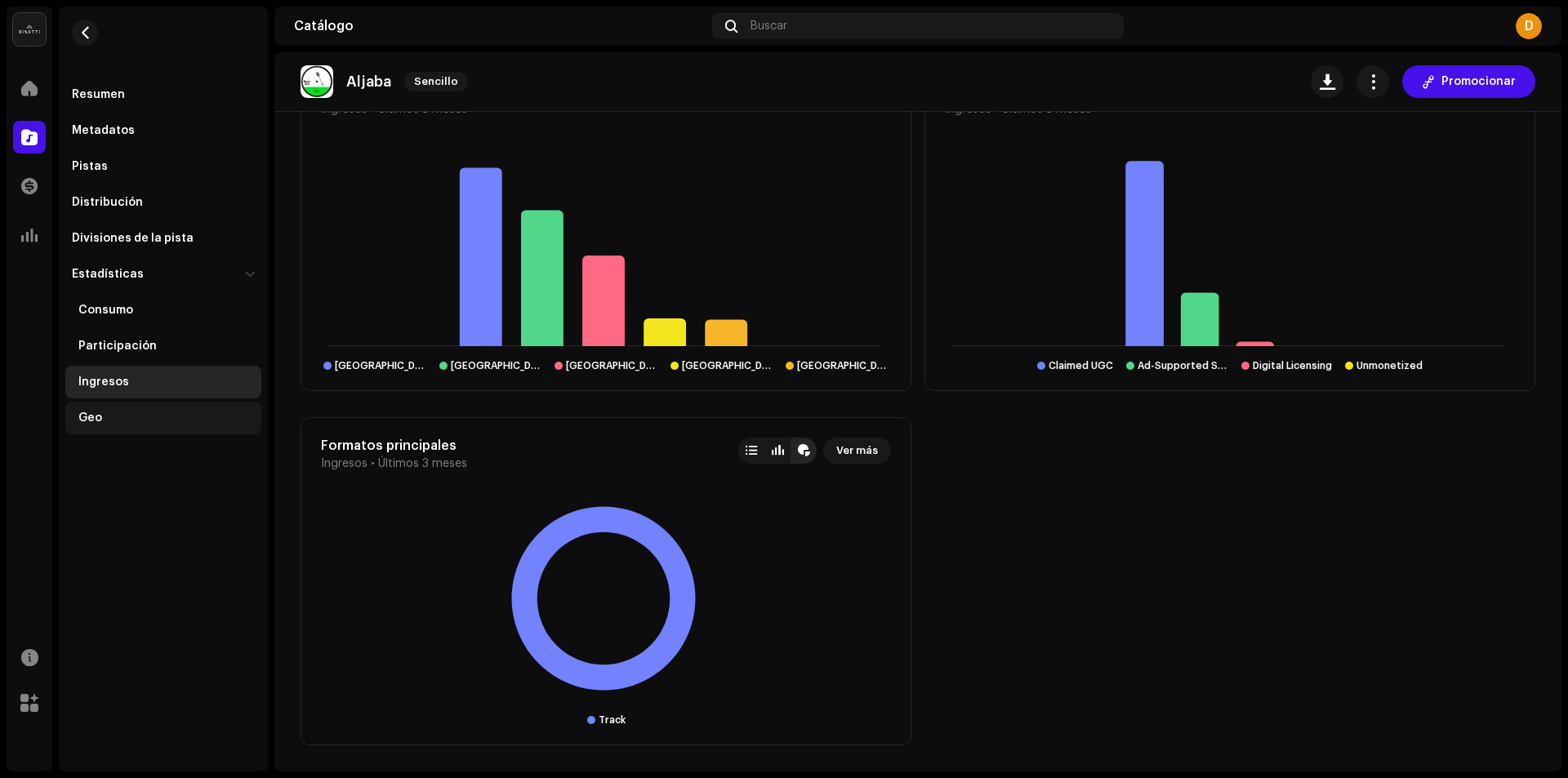
click at [95, 417] on div "Geo" at bounding box center [90, 418] width 24 height 13
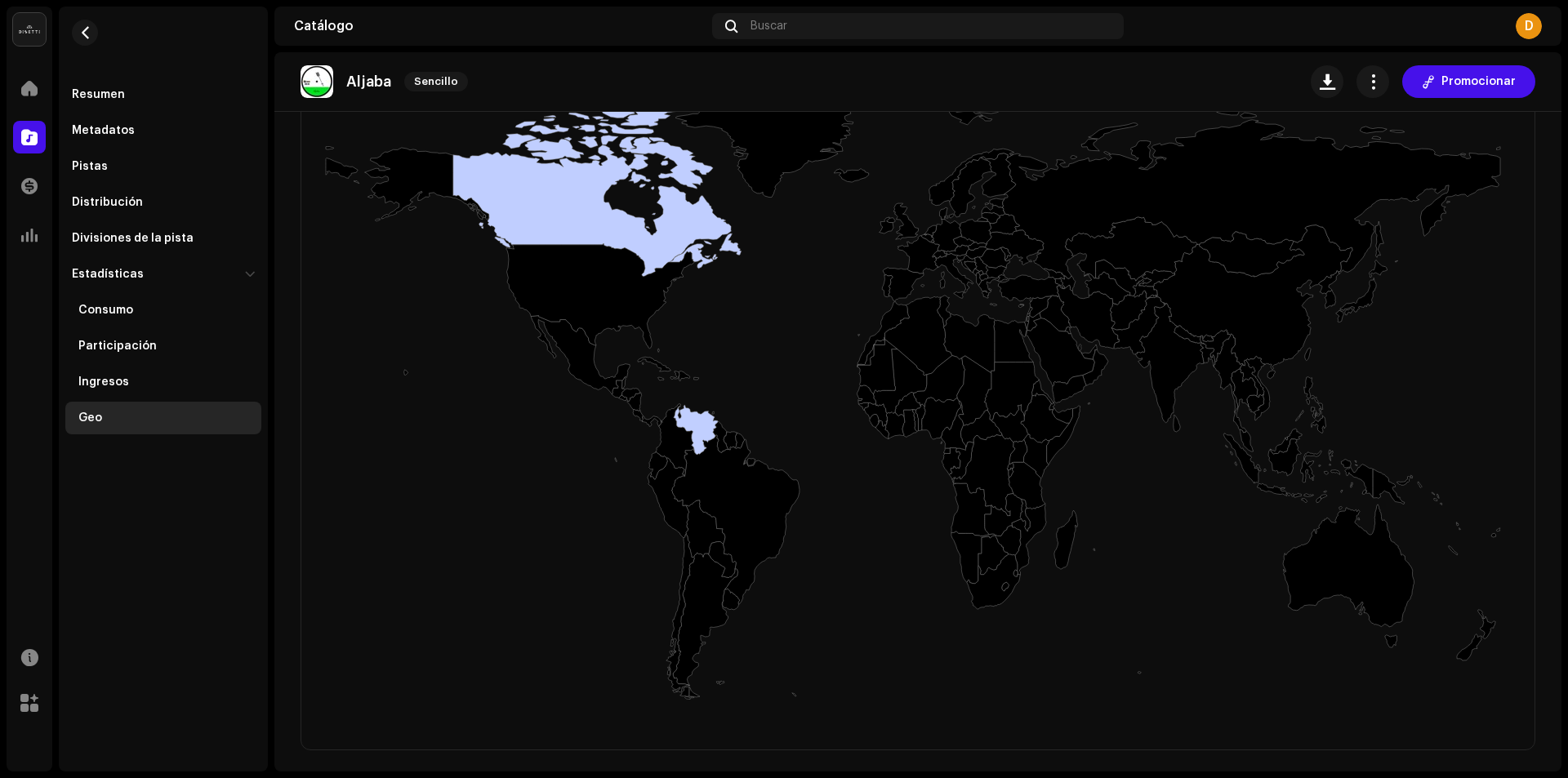
scroll to position [351, 0]
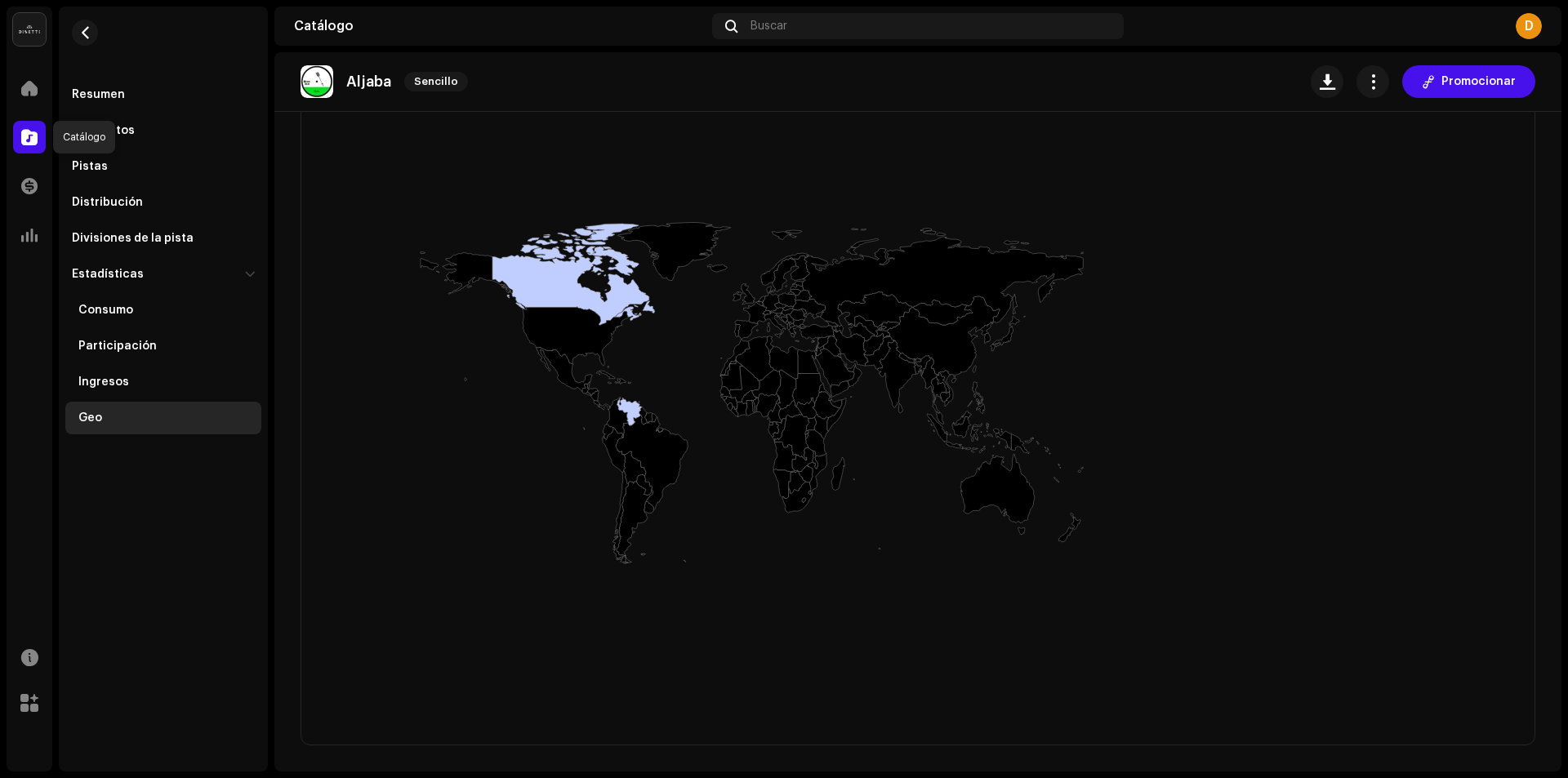
click at [24, 141] on span at bounding box center [29, 136] width 17 height 13
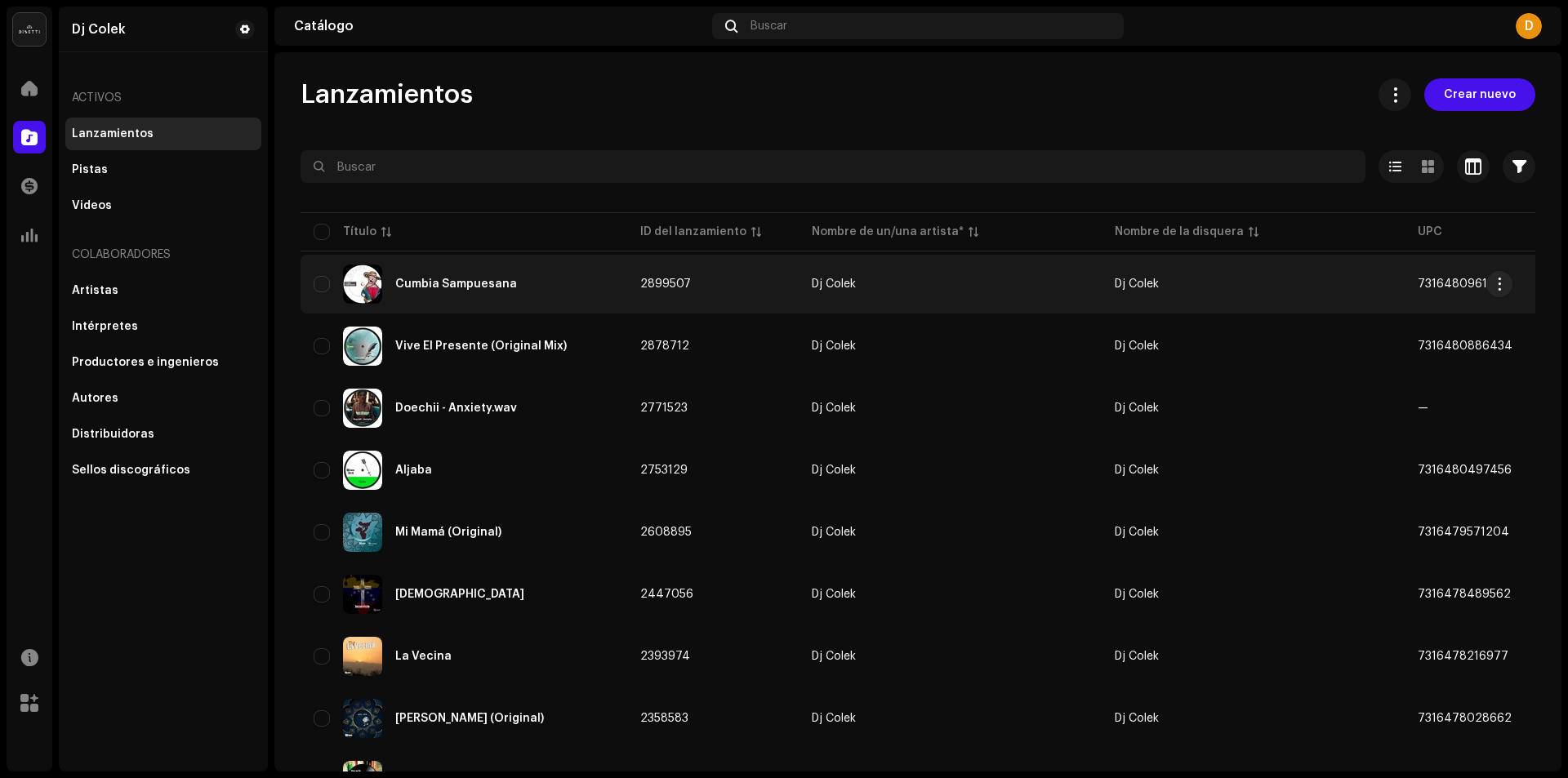
click at [413, 283] on div "Cumbia Sampuesana" at bounding box center [456, 283] width 121 height 11
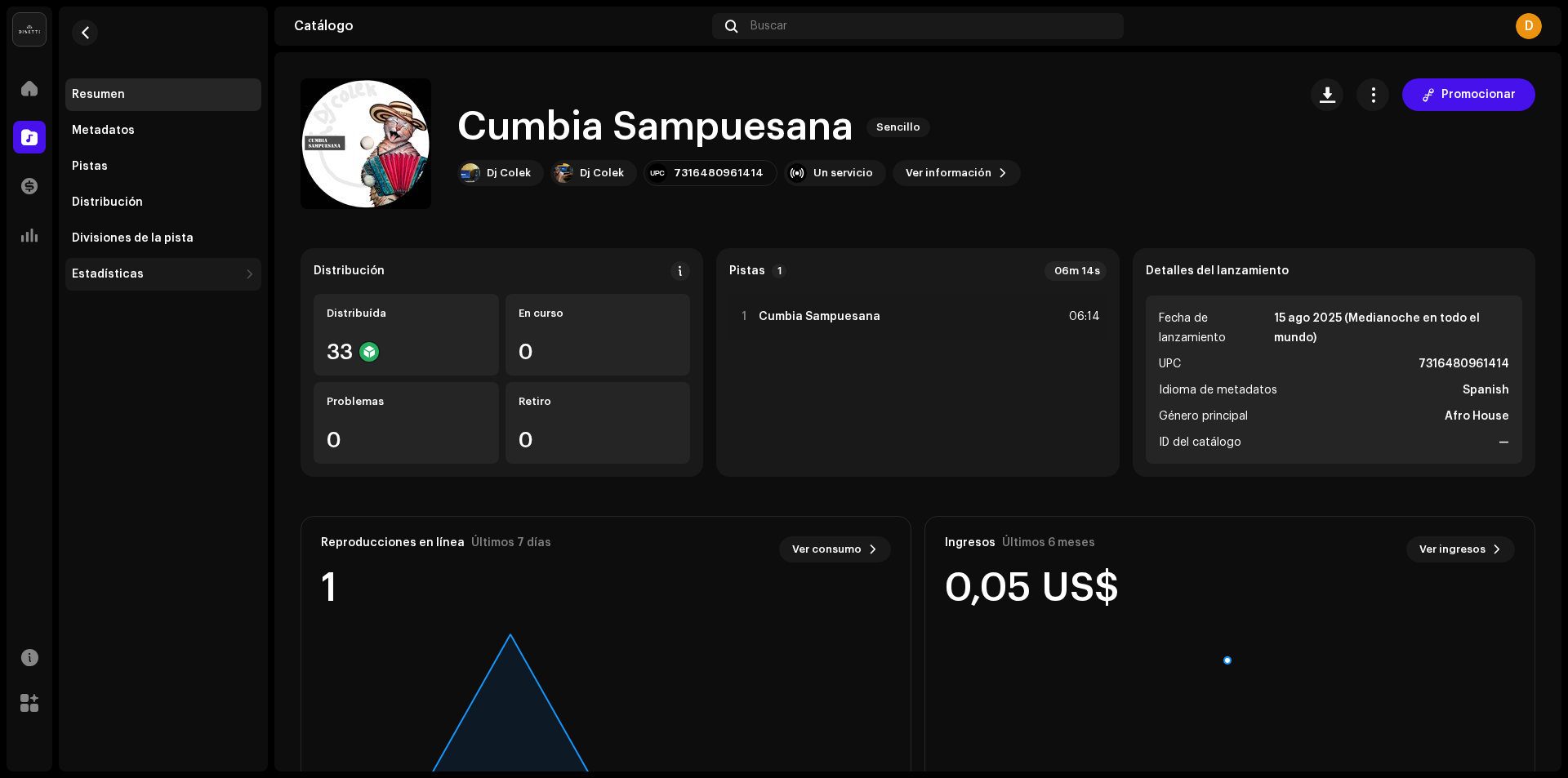
click at [96, 273] on div "Estadísticas" at bounding box center [108, 274] width 72 height 13
click at [89, 415] on div "Geo" at bounding box center [90, 418] width 24 height 13
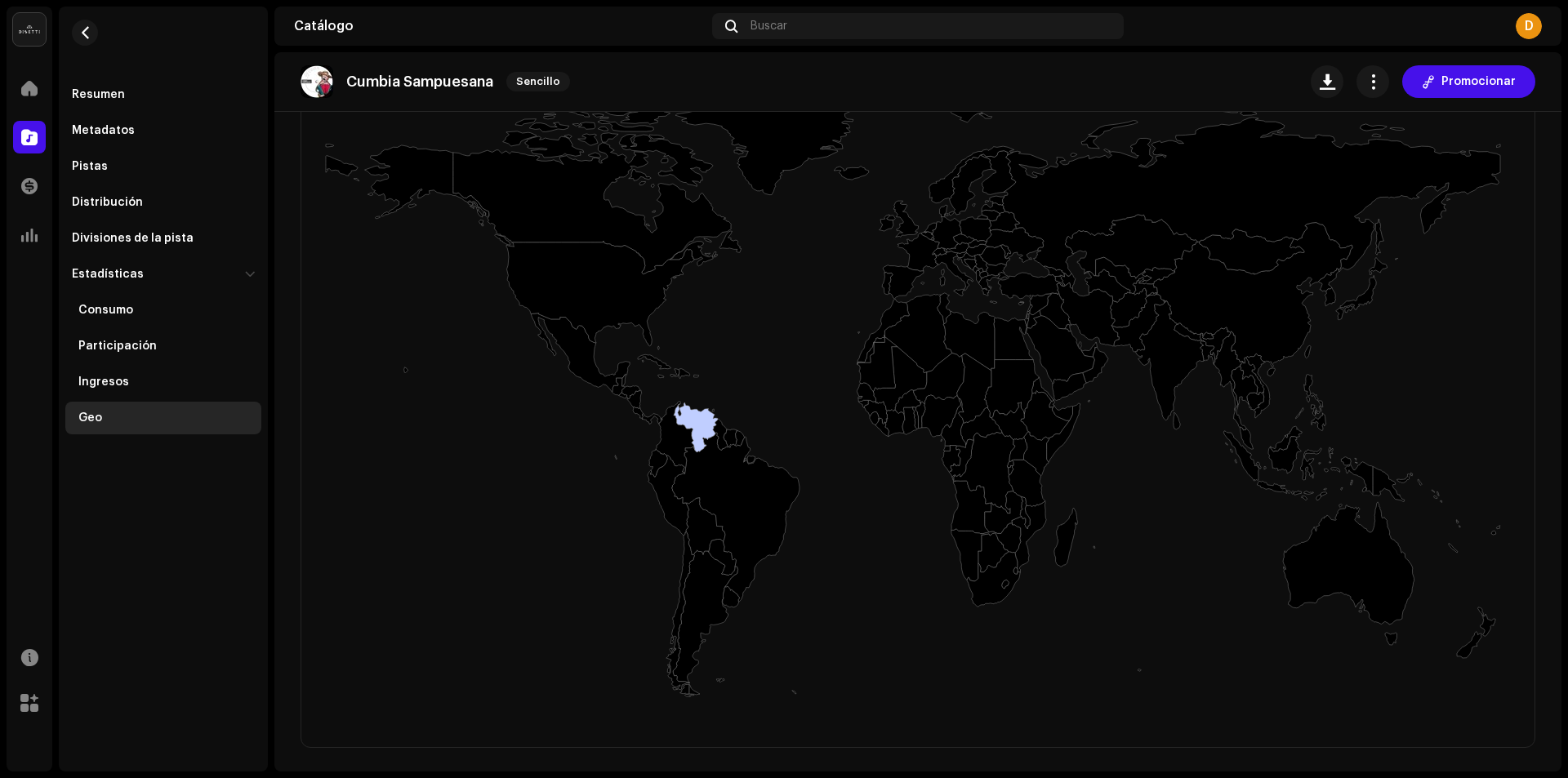
scroll to position [351, 0]
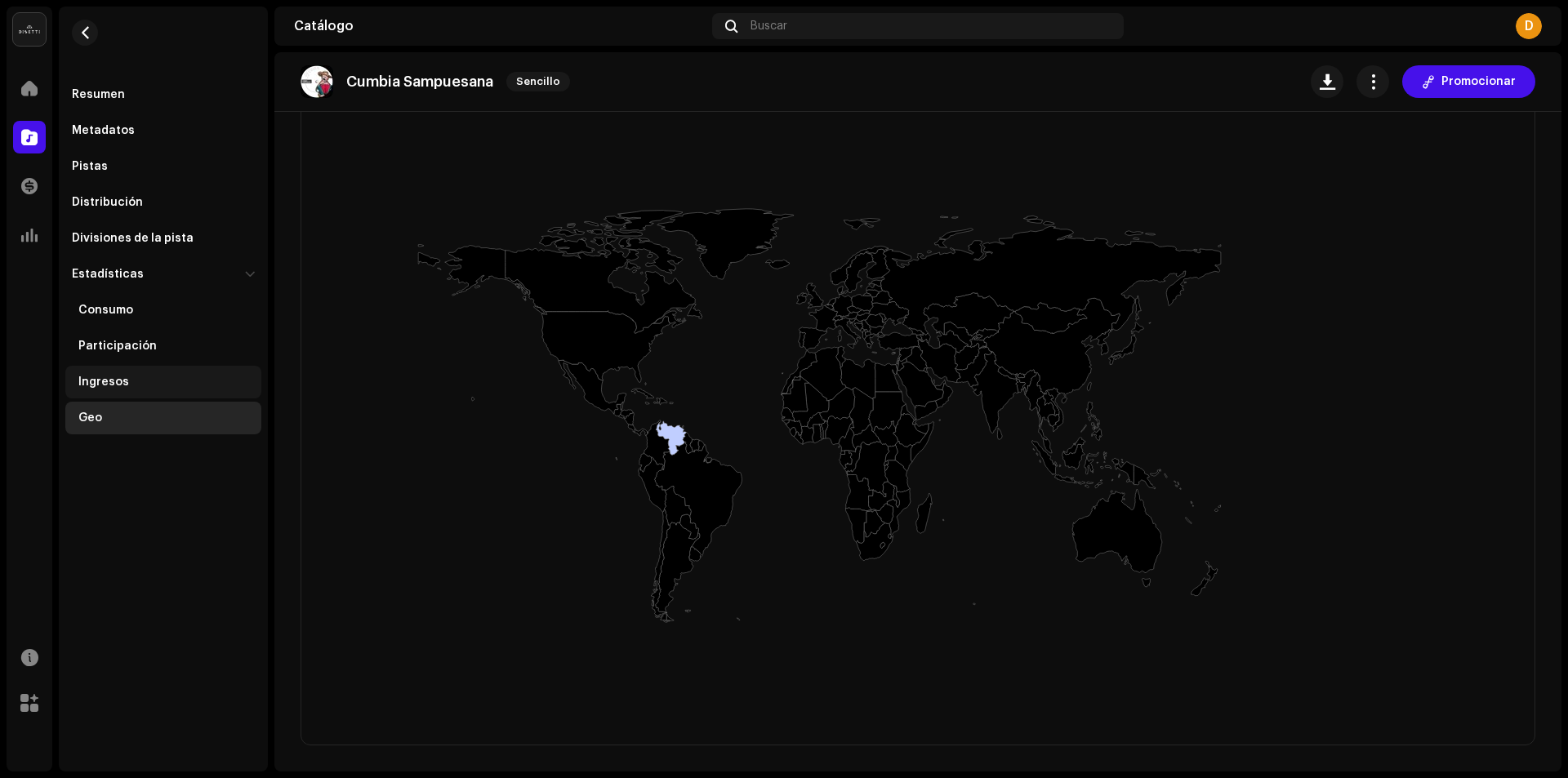
click at [88, 379] on div "Ingresos" at bounding box center [104, 382] width 51 height 13
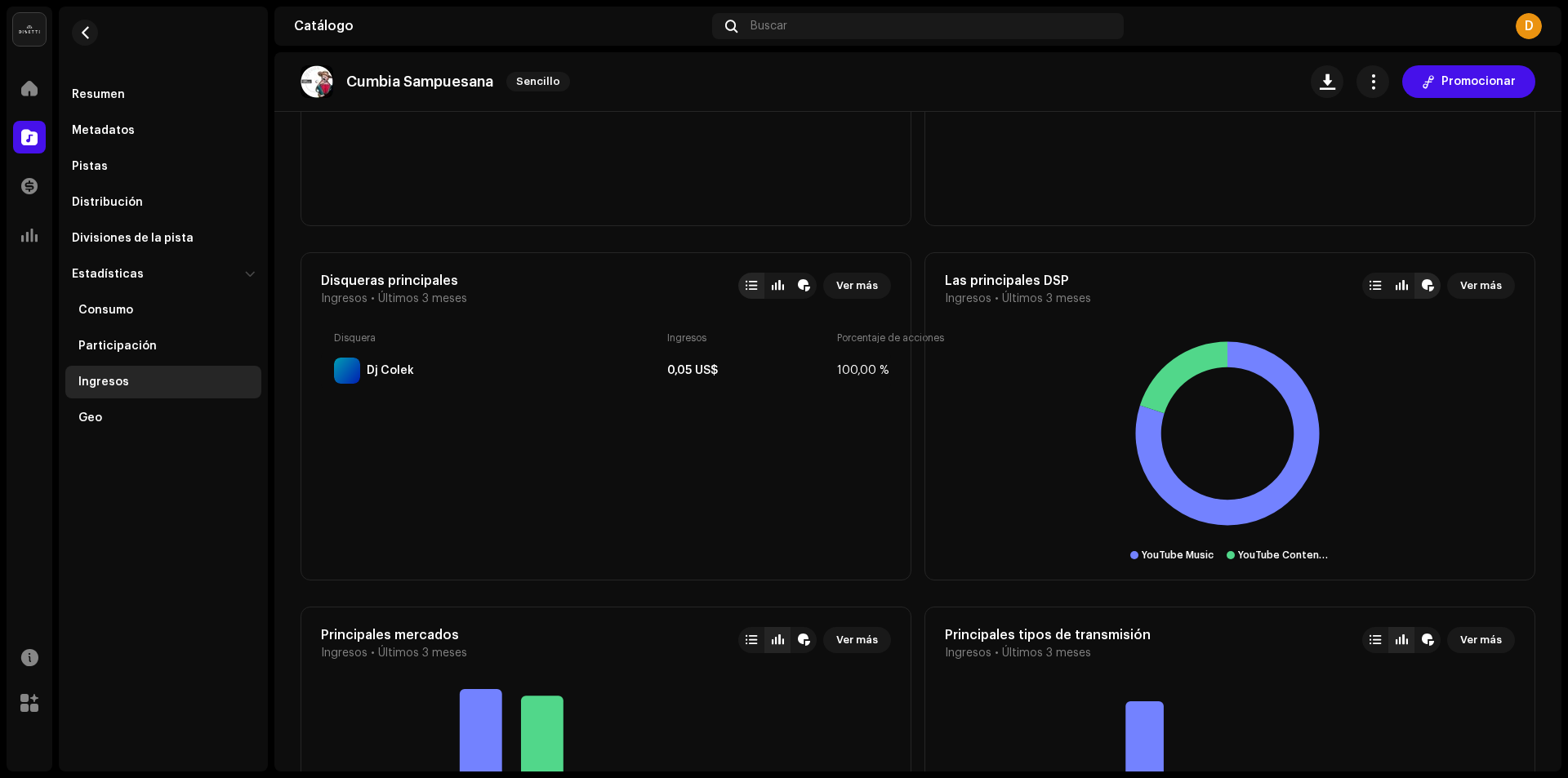
scroll to position [771, 0]
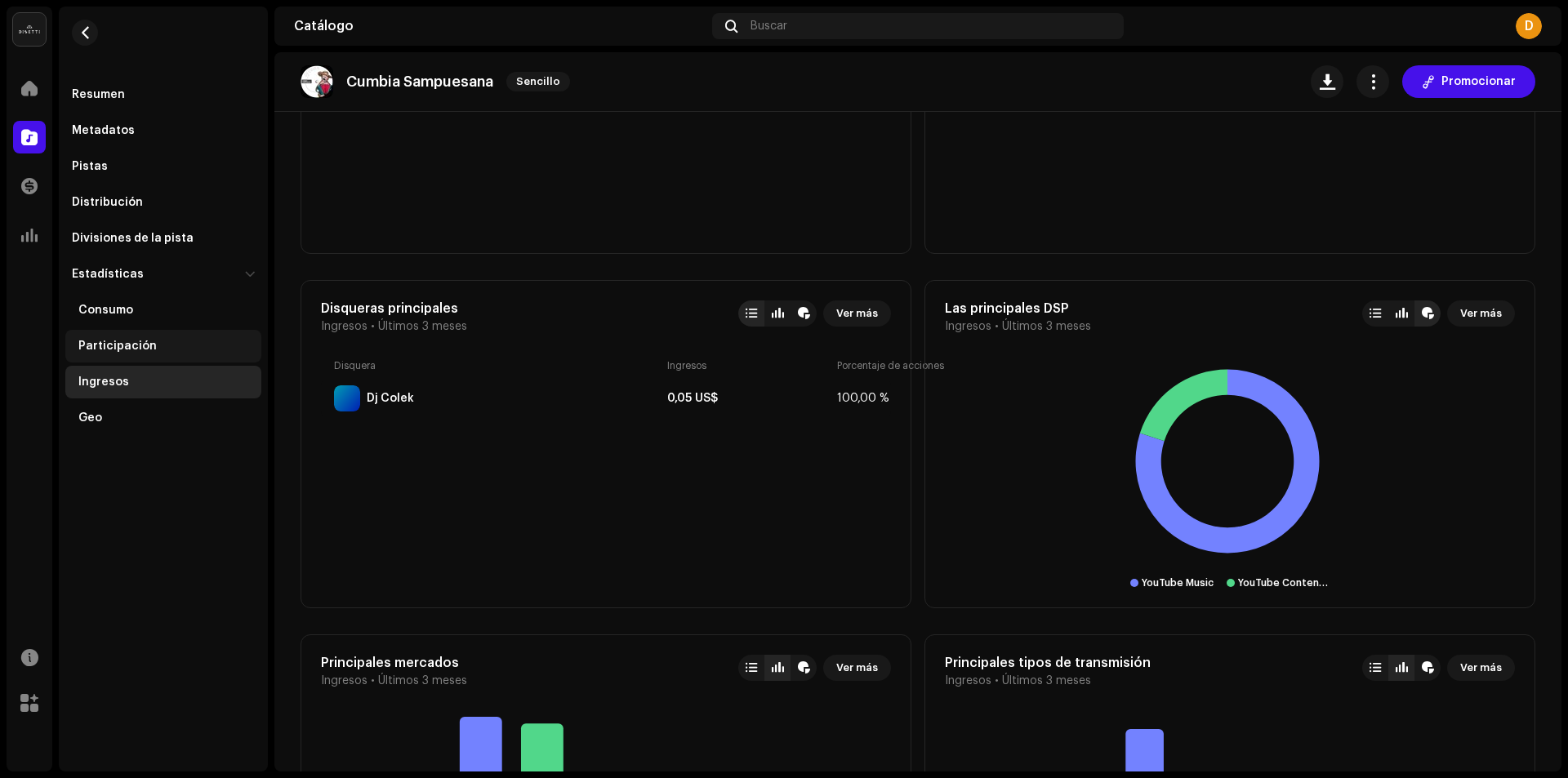
click at [100, 347] on div "Participación" at bounding box center [117, 346] width 78 height 13
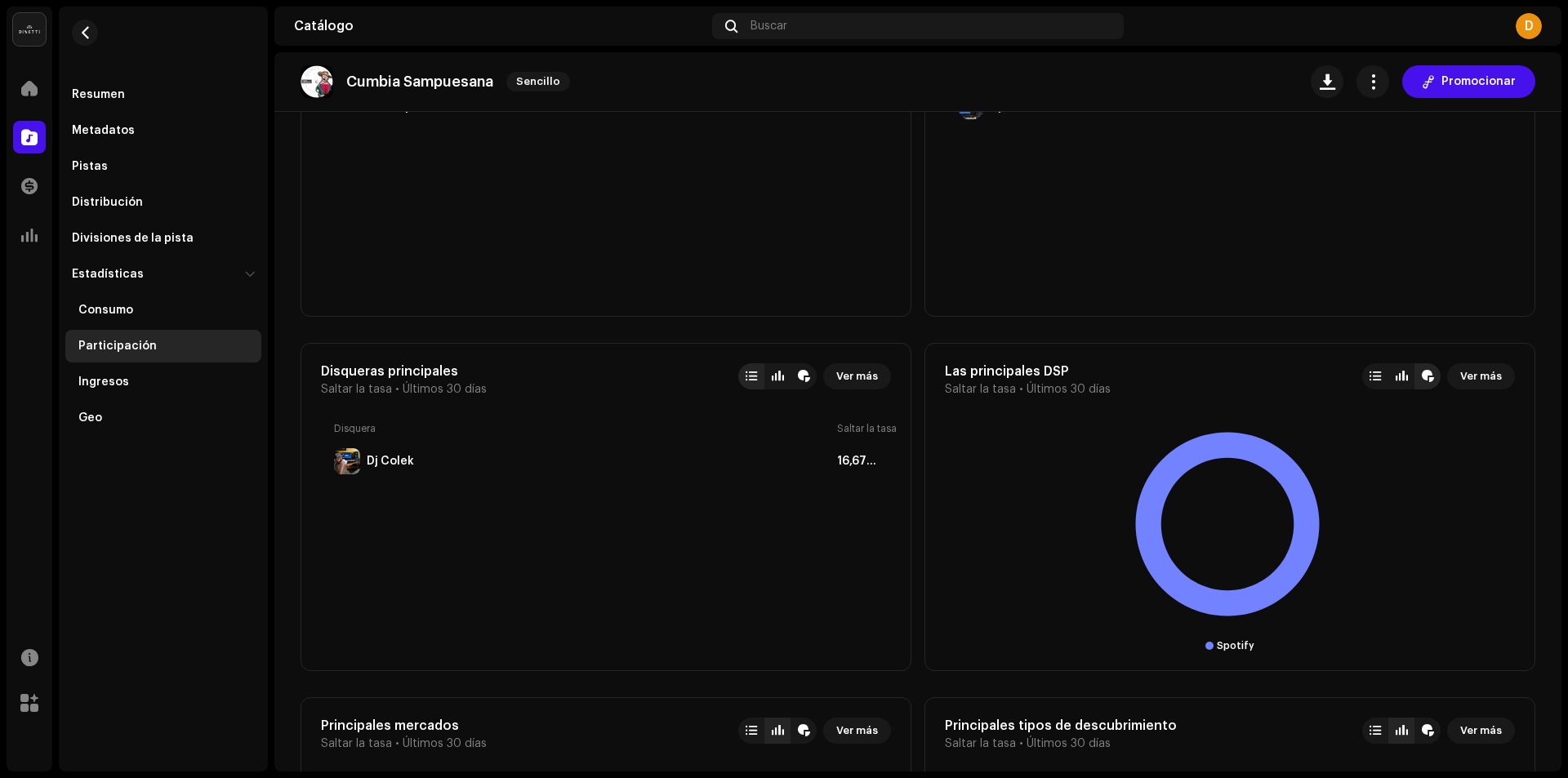
scroll to position [735, 0]
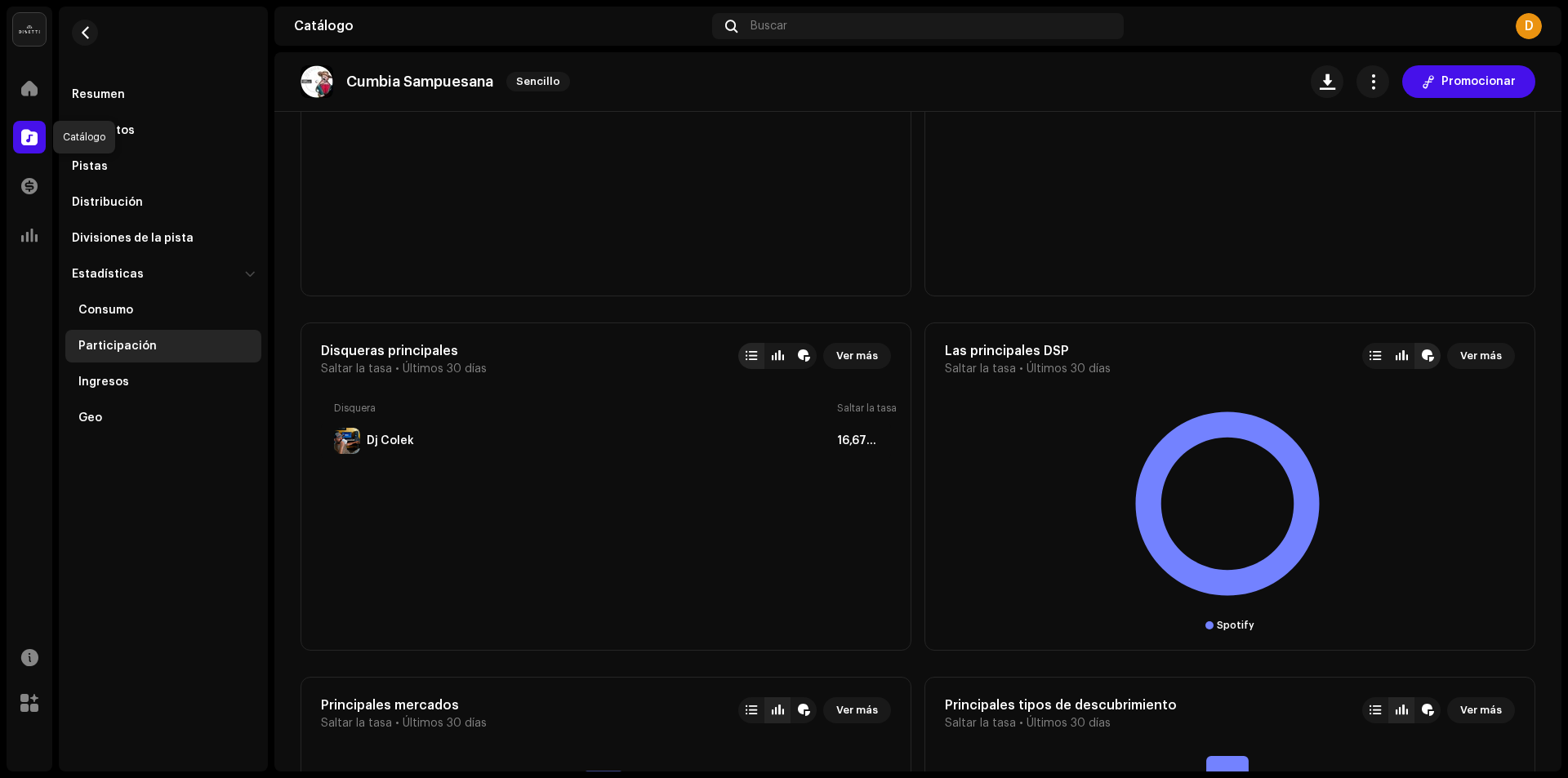
click at [25, 142] on span at bounding box center [29, 136] width 17 height 13
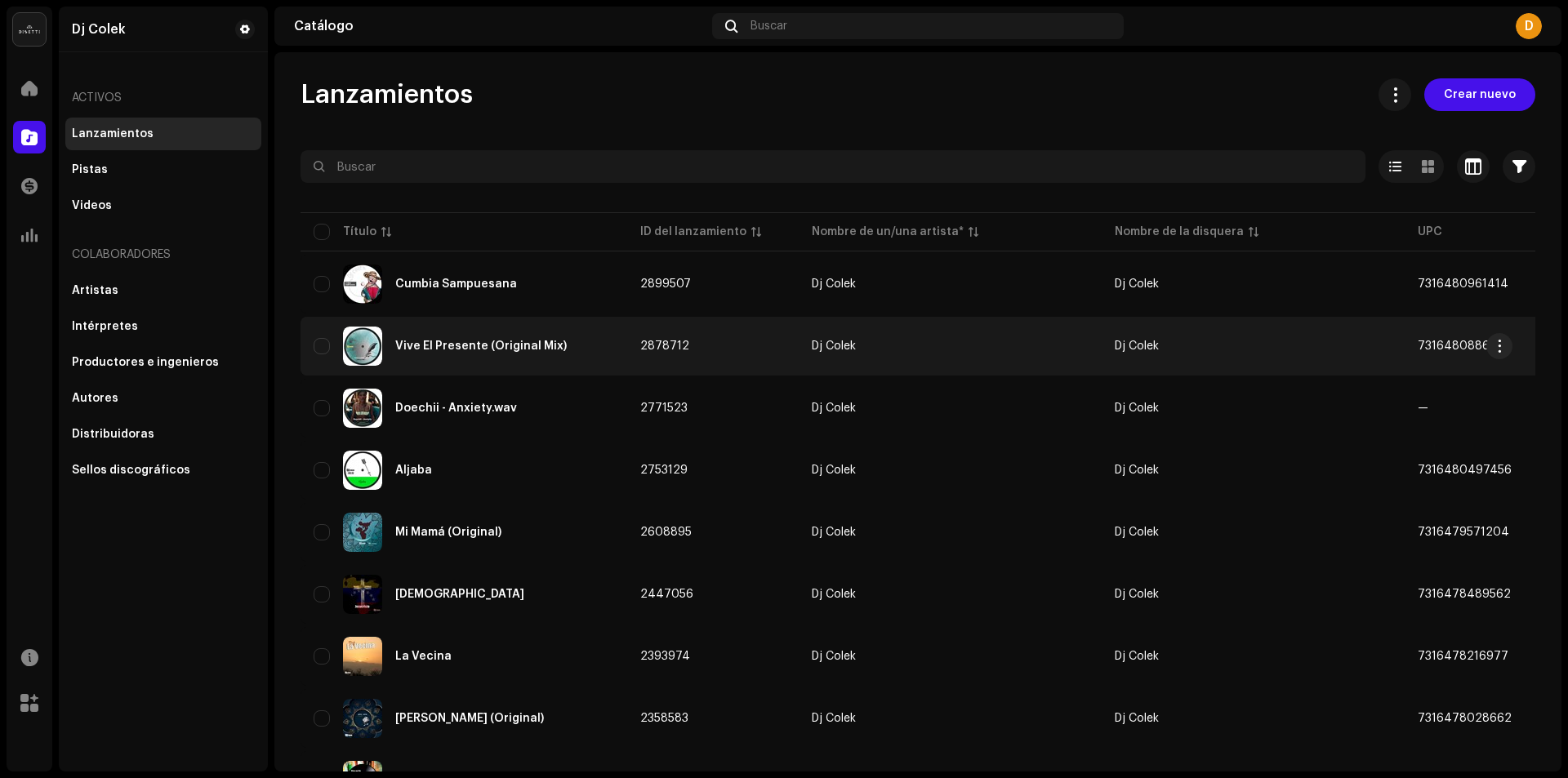
click at [437, 350] on div "Vive El Presente (Original Mix)" at bounding box center [481, 346] width 172 height 11
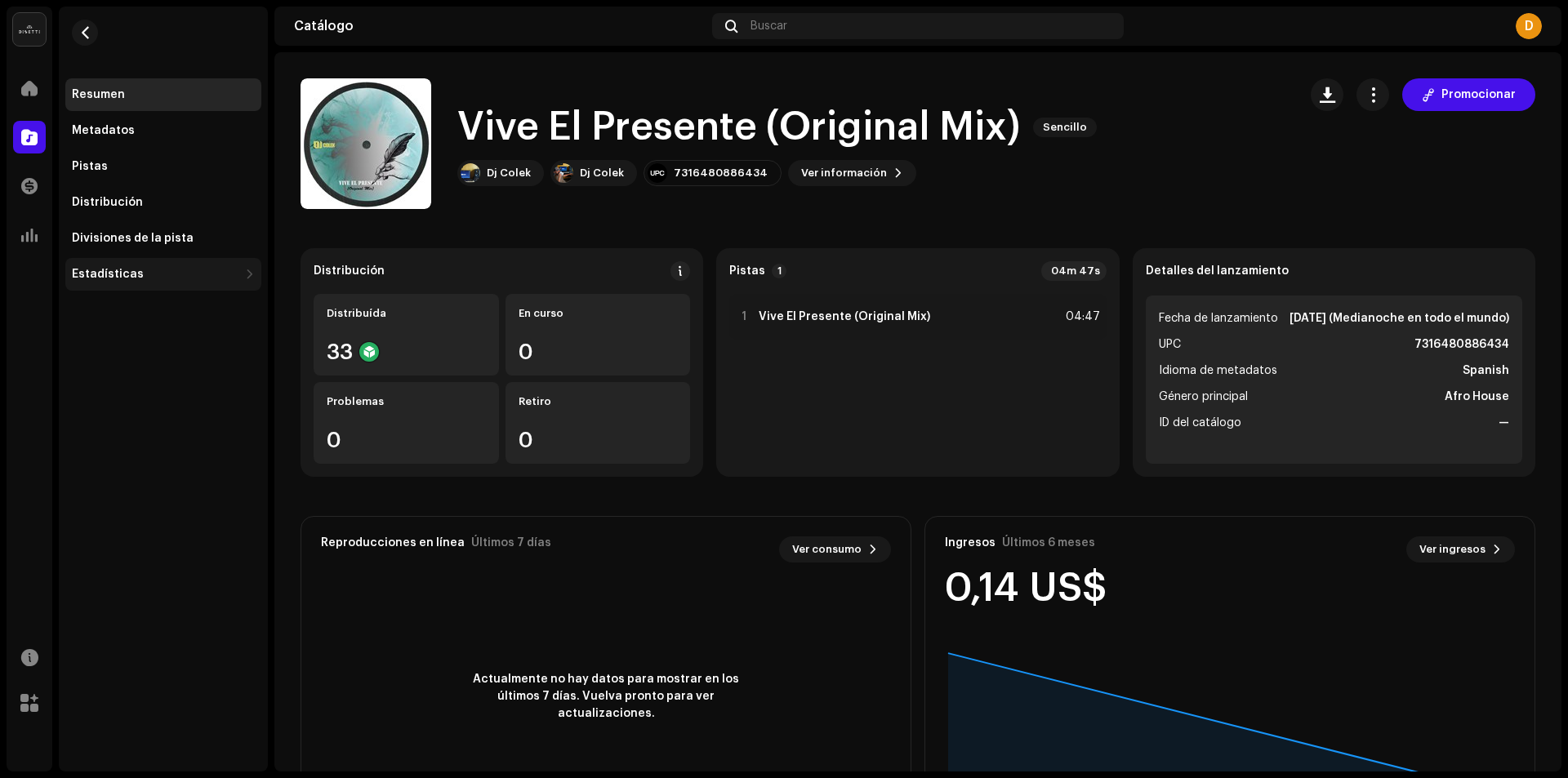
click at [81, 266] on div "Estadísticas" at bounding box center [163, 274] width 196 height 33
click at [96, 414] on div "Geo" at bounding box center [90, 418] width 24 height 13
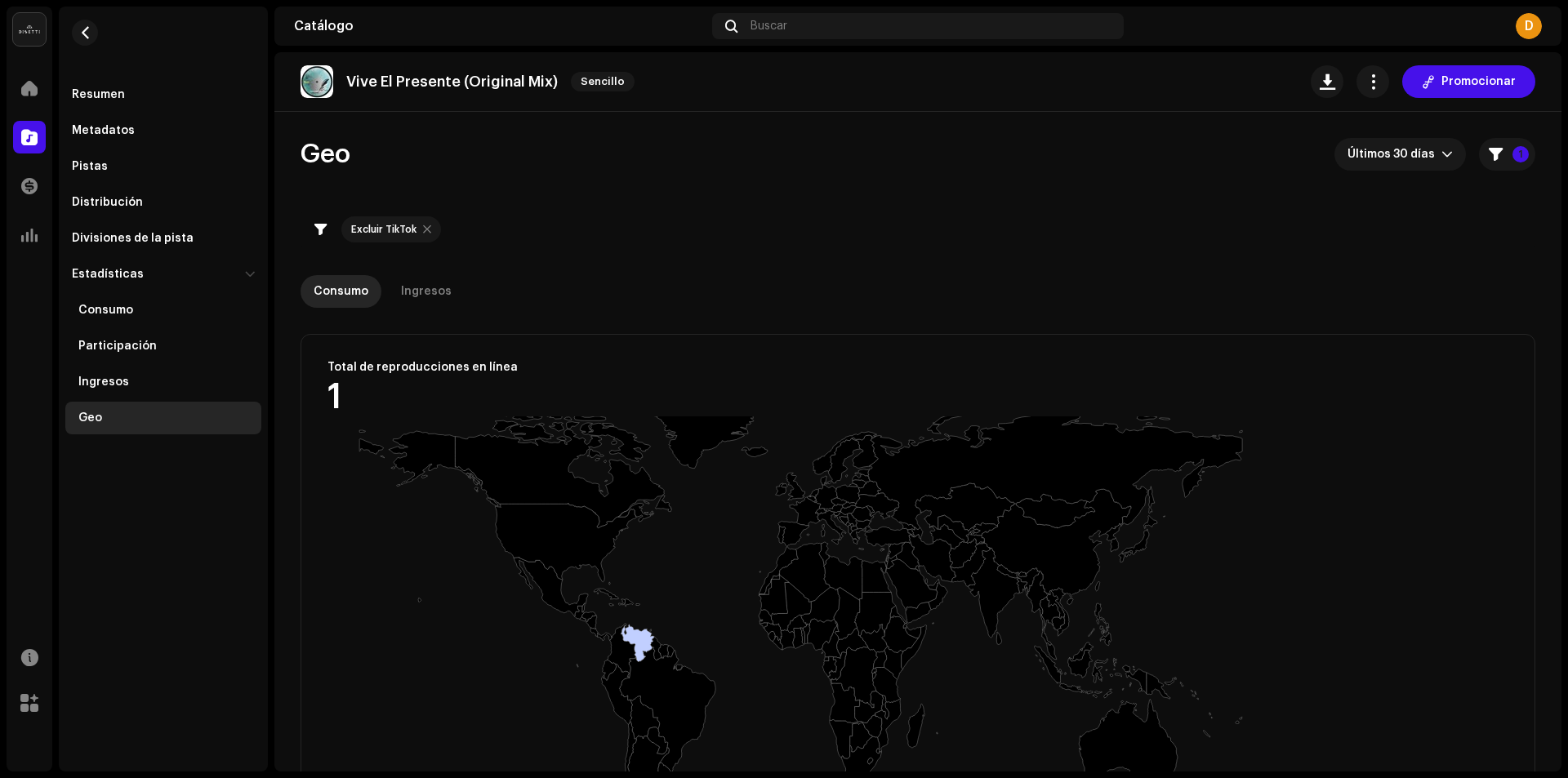
drag, startPoint x: 554, startPoint y: 678, endPoint x: 515, endPoint y: 629, distance: 62.6
click at [518, 631] on rect at bounding box center [913, 743] width 1224 height 653
click at [107, 374] on div "Ingresos" at bounding box center [163, 382] width 196 height 33
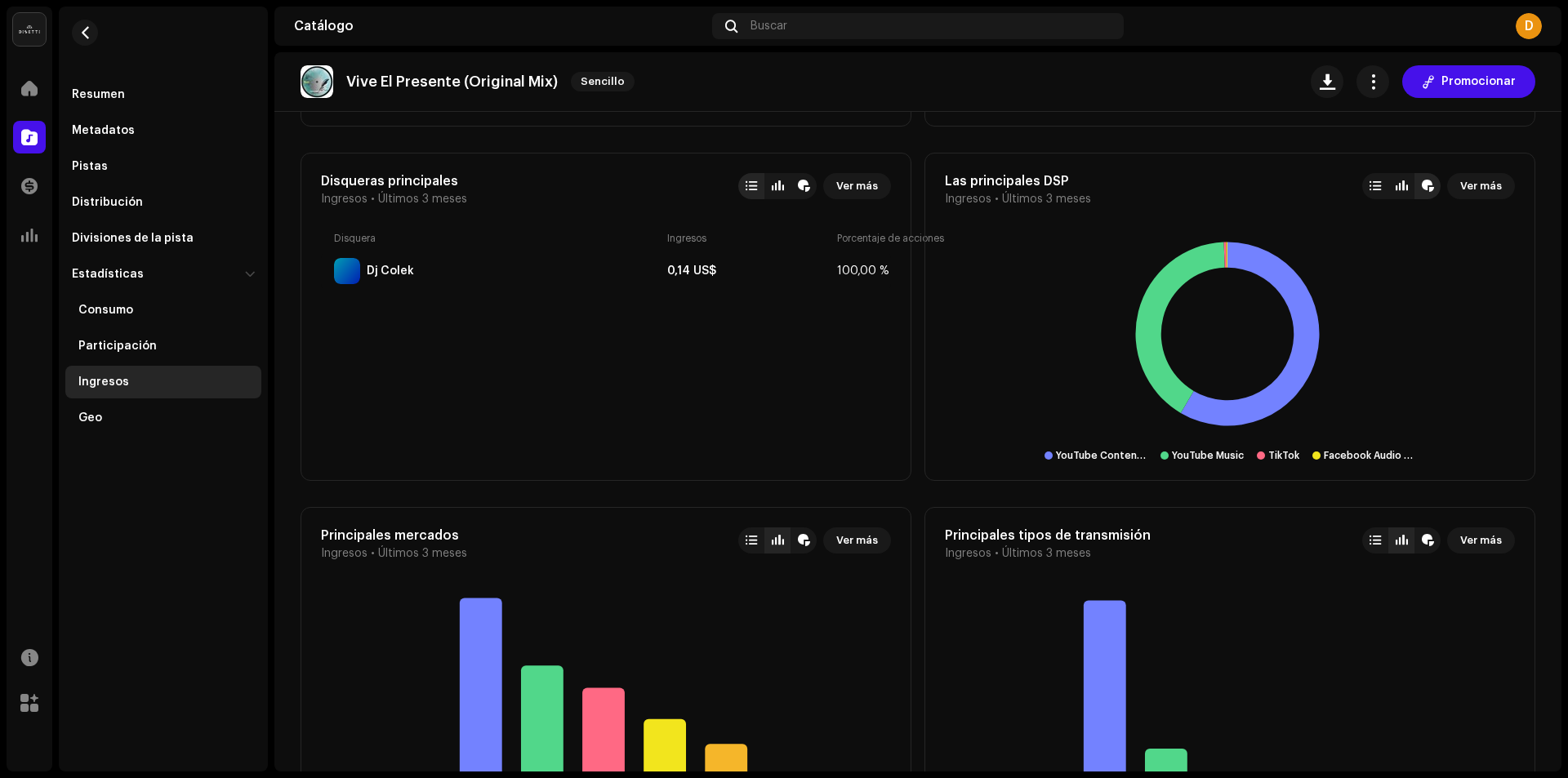
scroll to position [1061, 0]
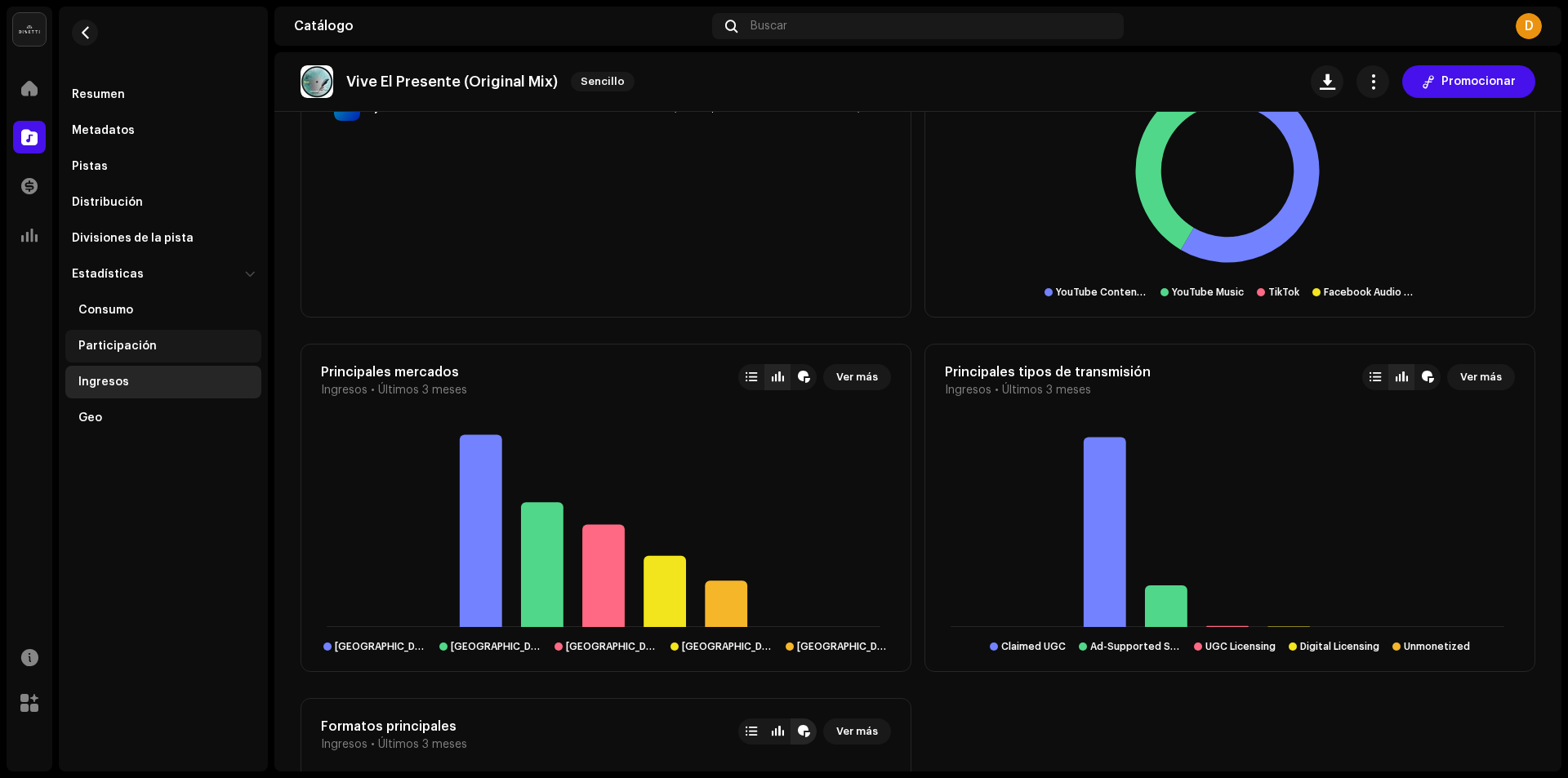
click at [90, 349] on div "Participación" at bounding box center [117, 346] width 78 height 13
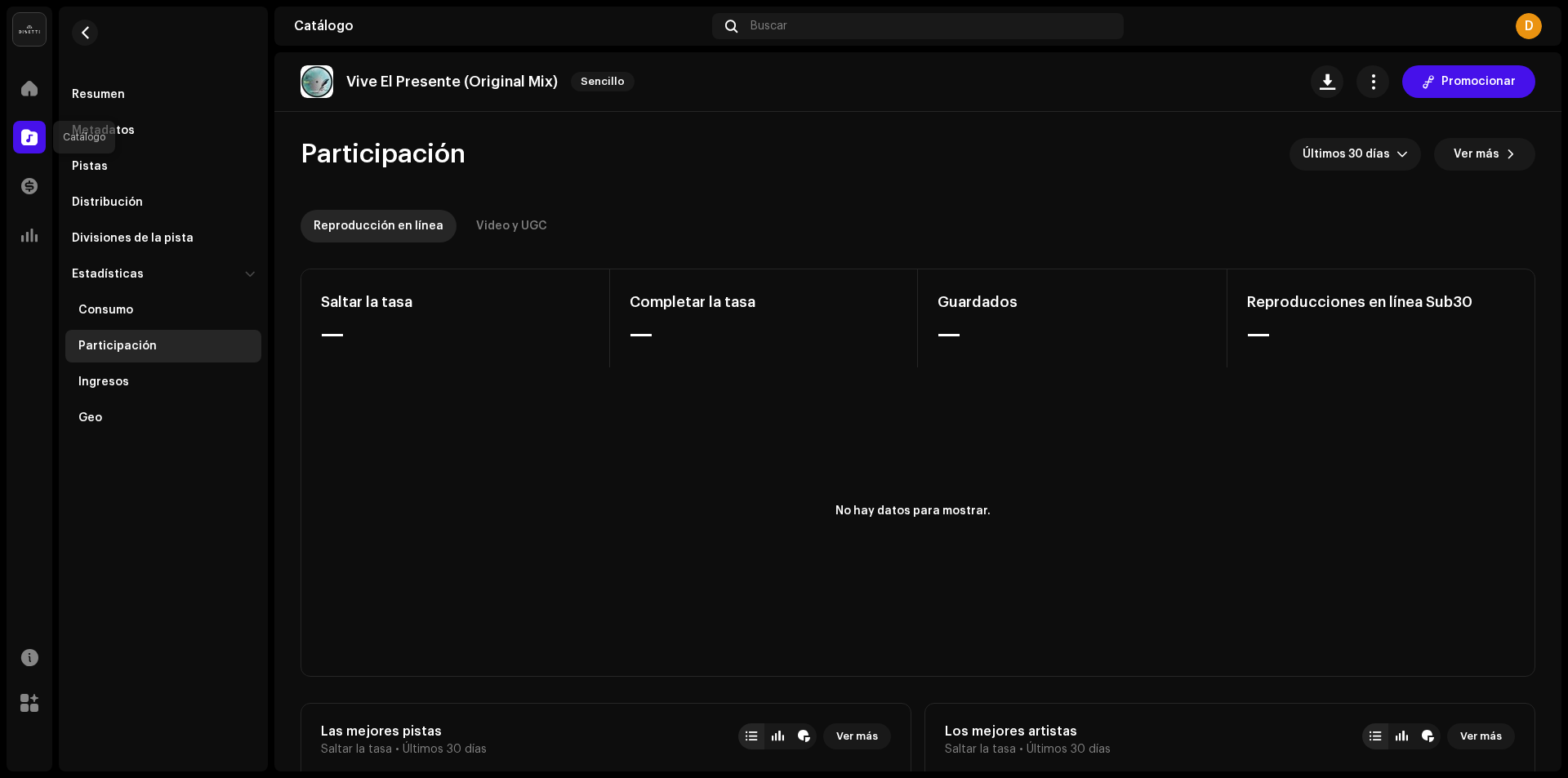
click at [24, 139] on span at bounding box center [29, 136] width 17 height 13
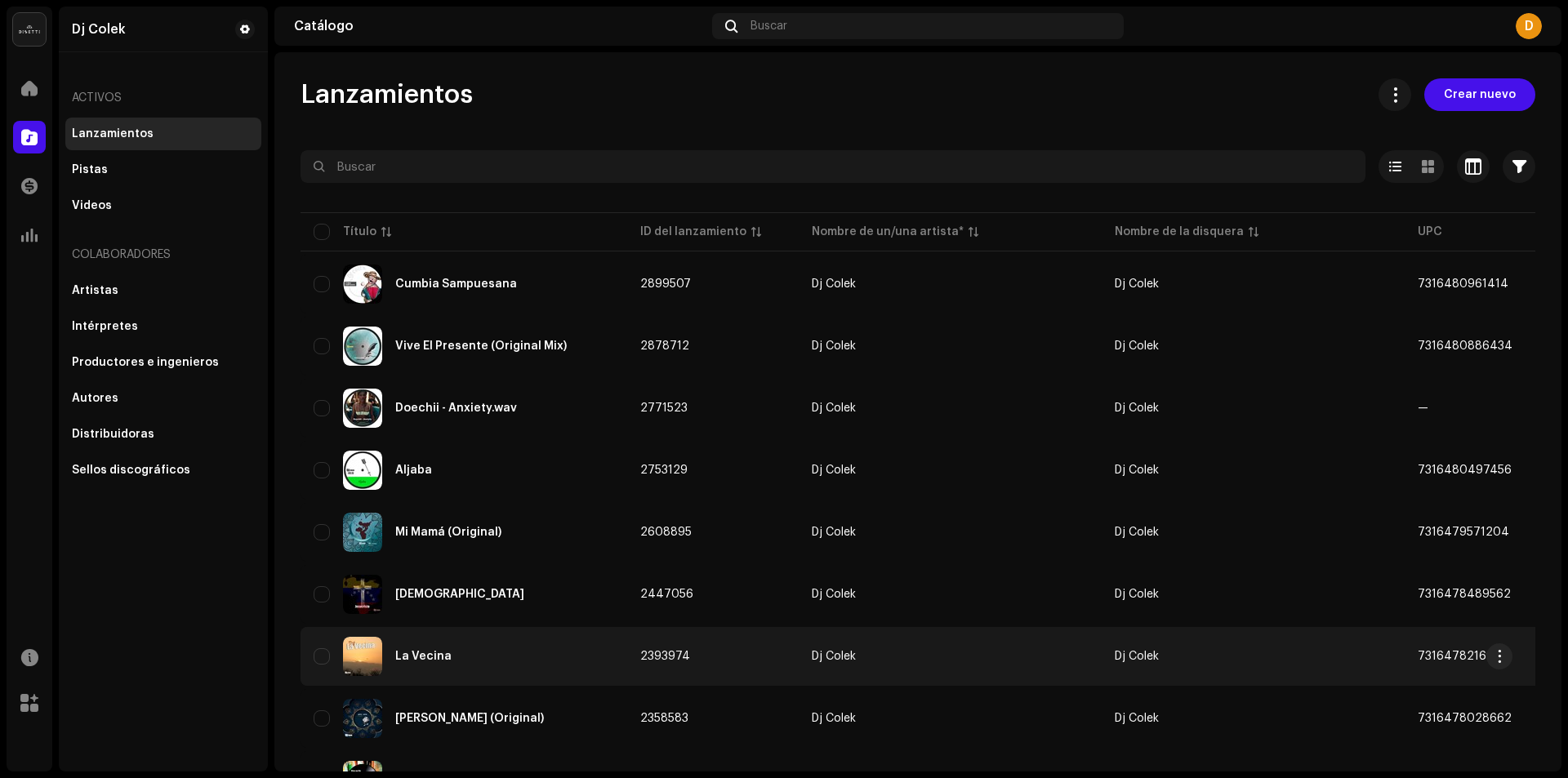
click at [416, 660] on div "La Vecina" at bounding box center [423, 656] width 56 height 11
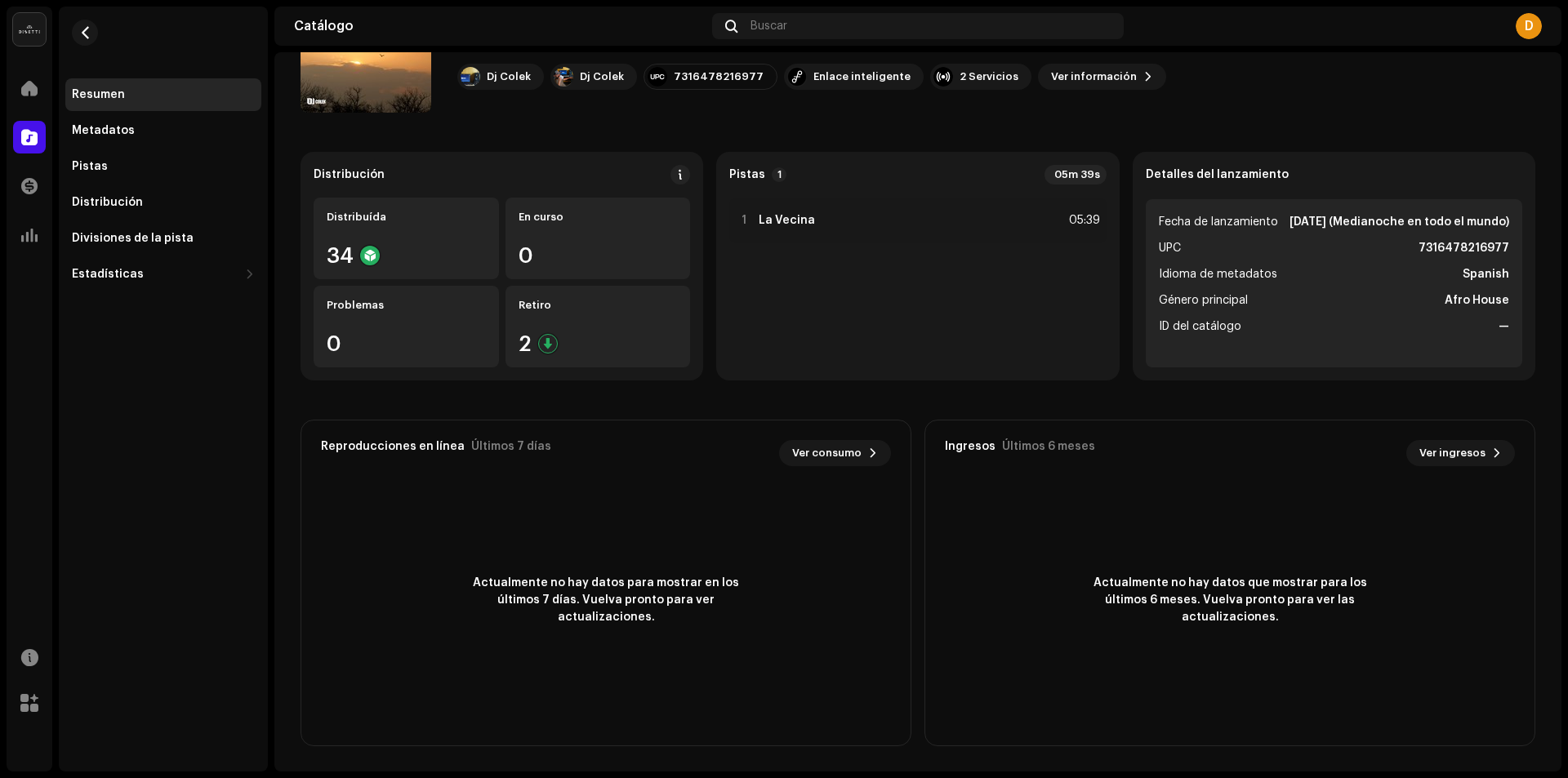
scroll to position [97, 0]
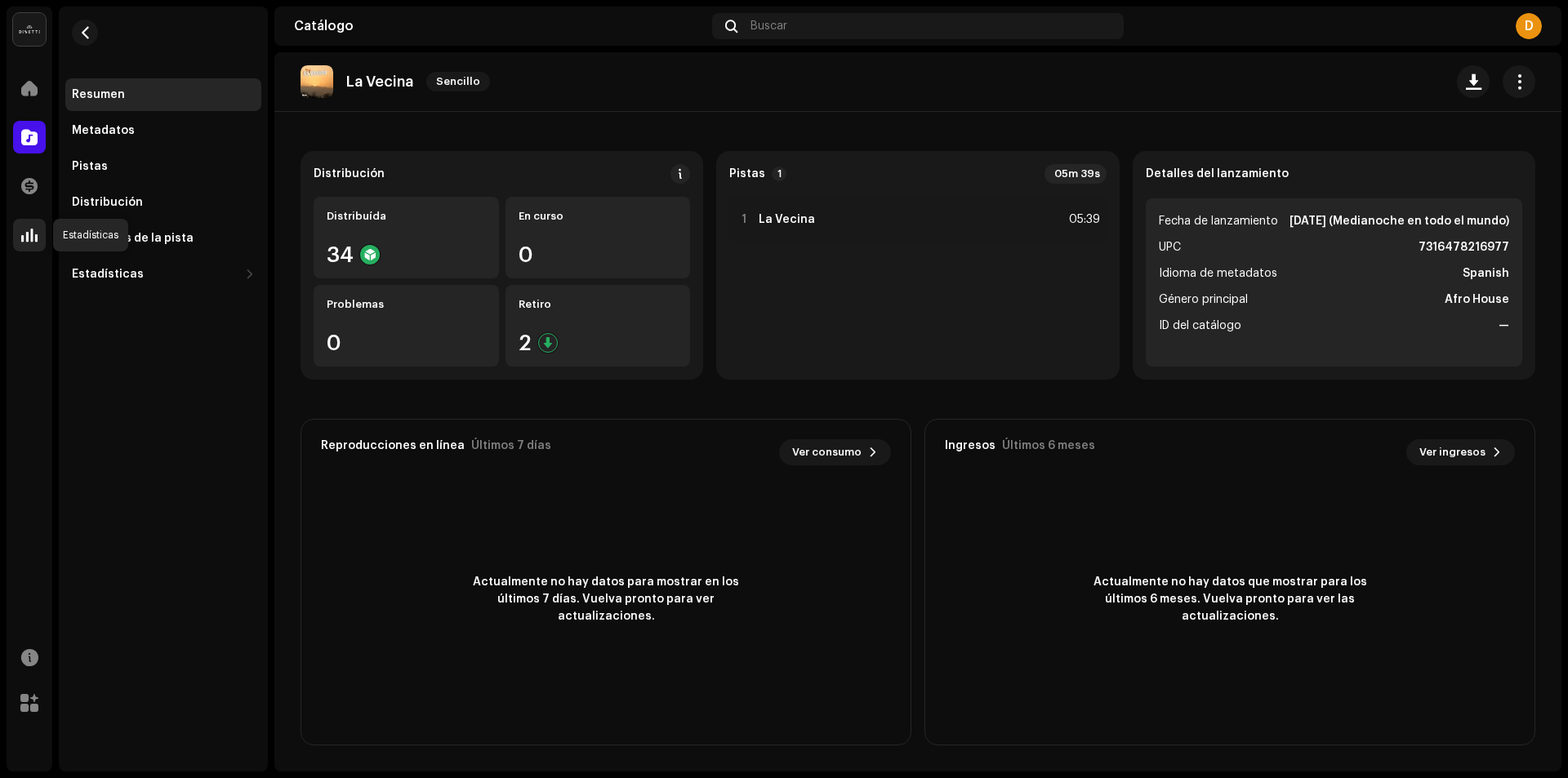
click at [26, 233] on span at bounding box center [29, 235] width 17 height 13
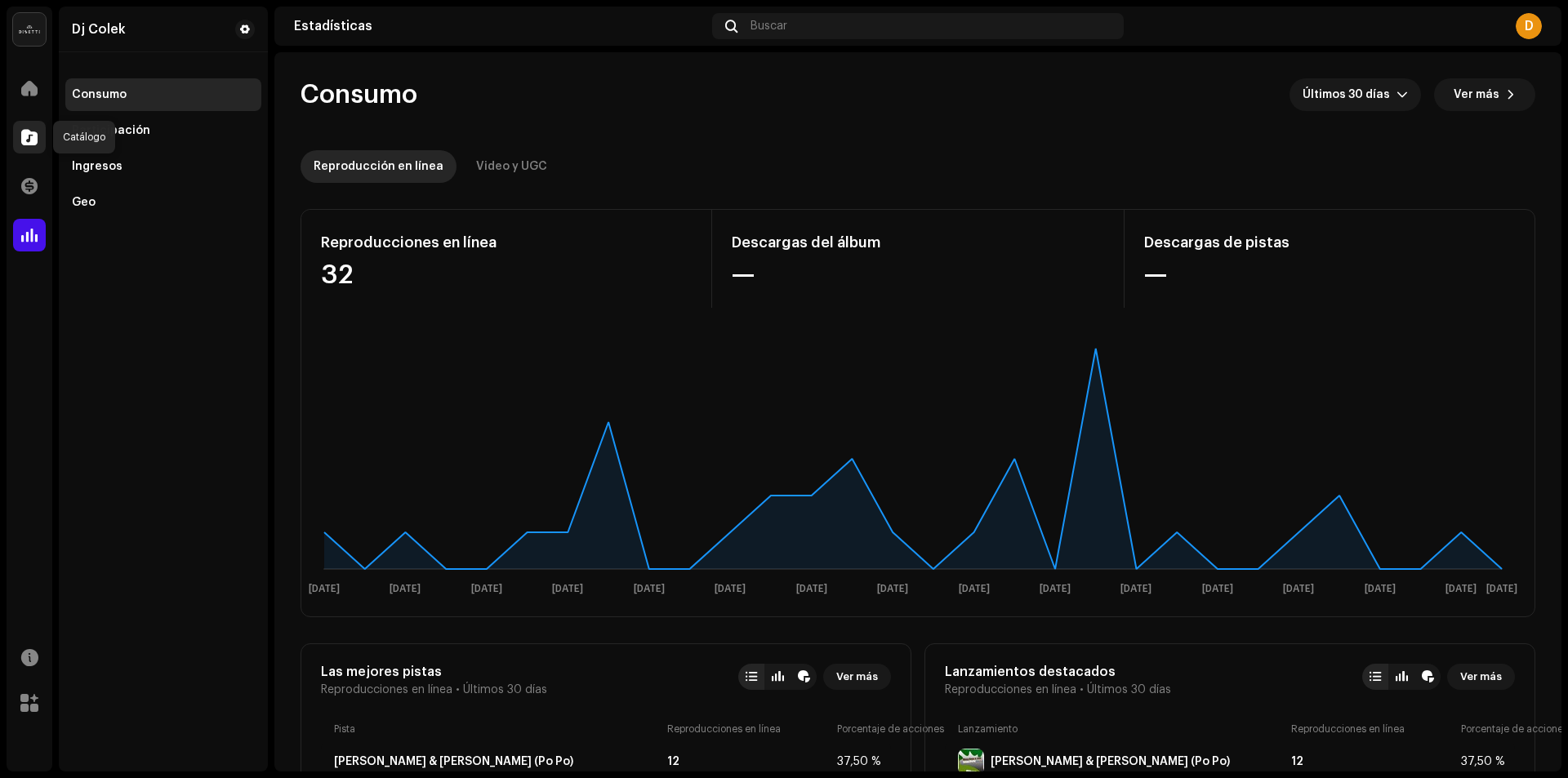
click at [28, 139] on span at bounding box center [29, 136] width 17 height 13
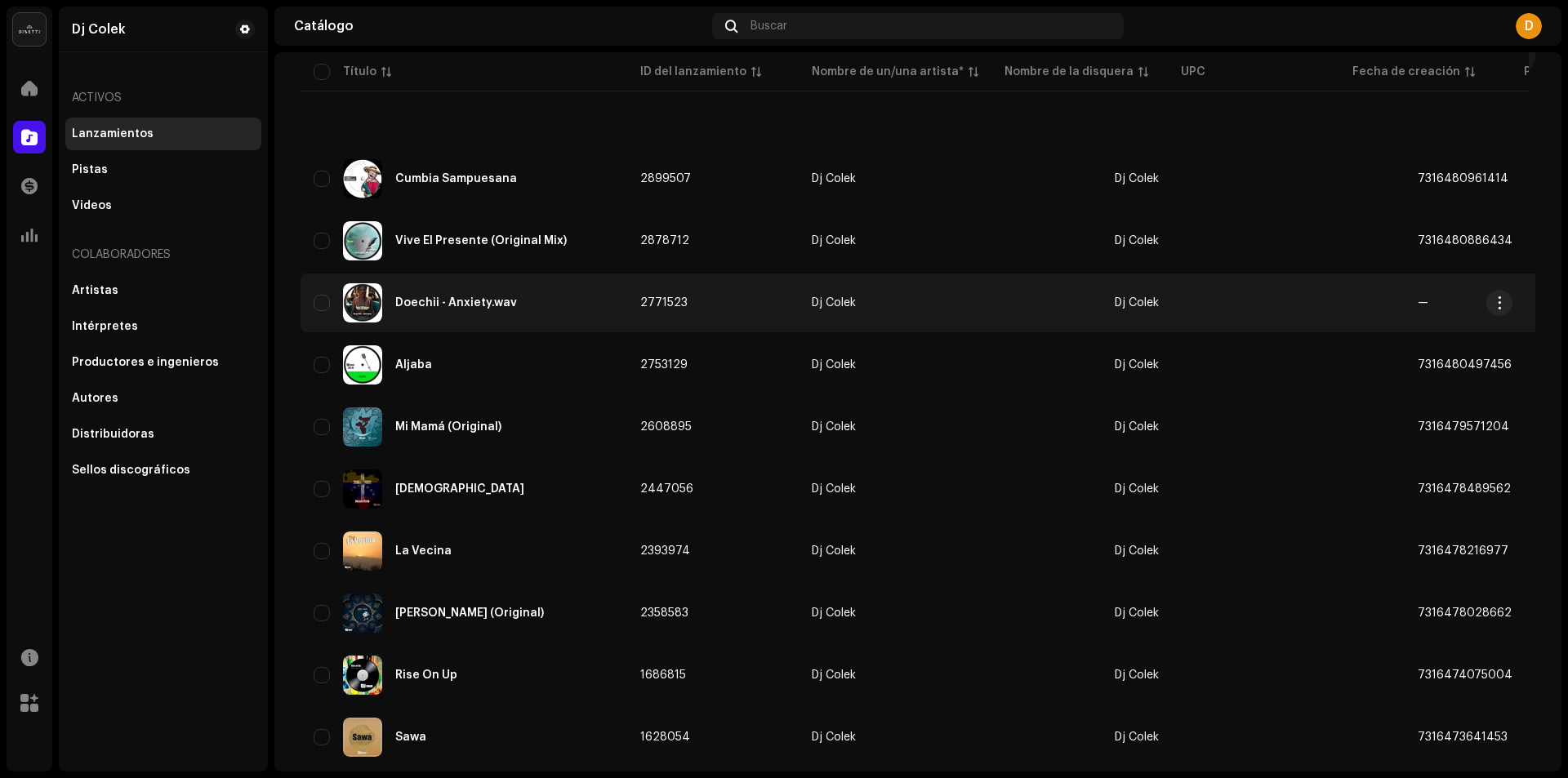
scroll to position [245, 0]
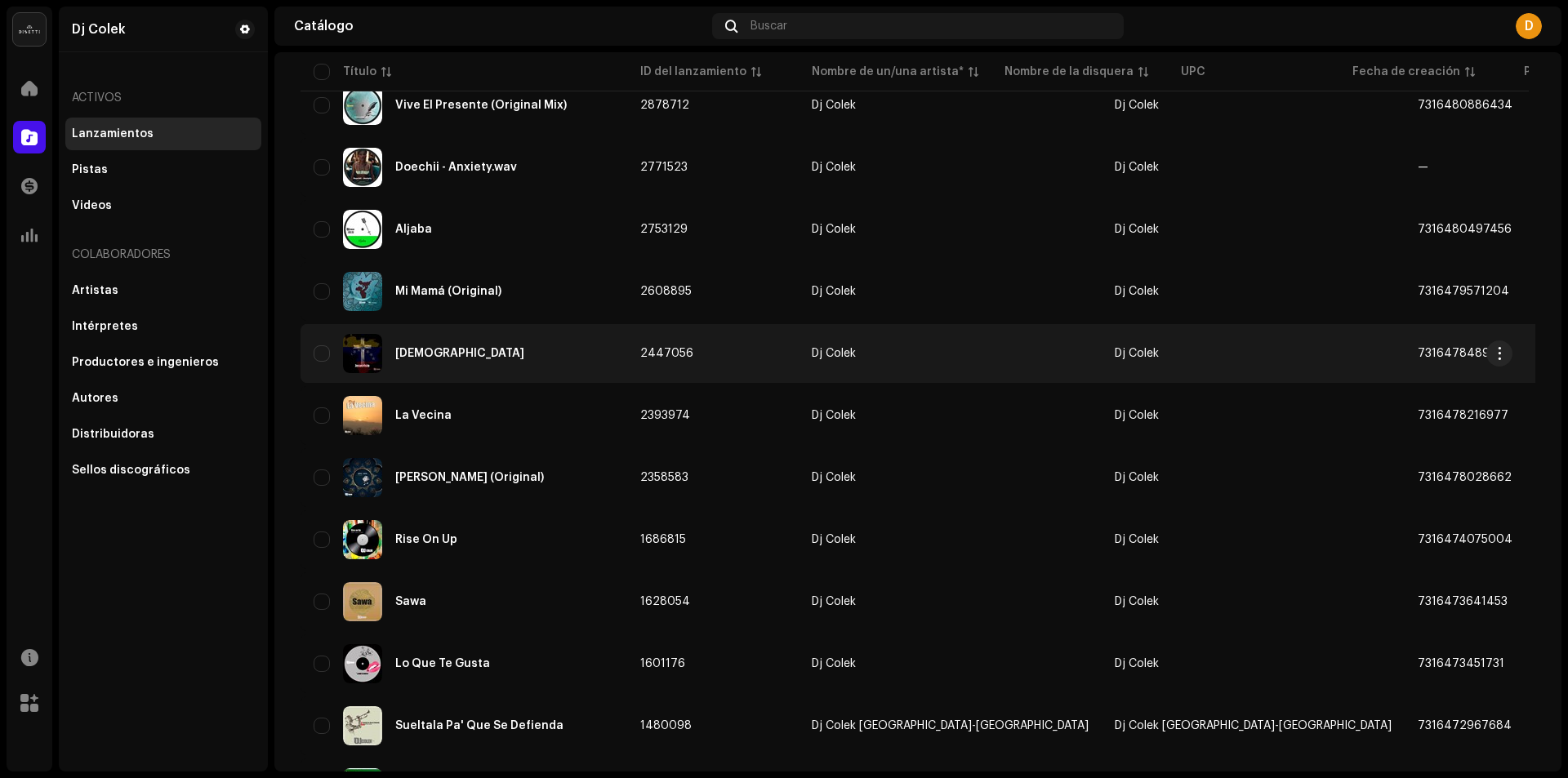
click at [414, 355] on div "[DEMOGRAPHIC_DATA]" at bounding box center [460, 353] width 129 height 11
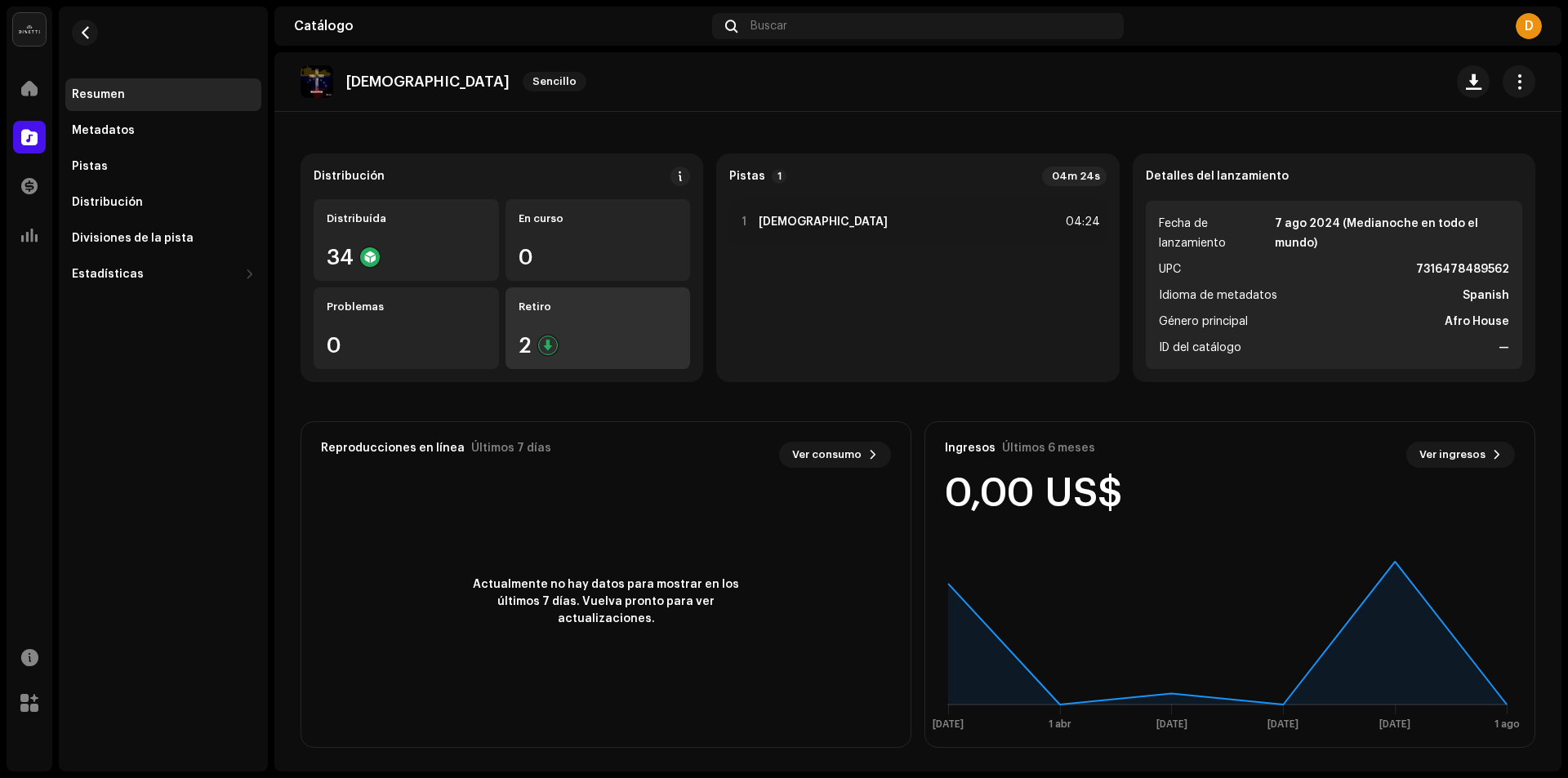
scroll to position [97, 0]
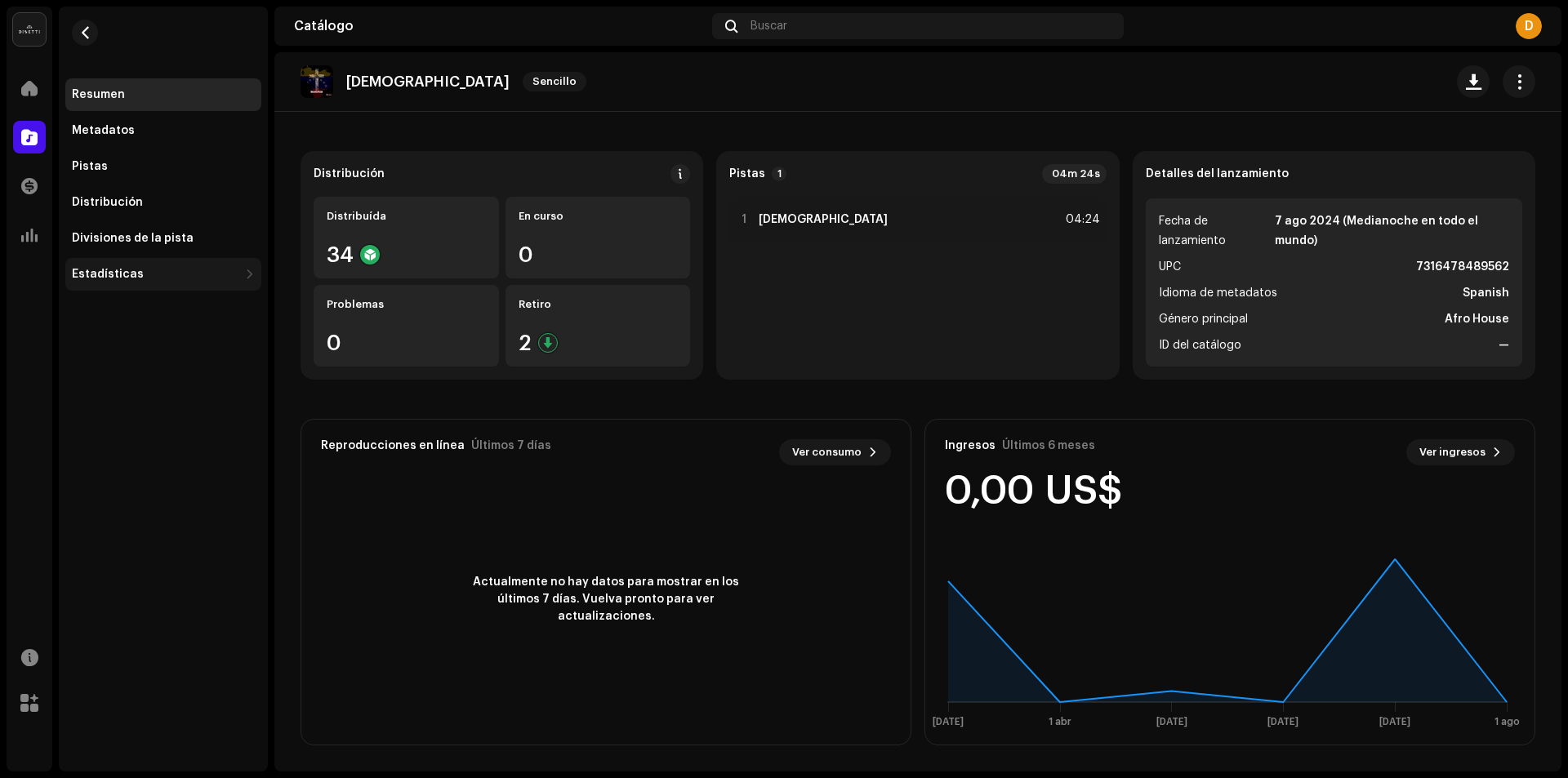
click at [86, 270] on div "Estadísticas" at bounding box center [108, 274] width 72 height 13
click at [85, 410] on div "Geo" at bounding box center [163, 417] width 196 height 33
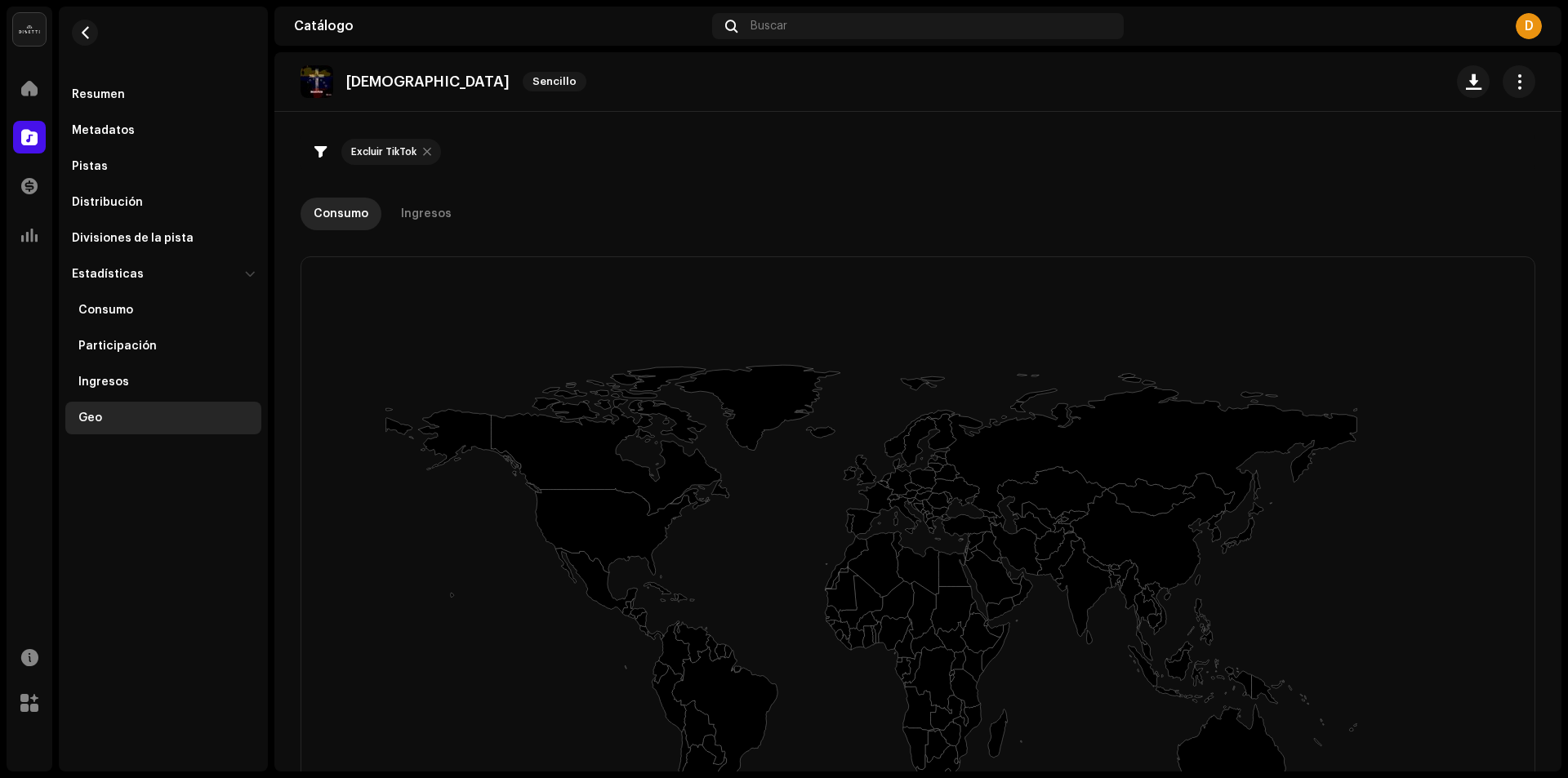
scroll to position [73, 0]
click at [115, 379] on div "Ingresos" at bounding box center [104, 382] width 51 height 13
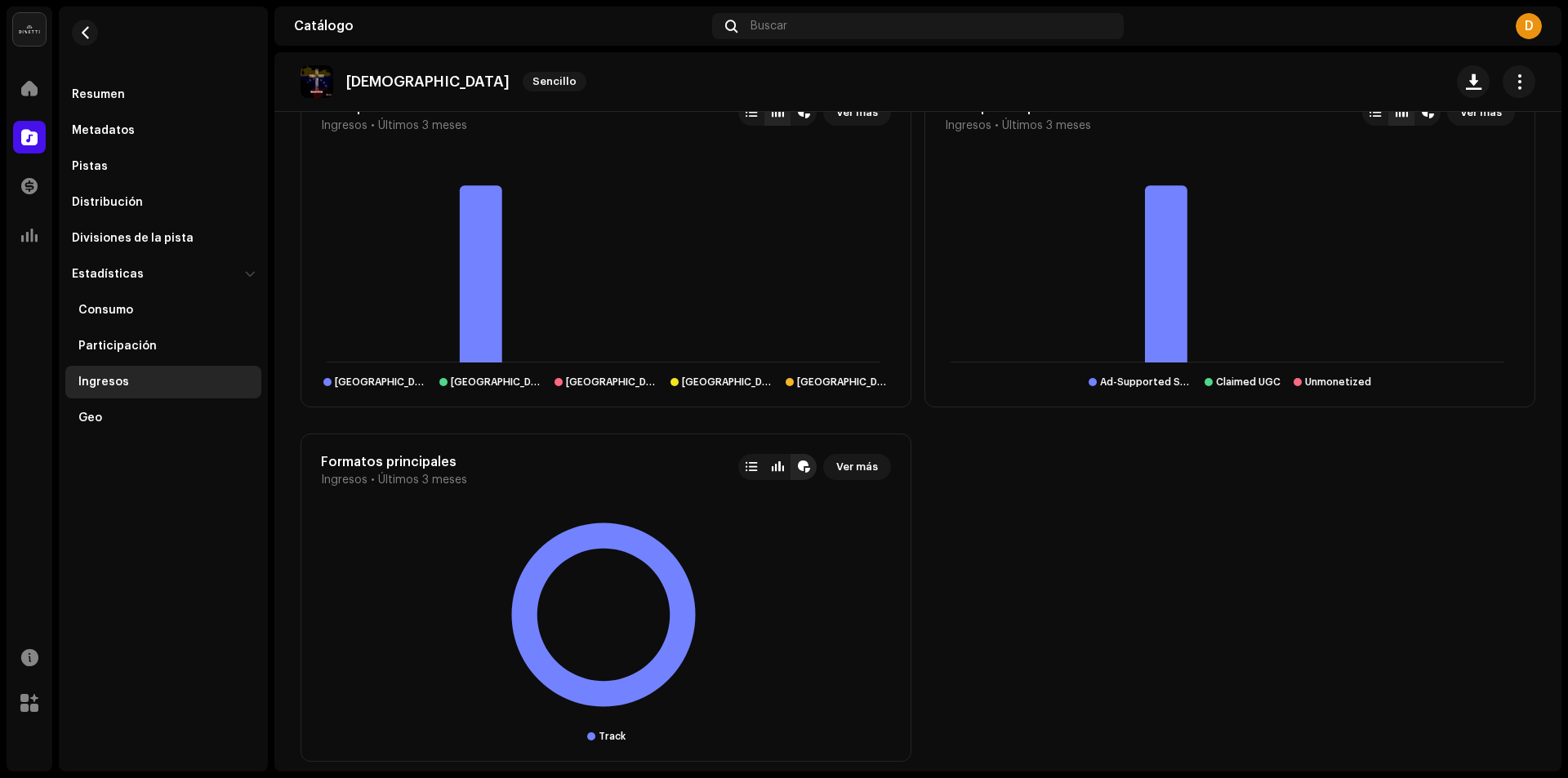
scroll to position [1342, 0]
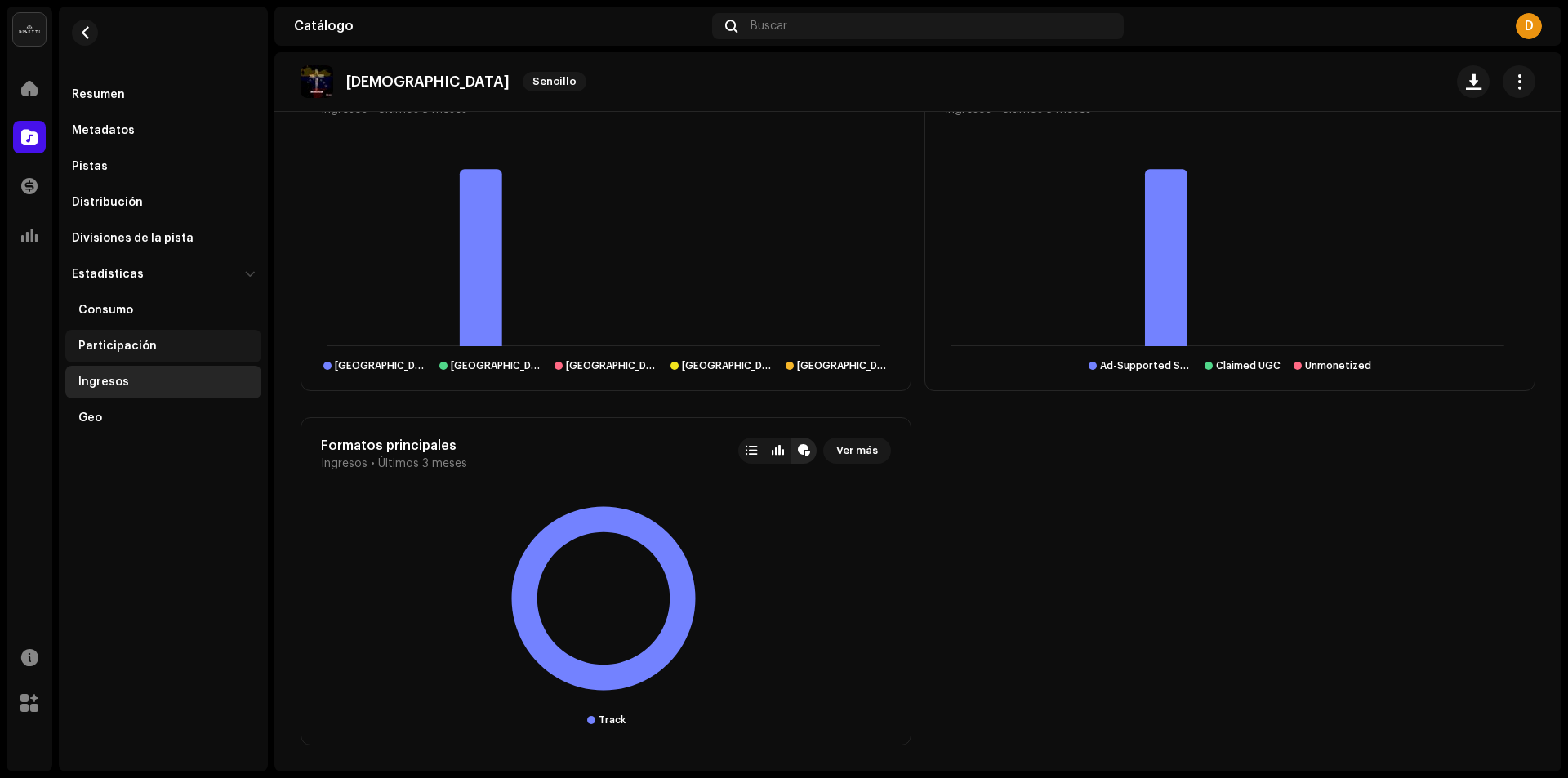
click at [97, 341] on div "Participación" at bounding box center [117, 346] width 78 height 13
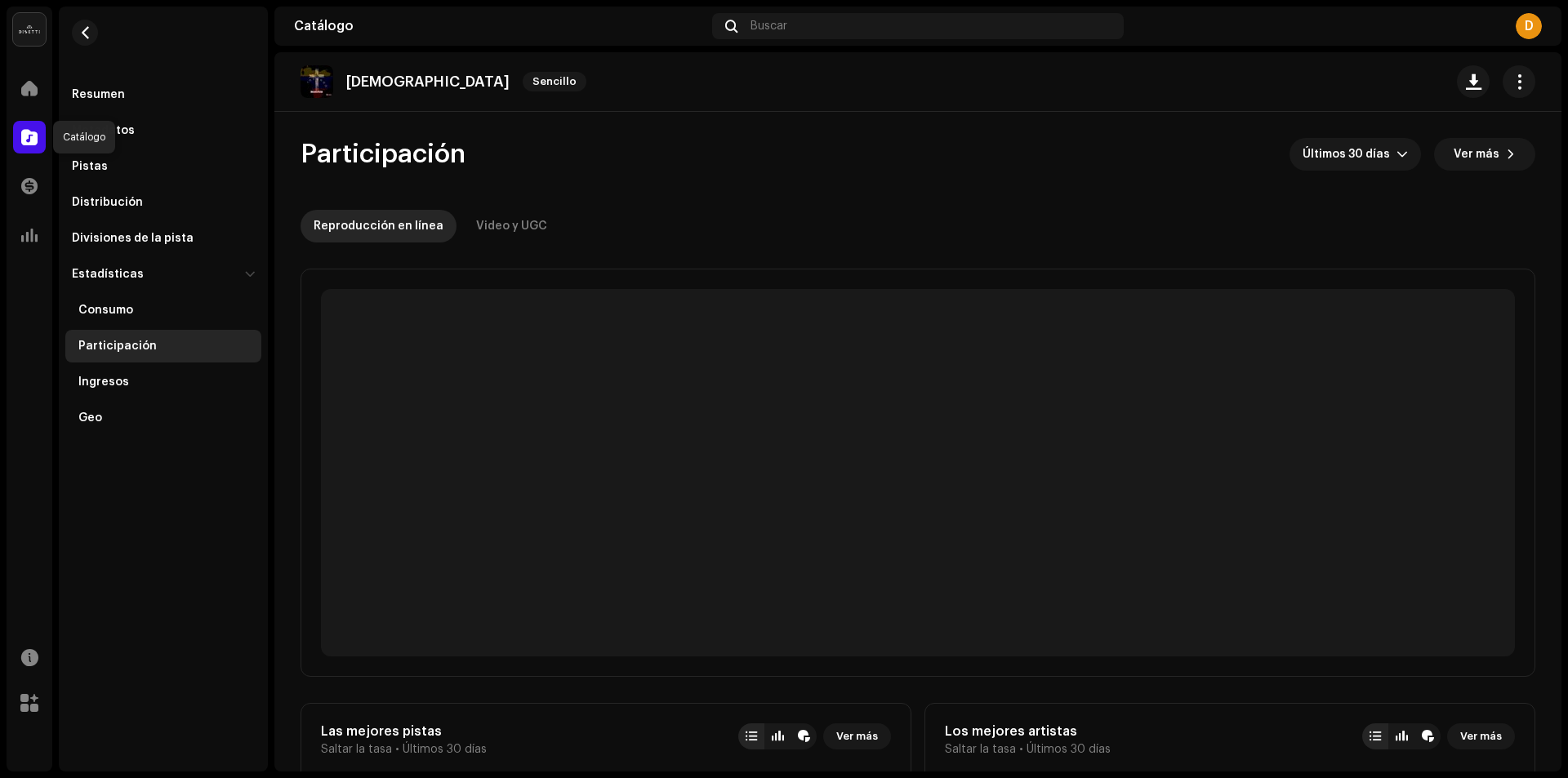
click at [26, 134] on span at bounding box center [29, 136] width 17 height 13
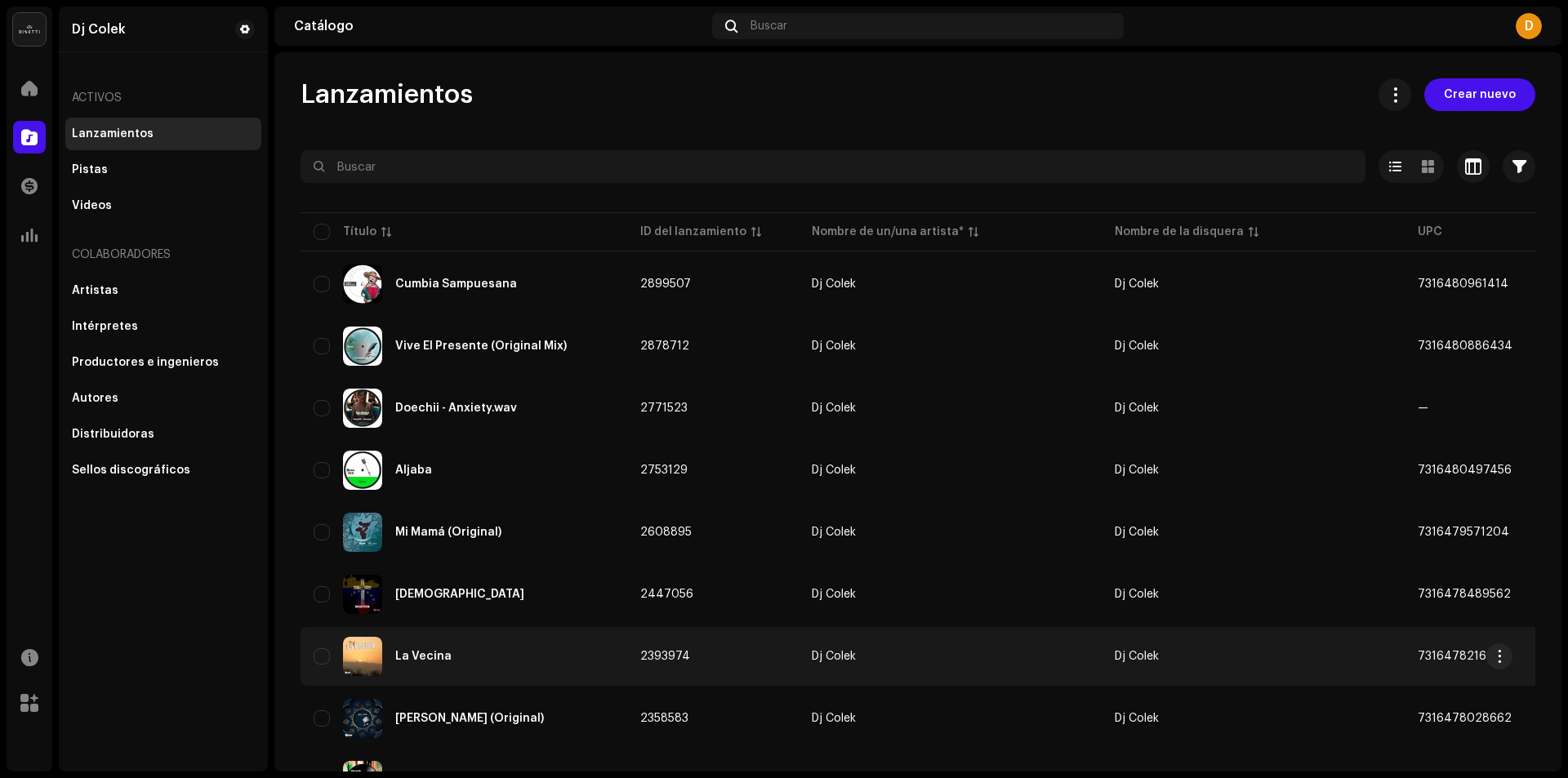
click at [412, 656] on div "La Vecina" at bounding box center [423, 656] width 56 height 11
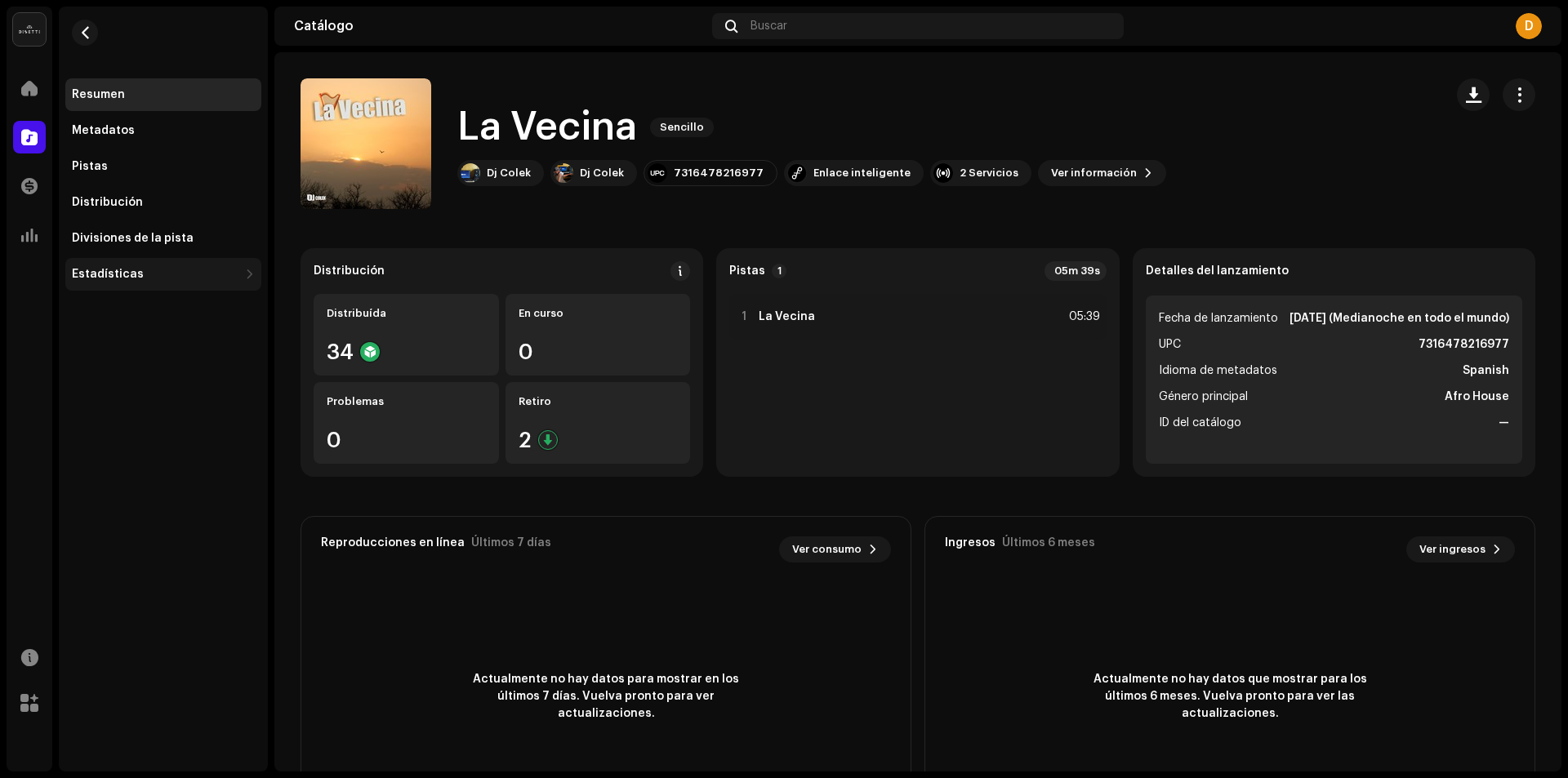
click at [85, 276] on div "Estadísticas" at bounding box center [108, 274] width 72 height 13
click at [95, 423] on div "Geo" at bounding box center [90, 418] width 24 height 13
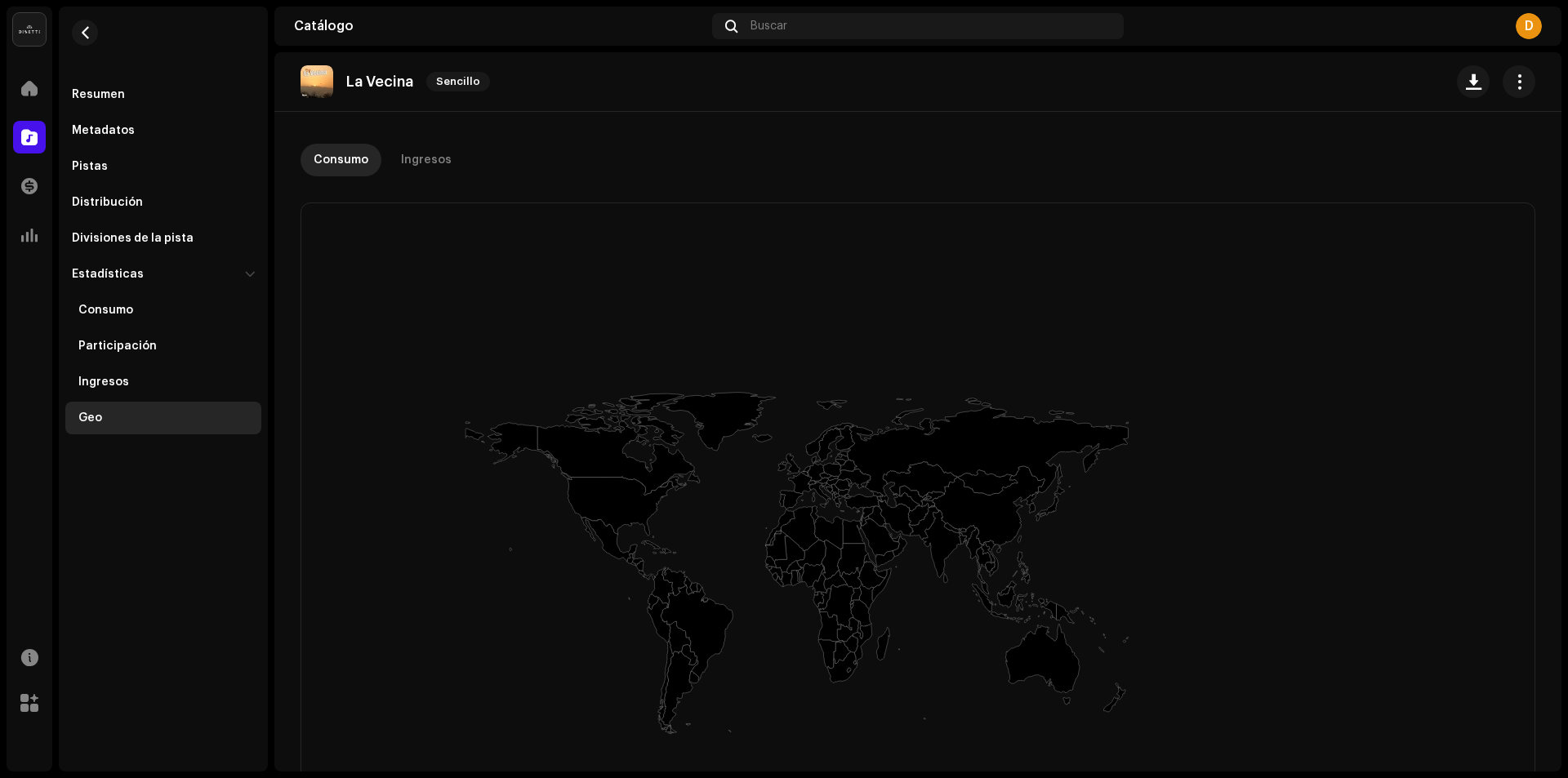
scroll to position [121, 0]
click at [98, 383] on div "Ingresos" at bounding box center [104, 382] width 51 height 13
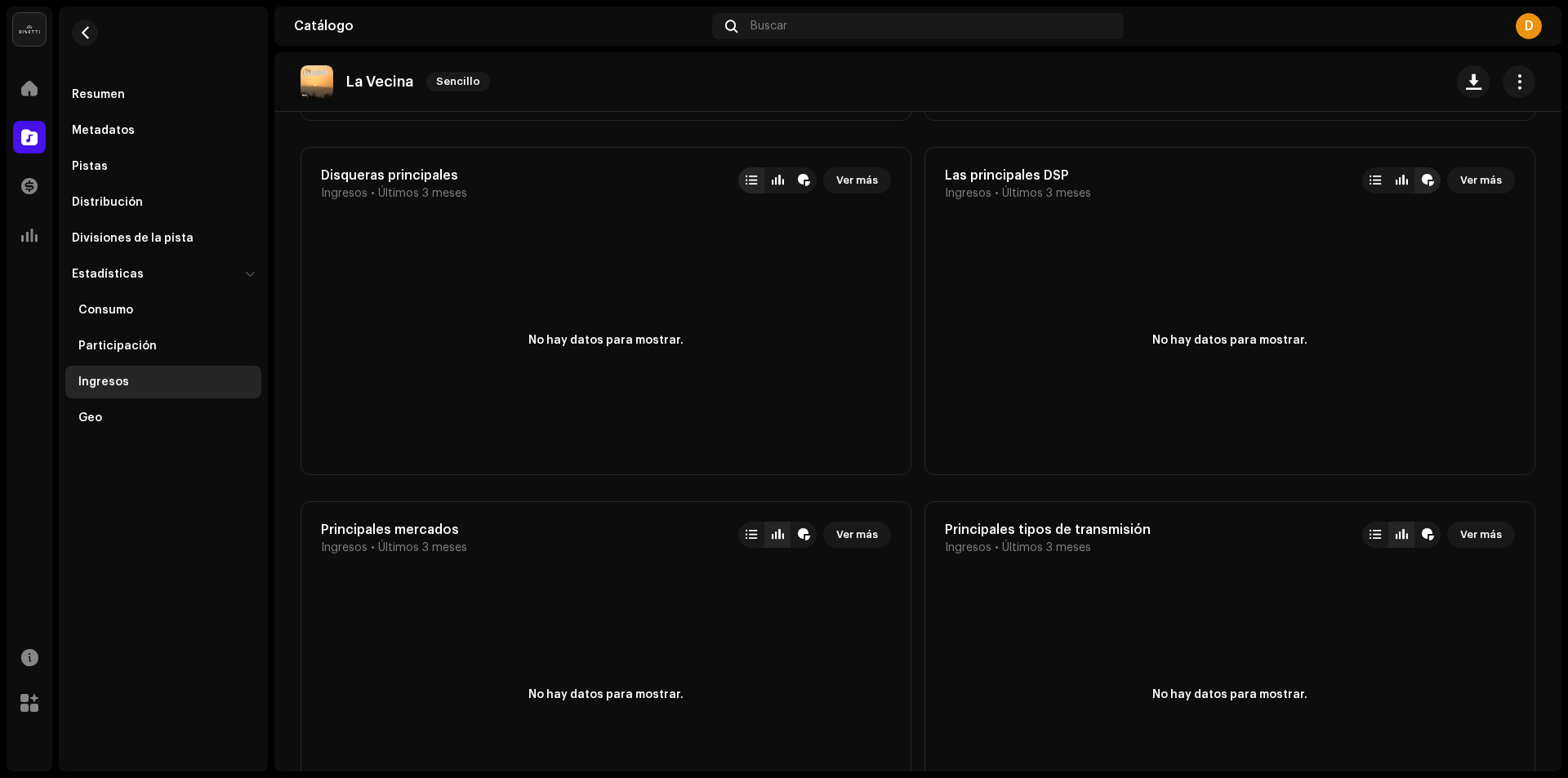
scroll to position [689, 0]
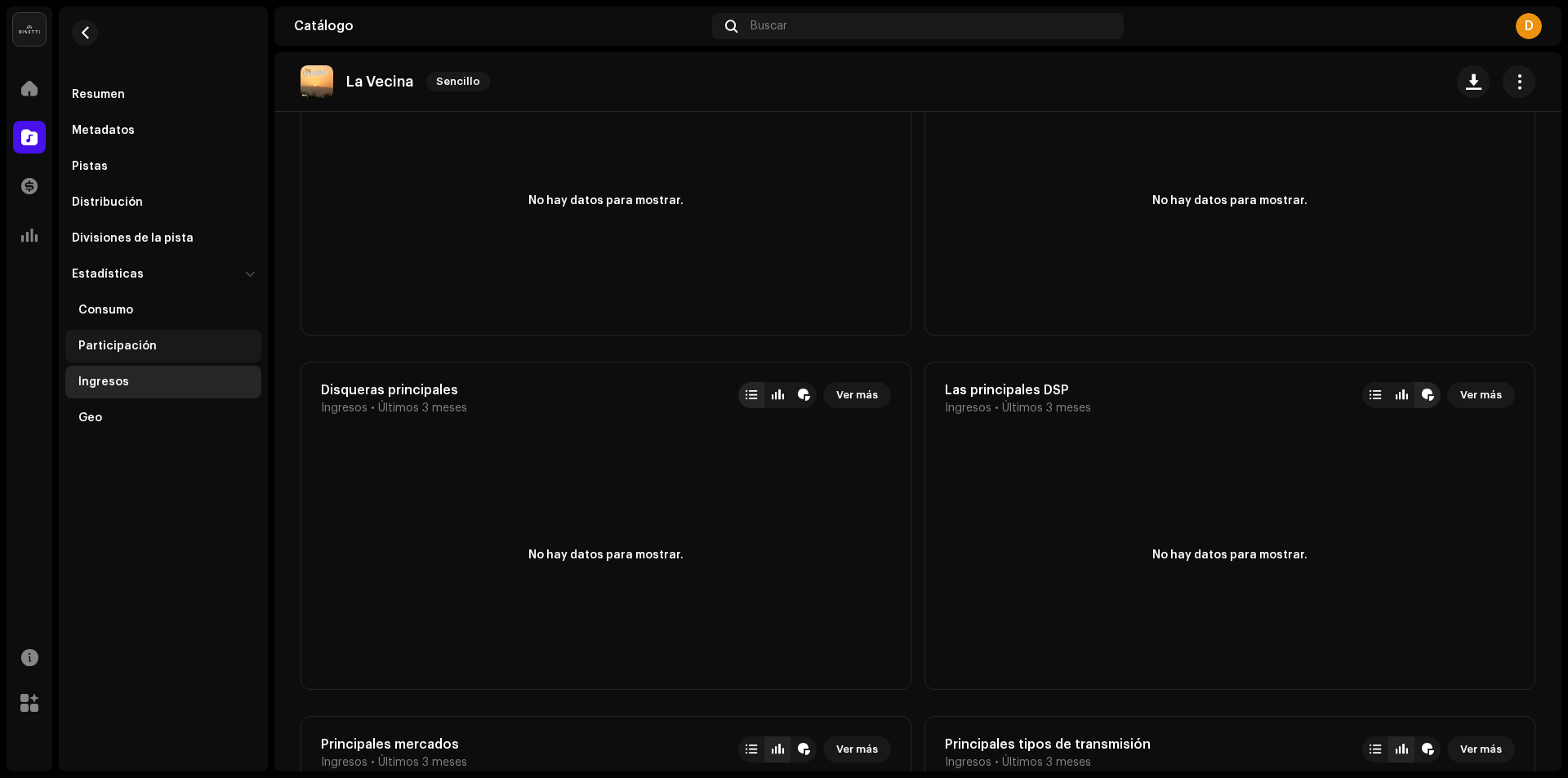
click at [110, 345] on div "Participación" at bounding box center [117, 346] width 78 height 13
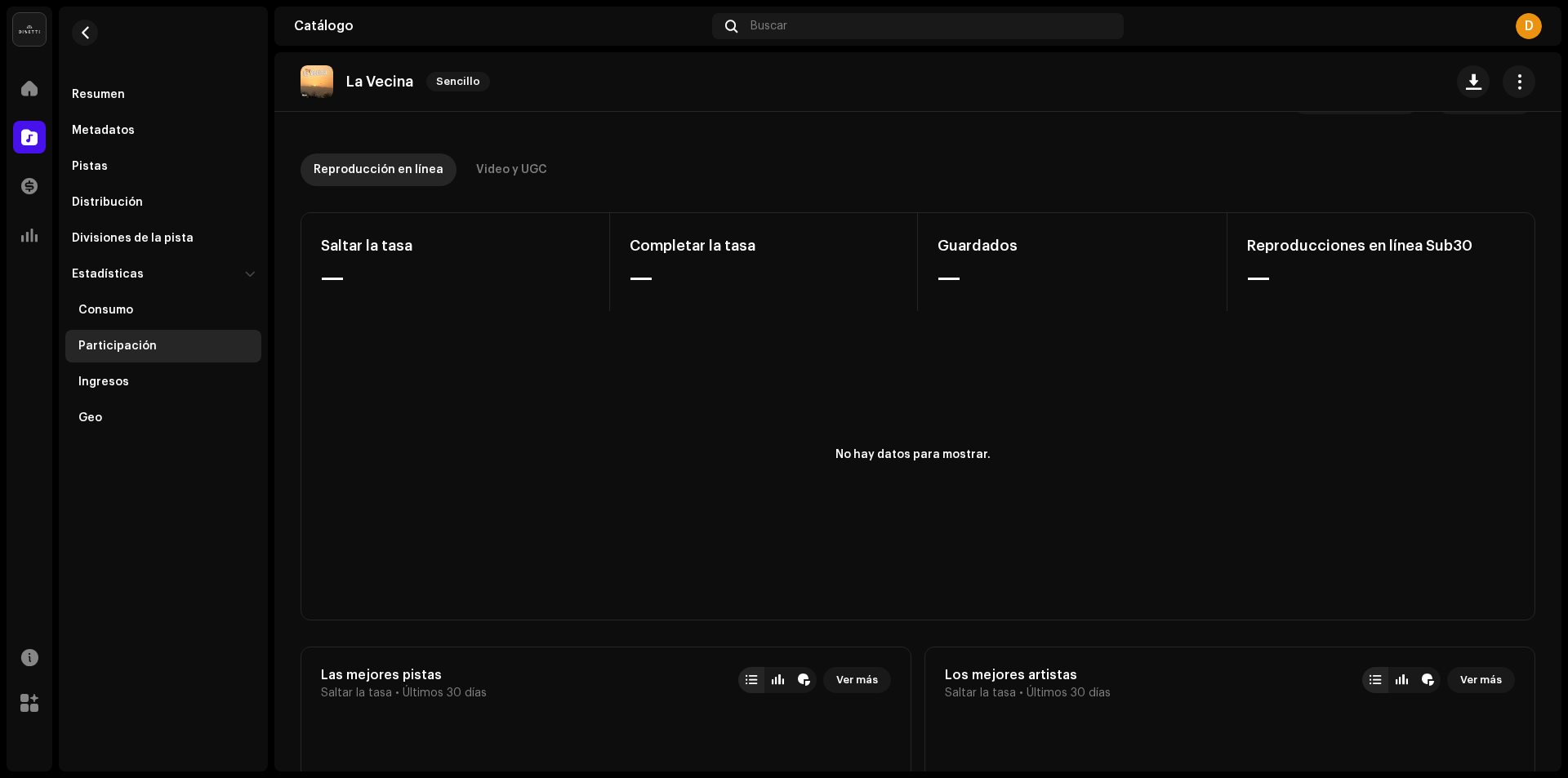
scroll to position [82, 0]
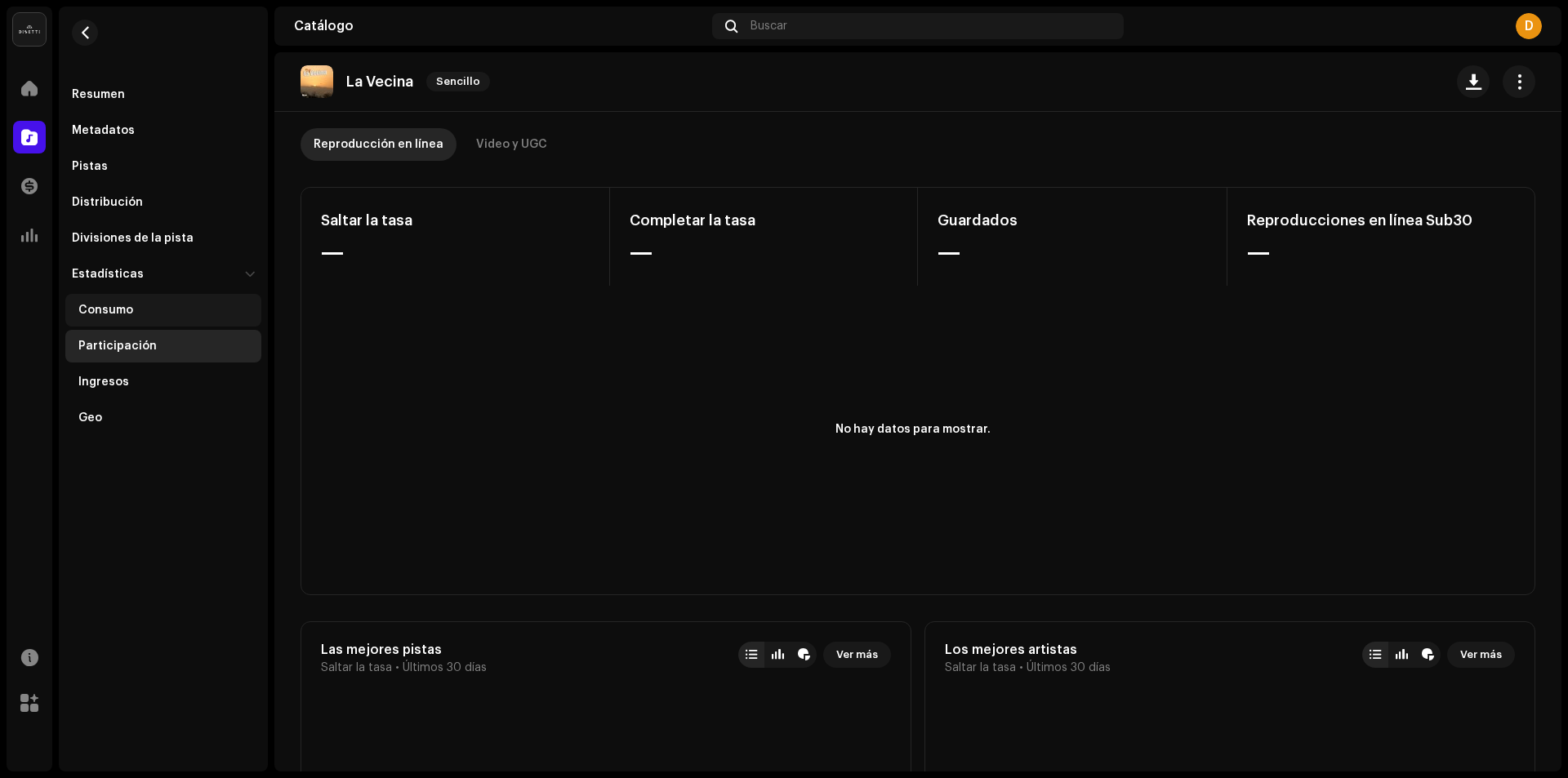
click at [107, 319] on div "Consumo" at bounding box center [163, 310] width 196 height 33
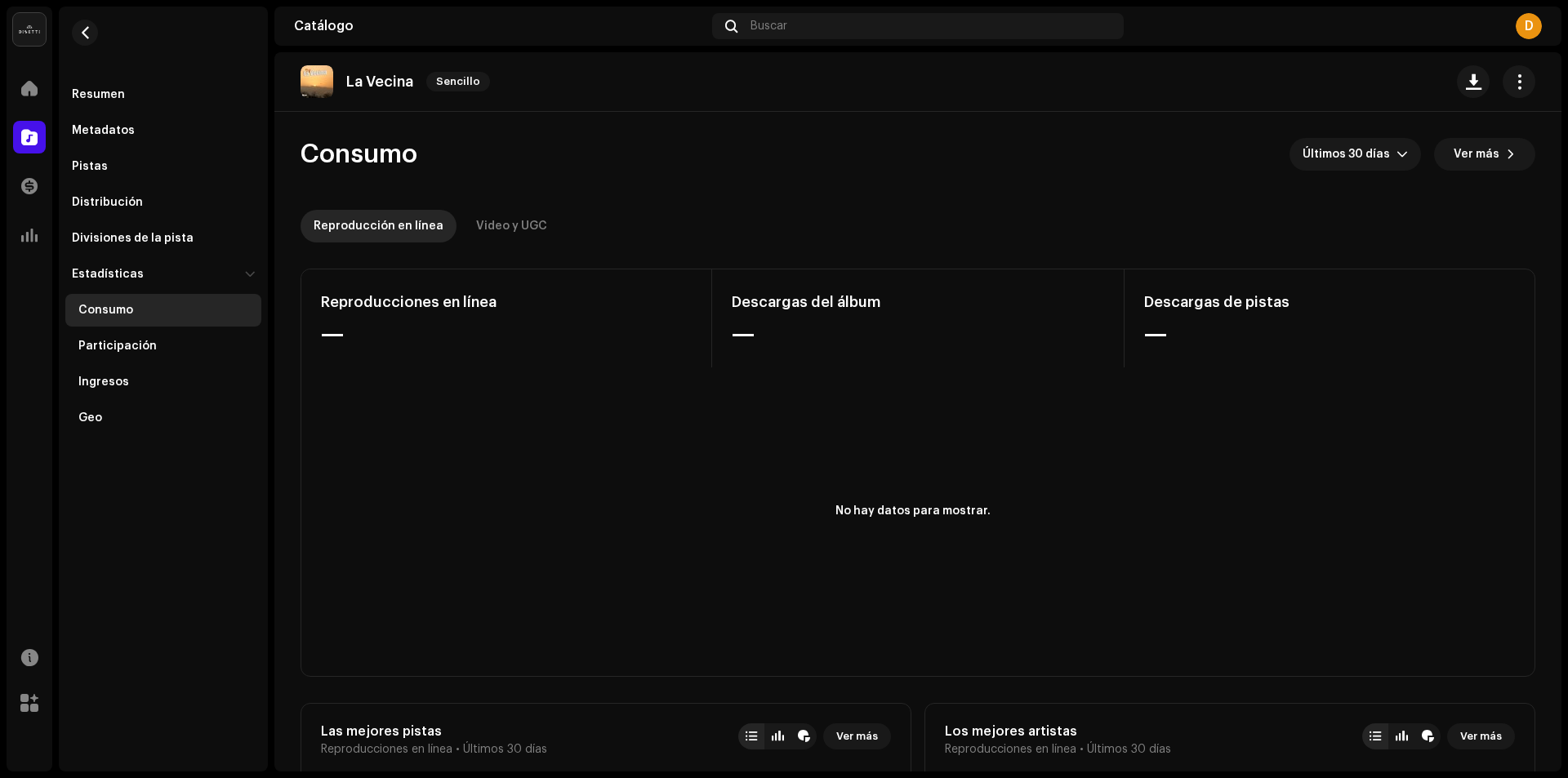
click at [106, 309] on div "Consumo" at bounding box center [106, 310] width 55 height 13
click at [94, 277] on div "Estadísticas" at bounding box center [108, 274] width 72 height 13
click at [118, 224] on div "Divisiones de la pista" at bounding box center [163, 238] width 196 height 33
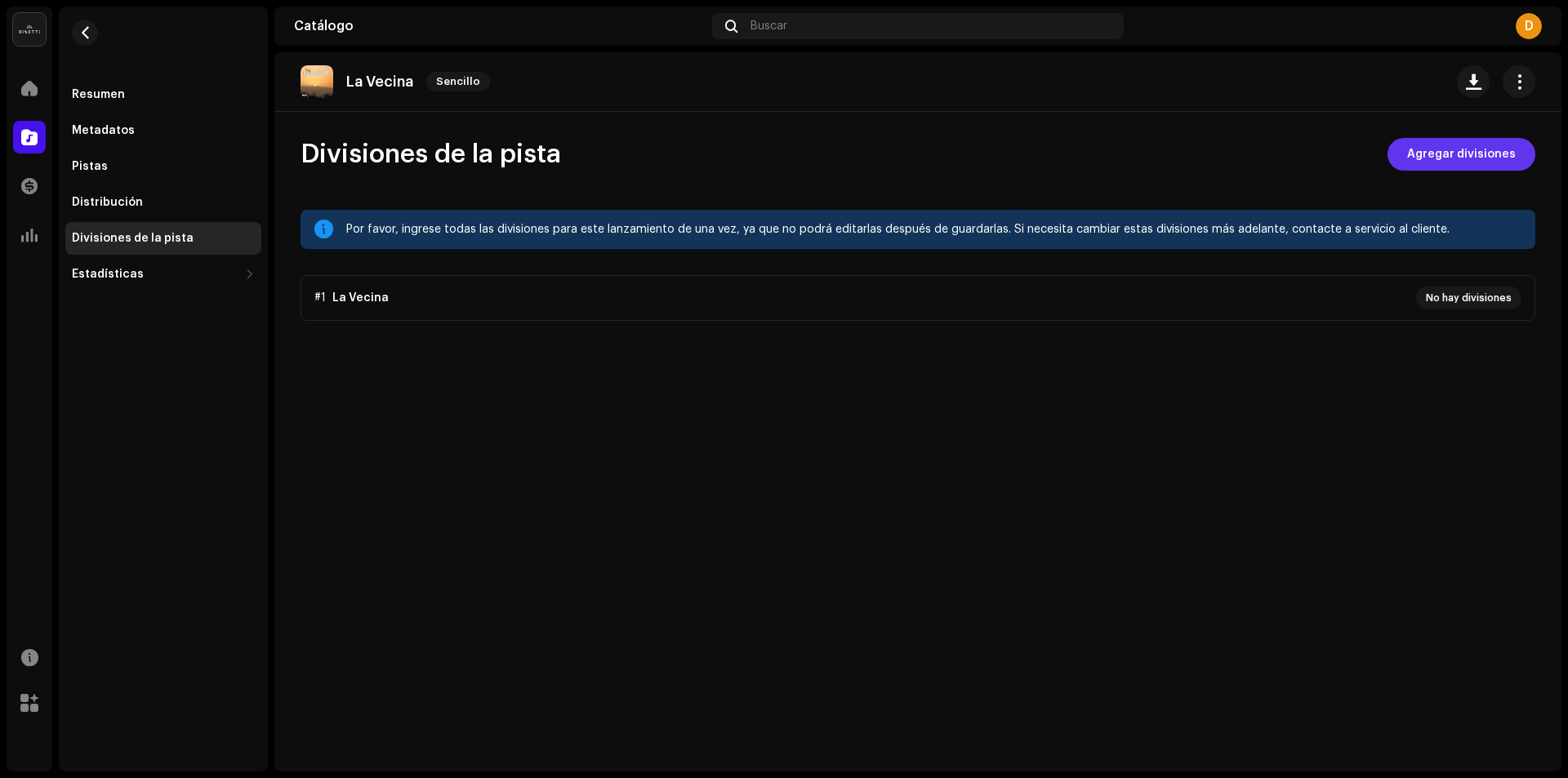
click at [1457, 154] on span "Agregar divisiones" at bounding box center [1461, 154] width 108 height 33
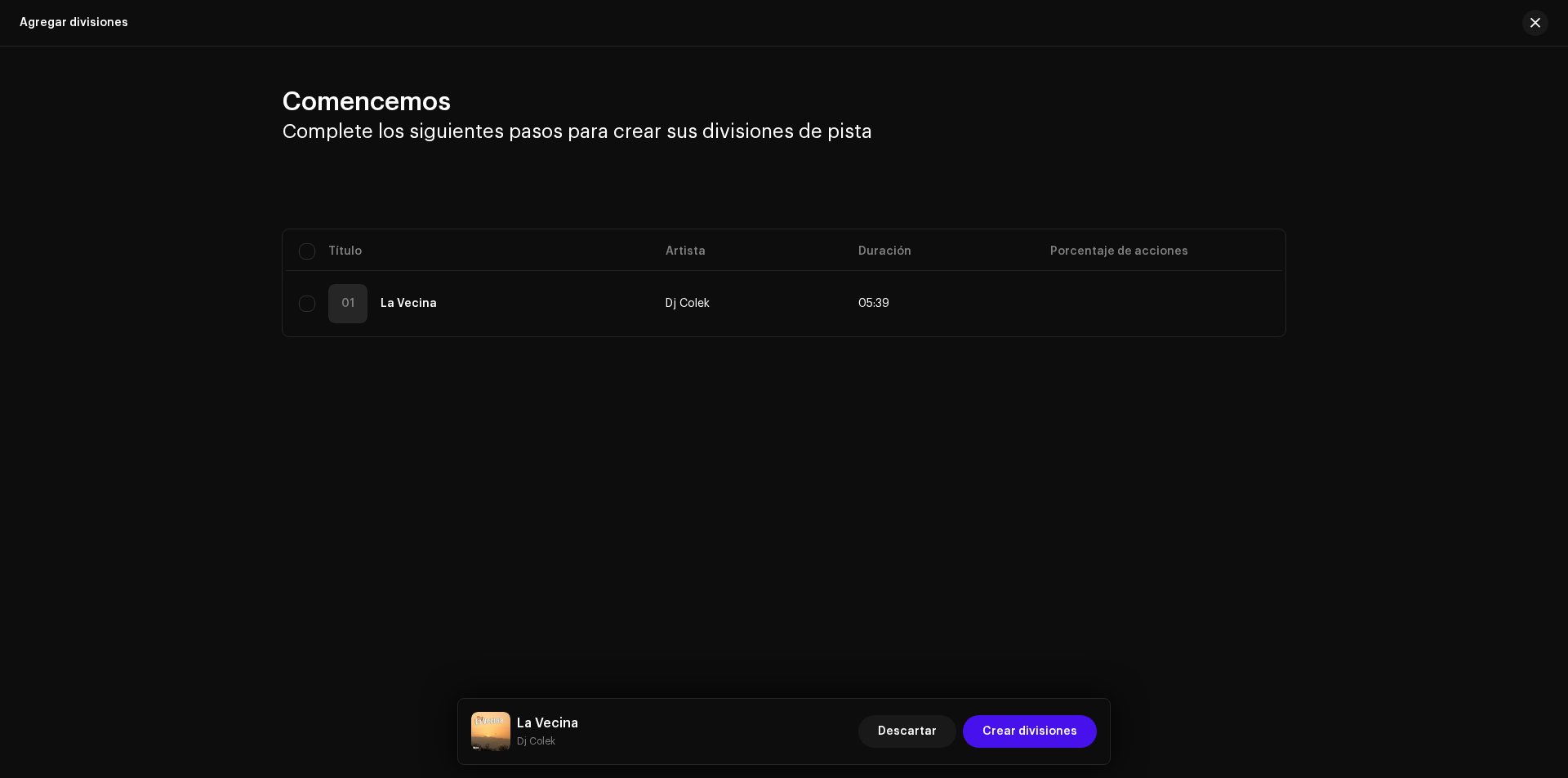
click at [905, 449] on div "Comencemos Complete los siguientes pasos para crear sus divisiones de pista Sel…" at bounding box center [784, 255] width 1568 height 417
click at [1535, 20] on span "button" at bounding box center [1535, 23] width 10 height 13
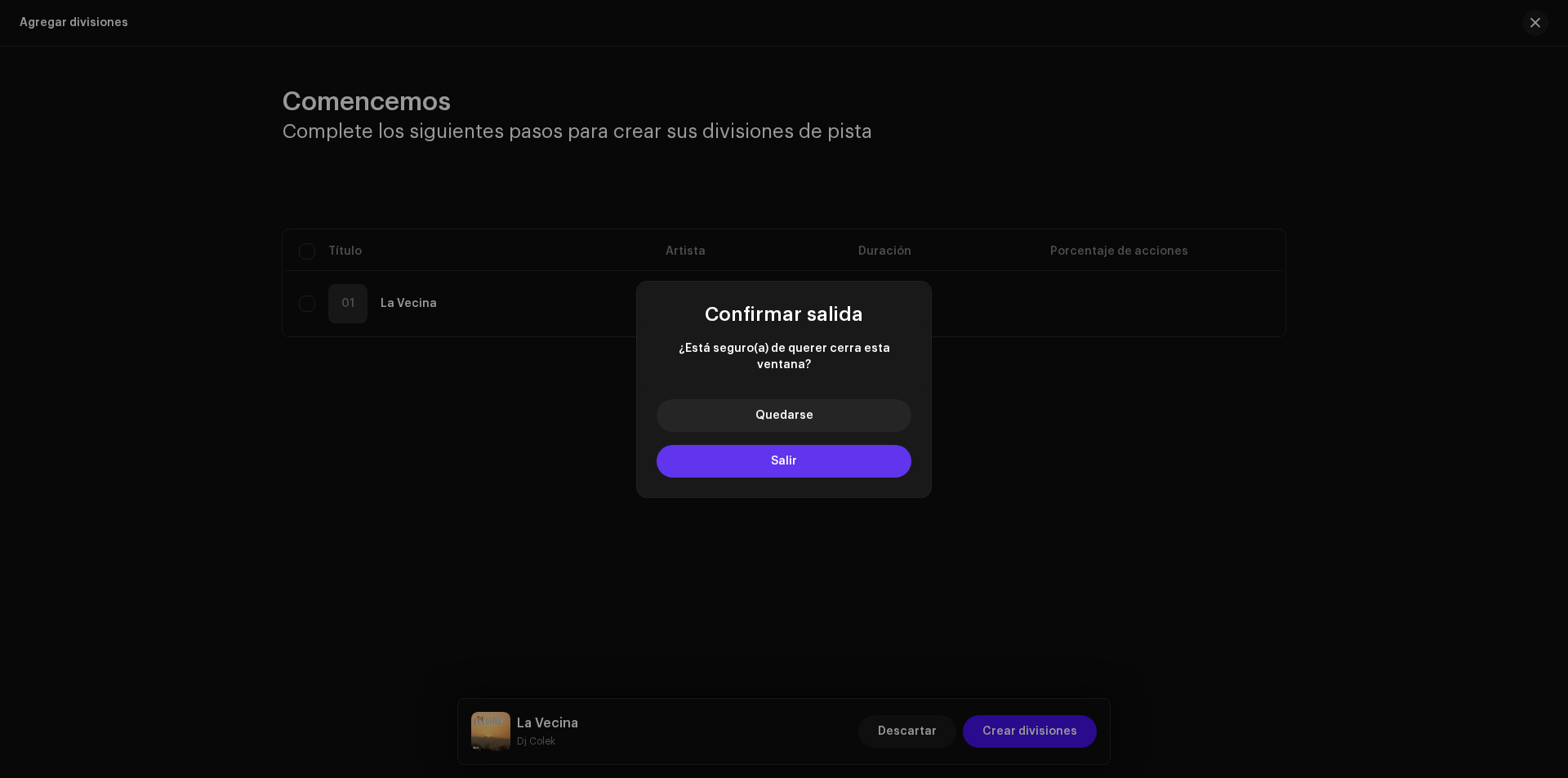
click at [769, 448] on button "Salir" at bounding box center [784, 461] width 254 height 33
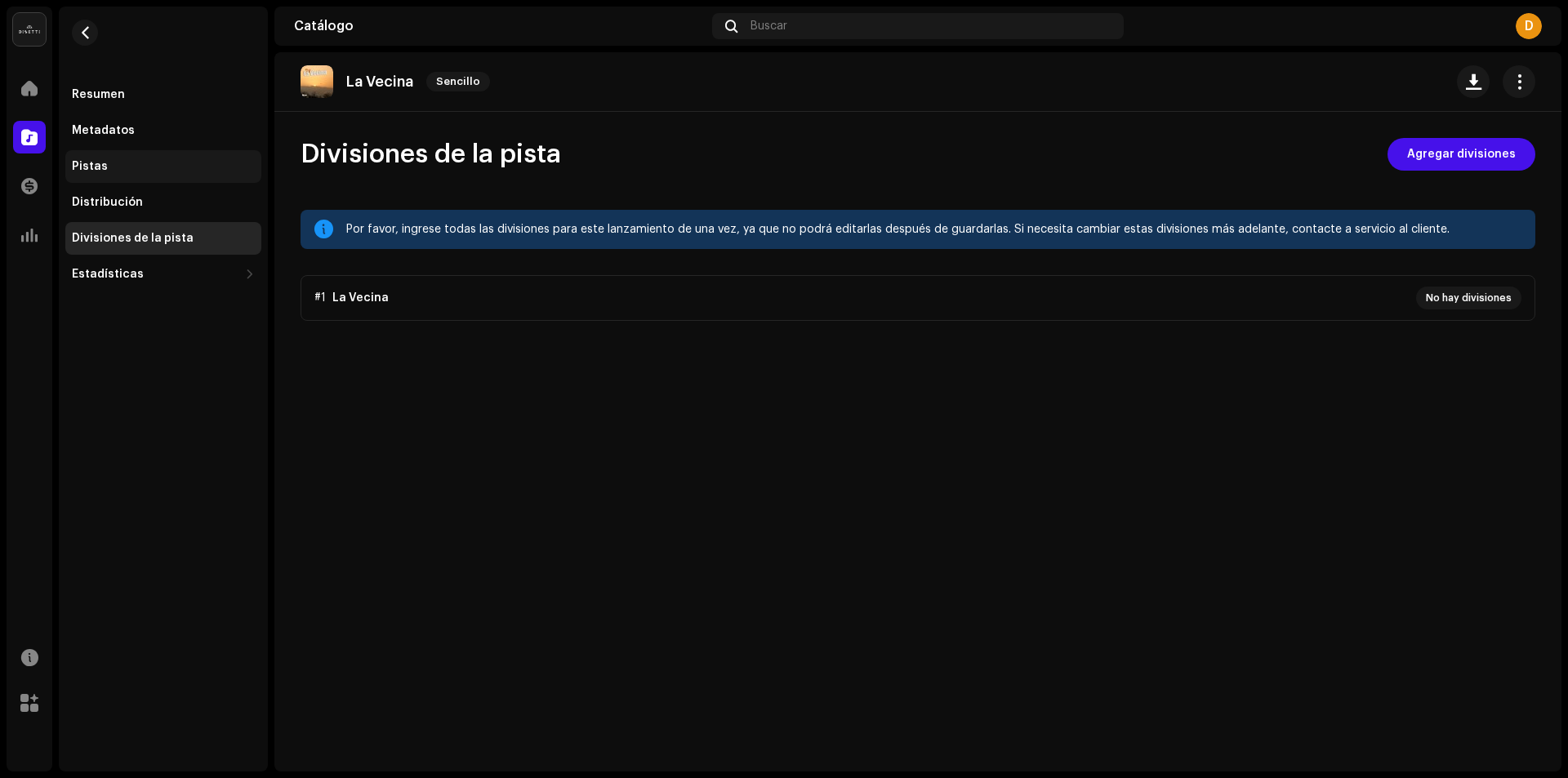
click at [87, 169] on div "Pistas" at bounding box center [90, 166] width 36 height 13
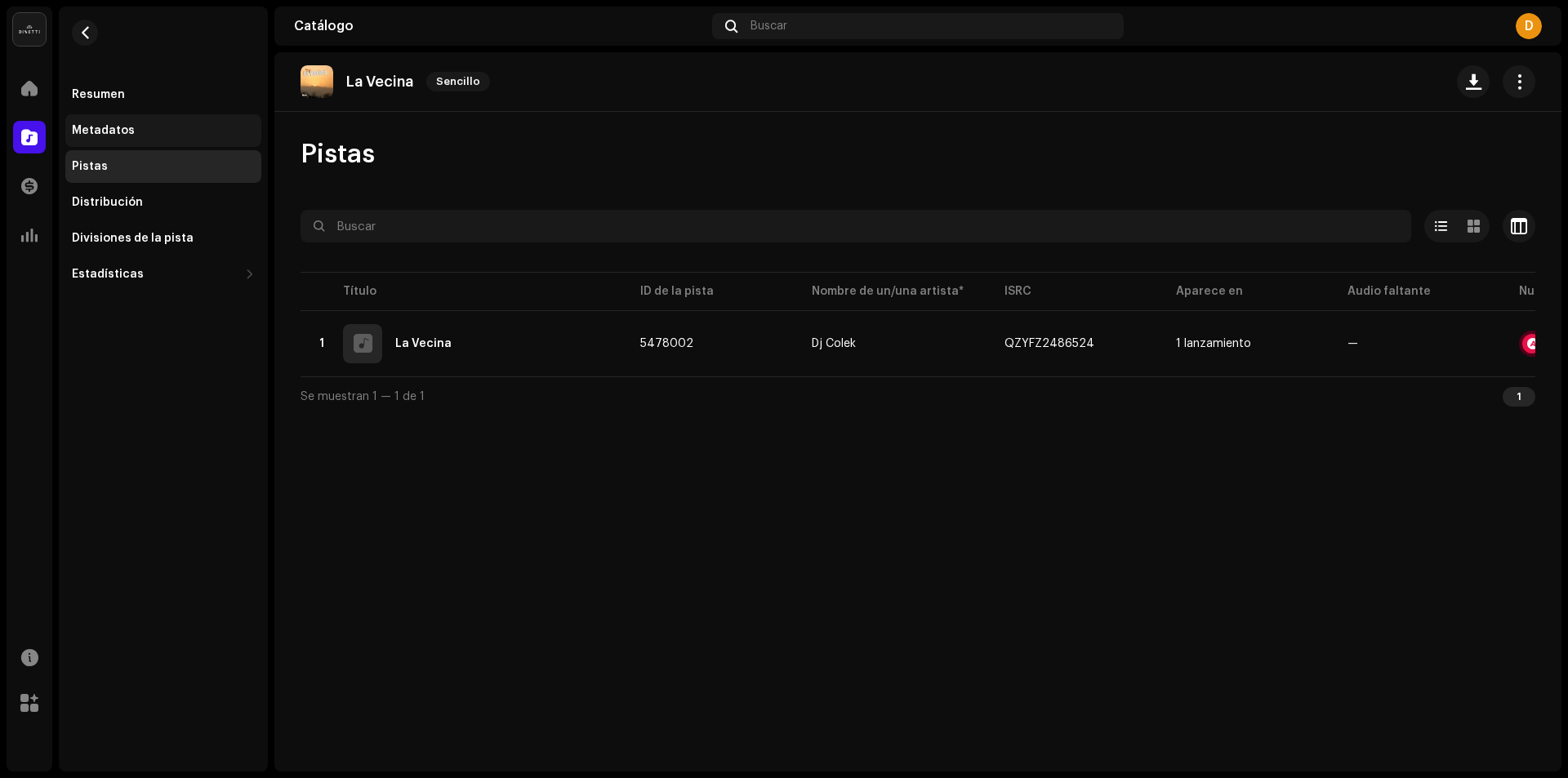
click at [99, 131] on div "Metadatos" at bounding box center [103, 130] width 63 height 13
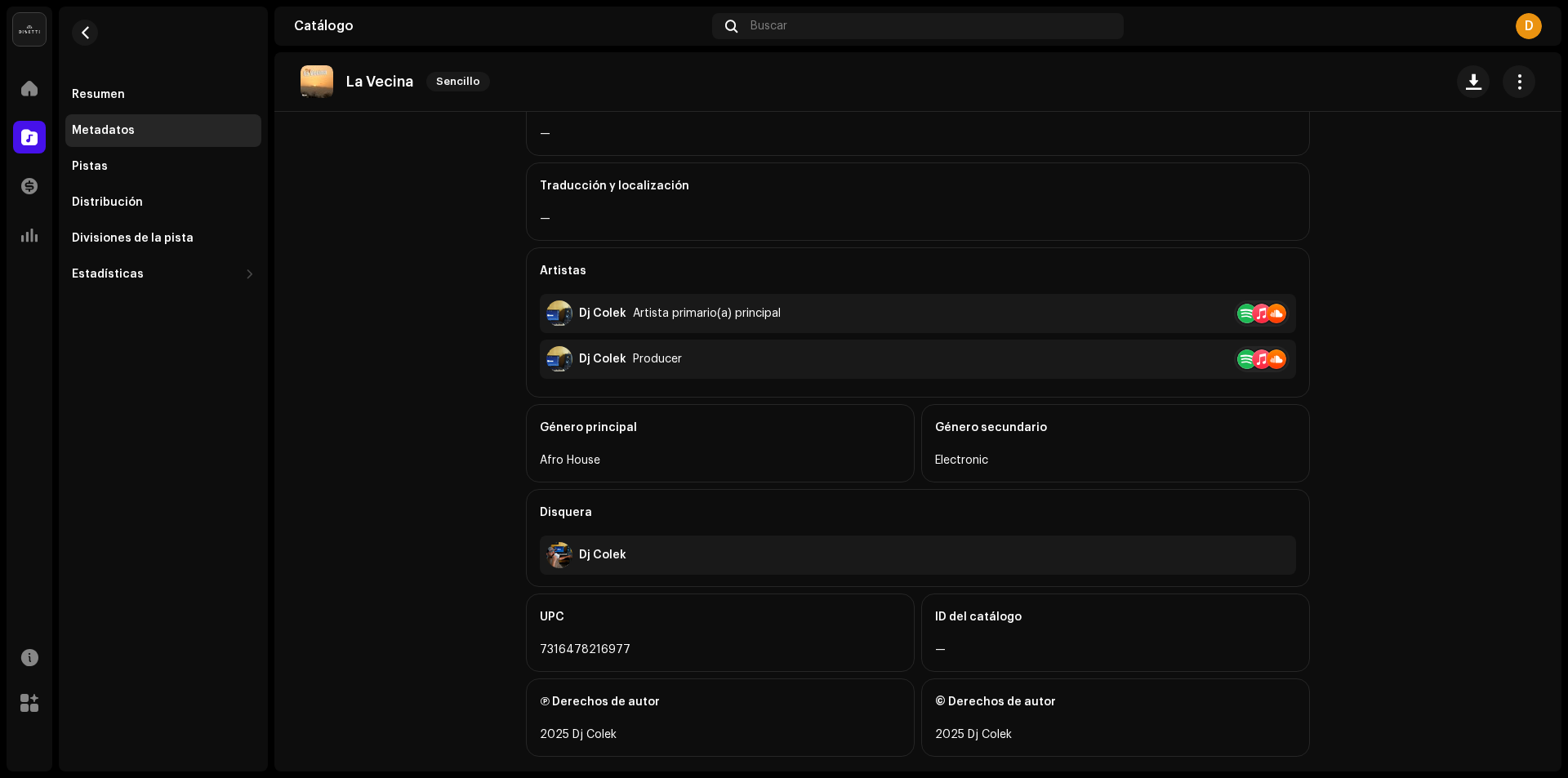
scroll to position [327, 0]
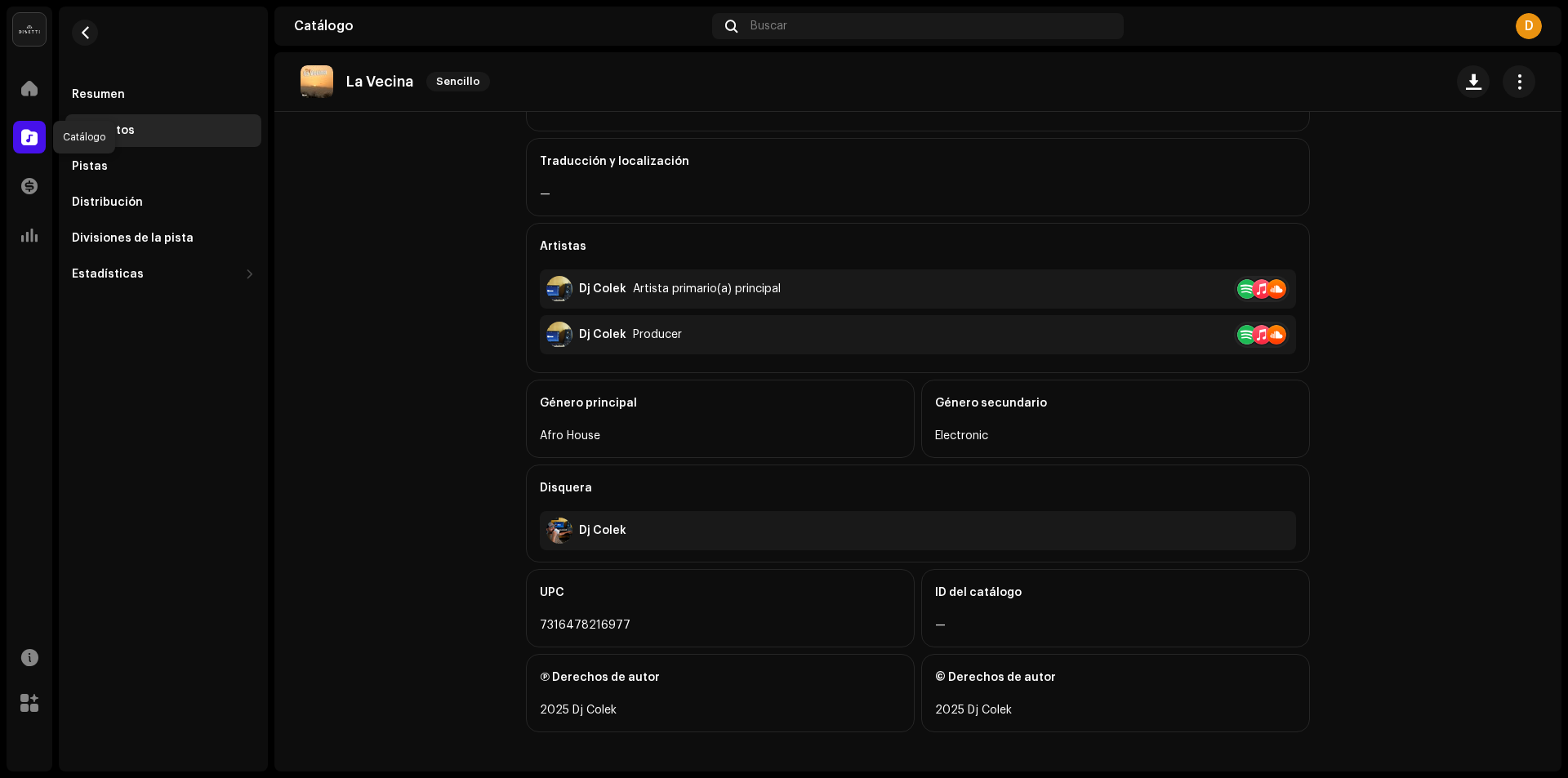
click at [33, 133] on span at bounding box center [29, 136] width 17 height 13
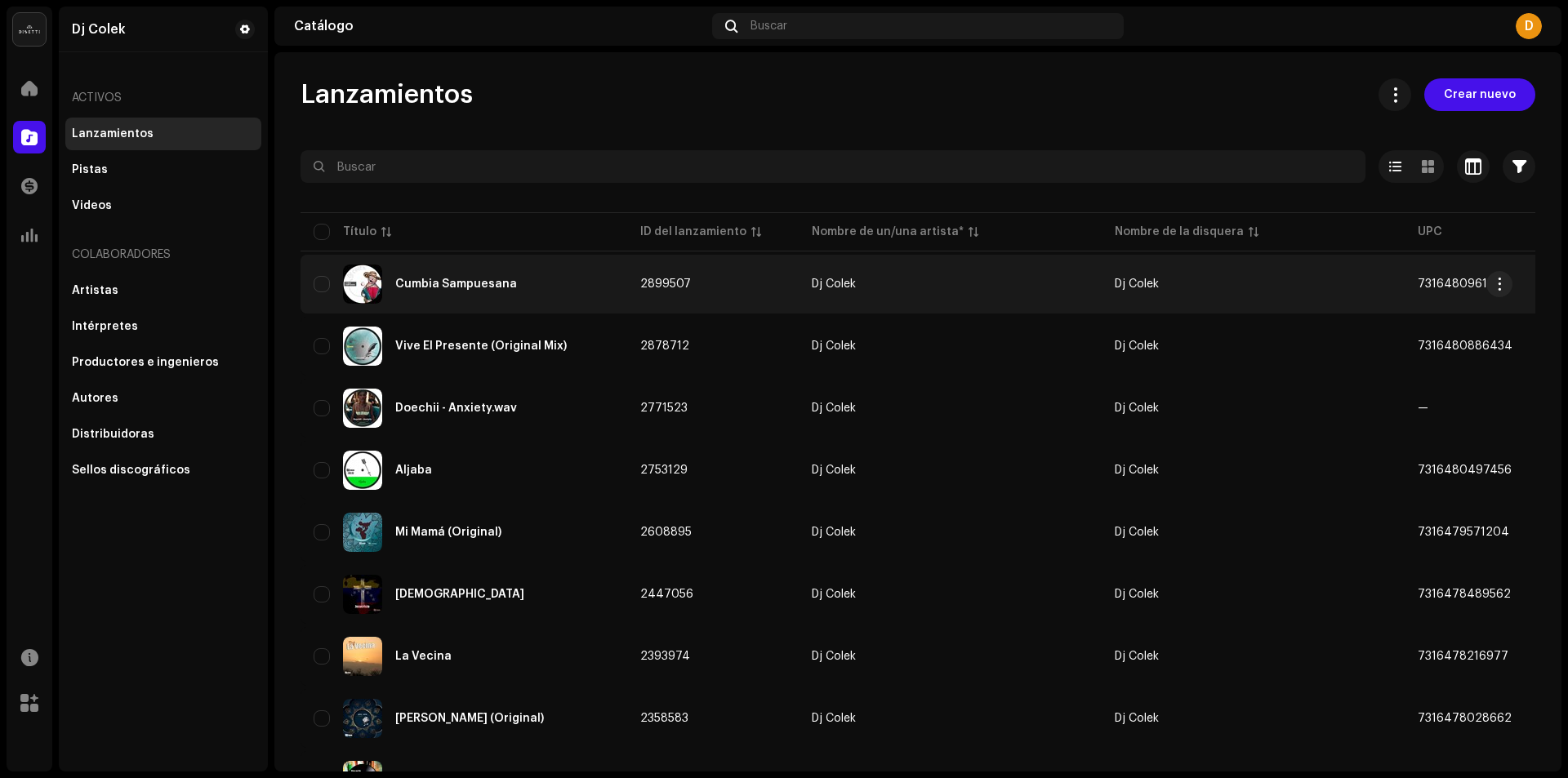
click at [413, 288] on div "Cumbia Sampuesana" at bounding box center [456, 283] width 121 height 11
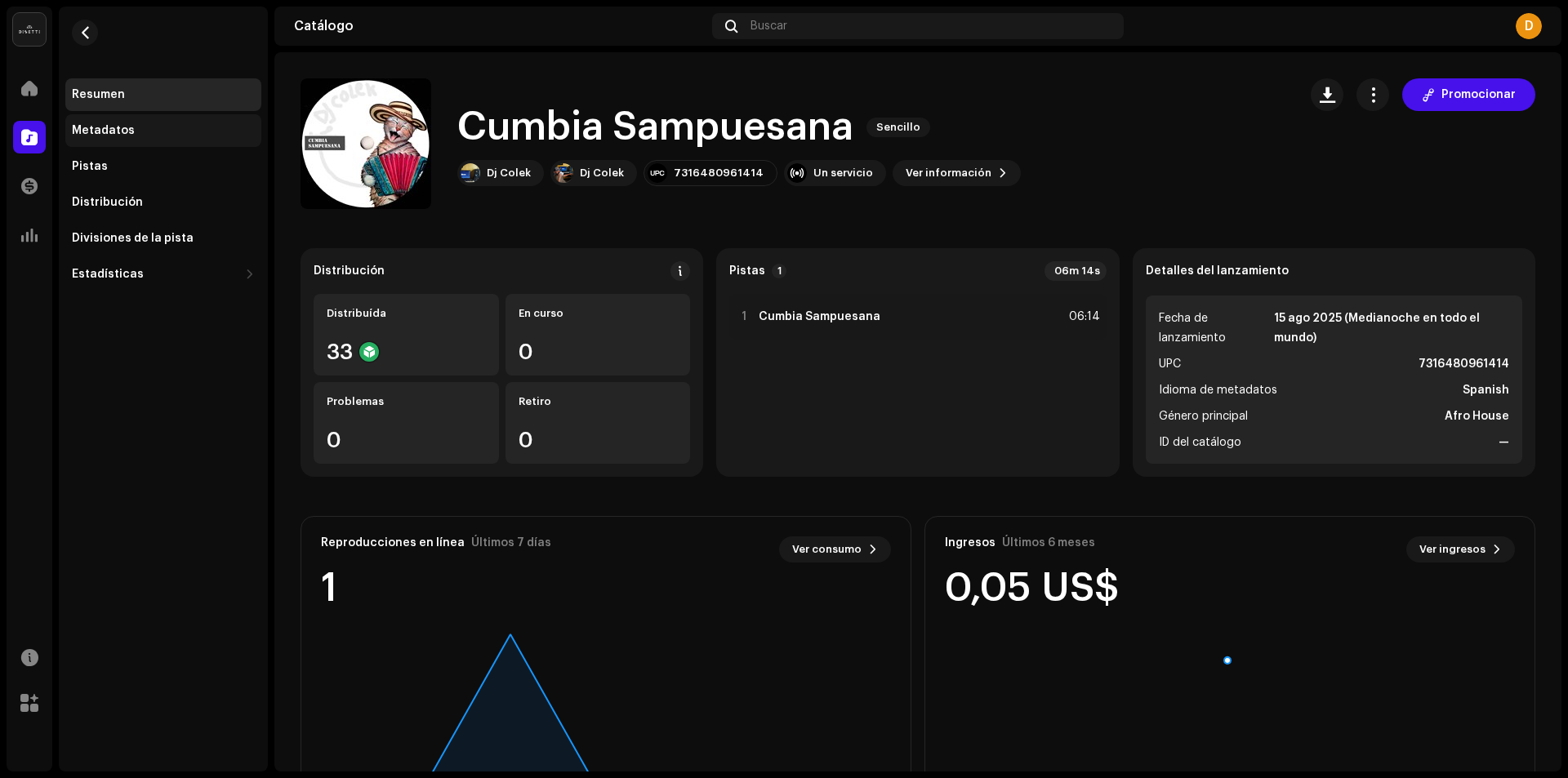
click at [92, 128] on div "Metadatos" at bounding box center [103, 130] width 63 height 13
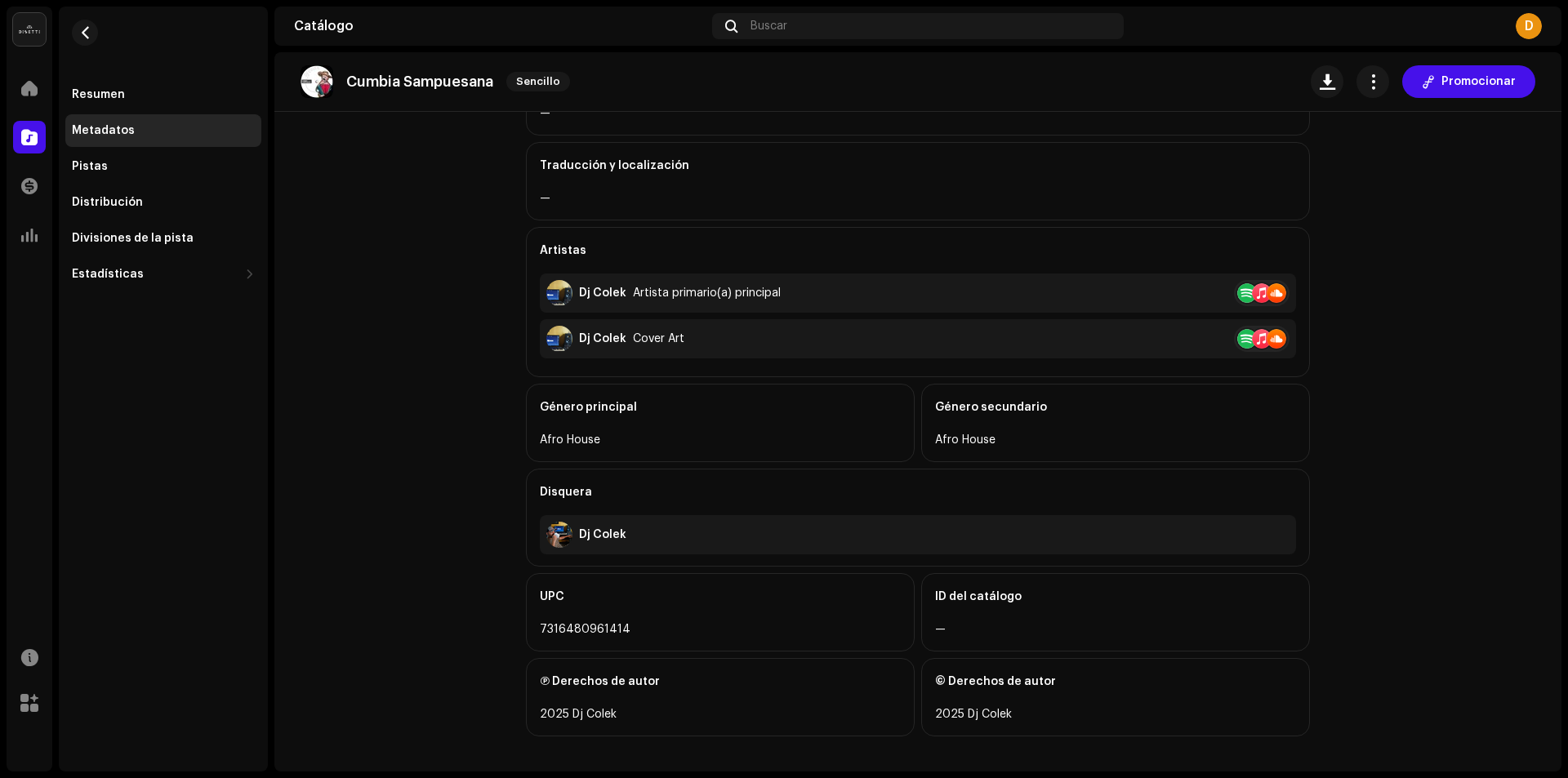
scroll to position [327, 0]
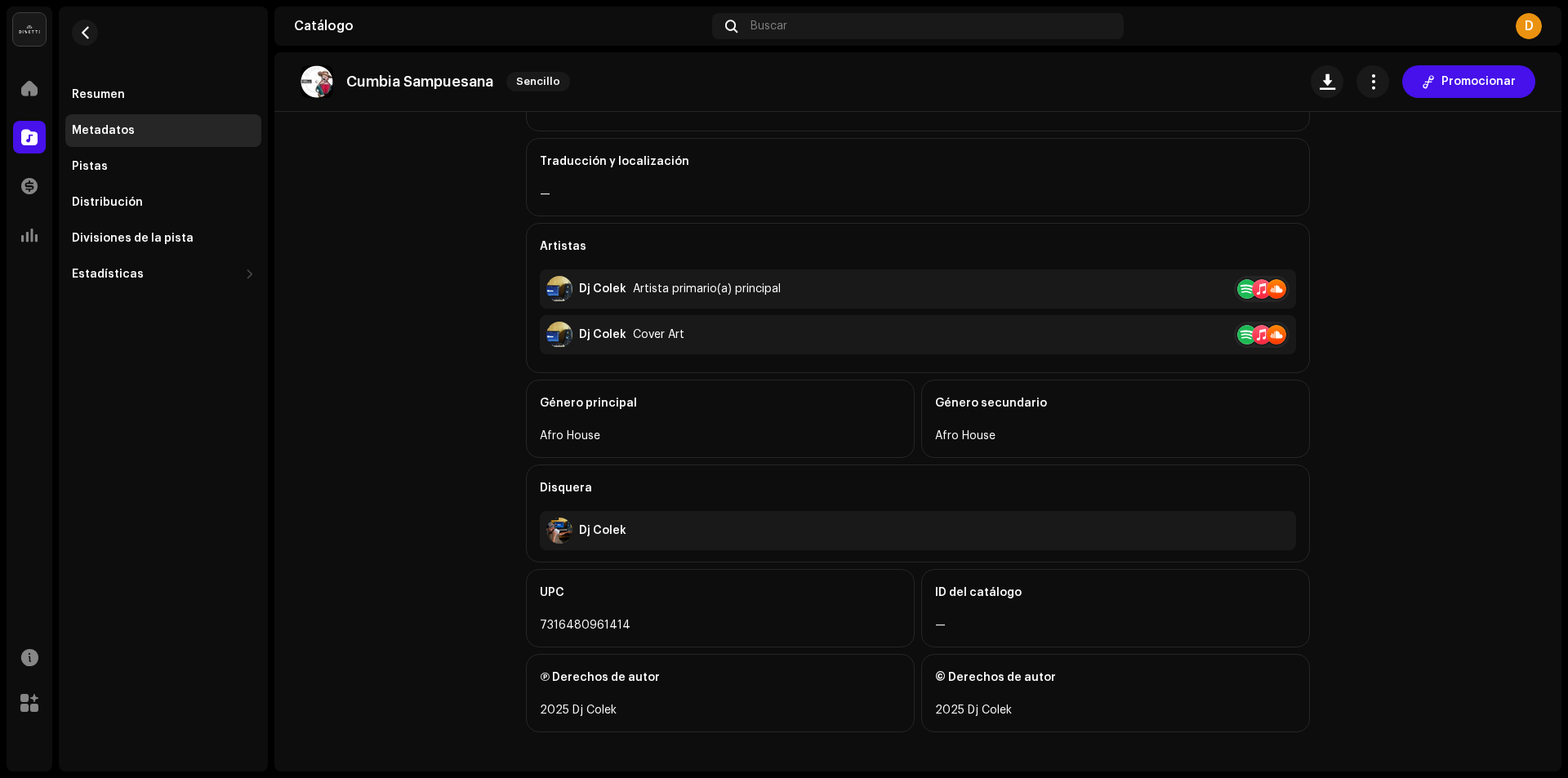
click at [1528, 29] on div "D" at bounding box center [1529, 26] width 26 height 26
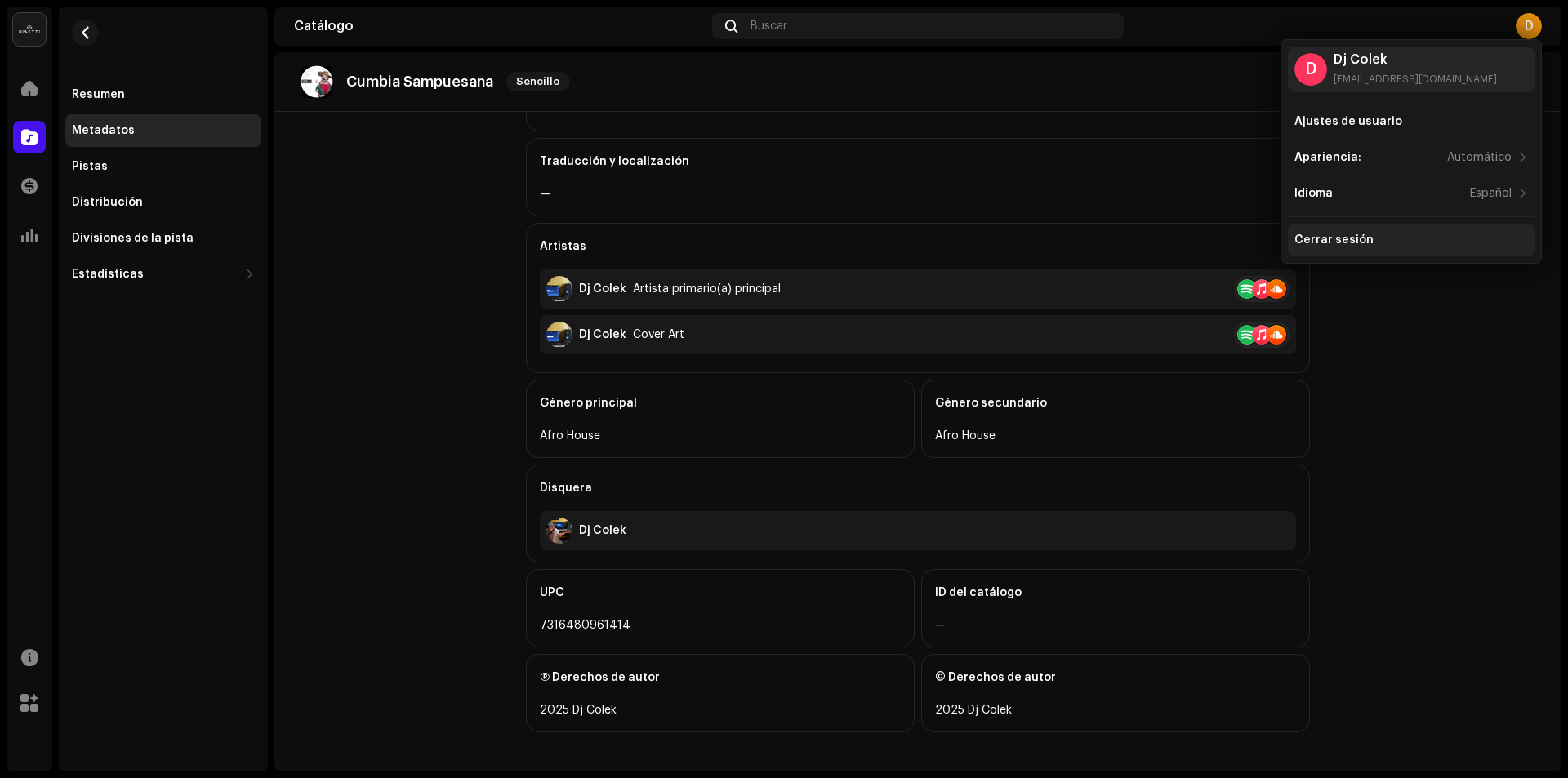
click at [1322, 237] on div "Cerrar sesión" at bounding box center [1334, 239] width 79 height 13
click at [1307, 239] on div "Cerrar sesión" at bounding box center [1334, 239] width 79 height 13
